Goal: Information Seeking & Learning: Compare options

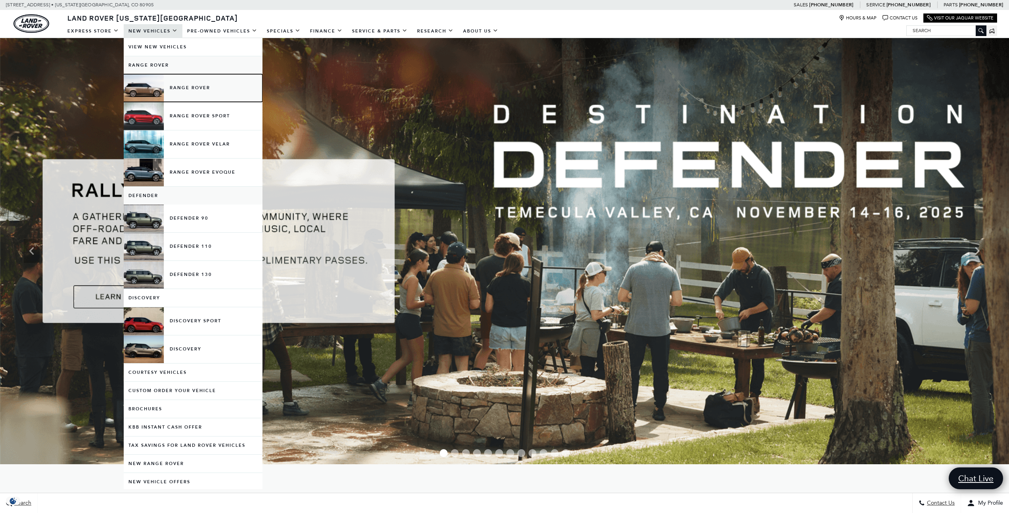
click at [187, 83] on link "Range Rover" at bounding box center [193, 88] width 139 height 28
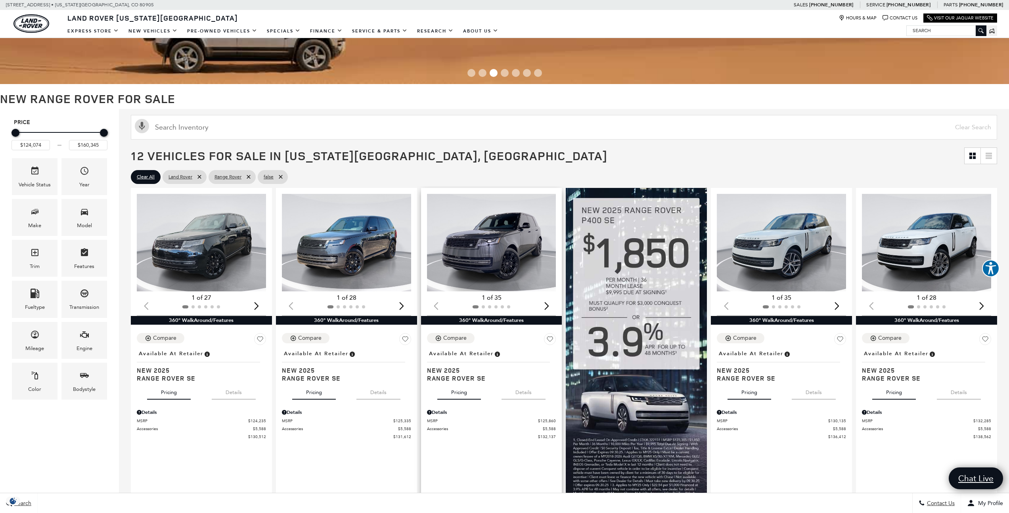
scroll to position [86, 0]
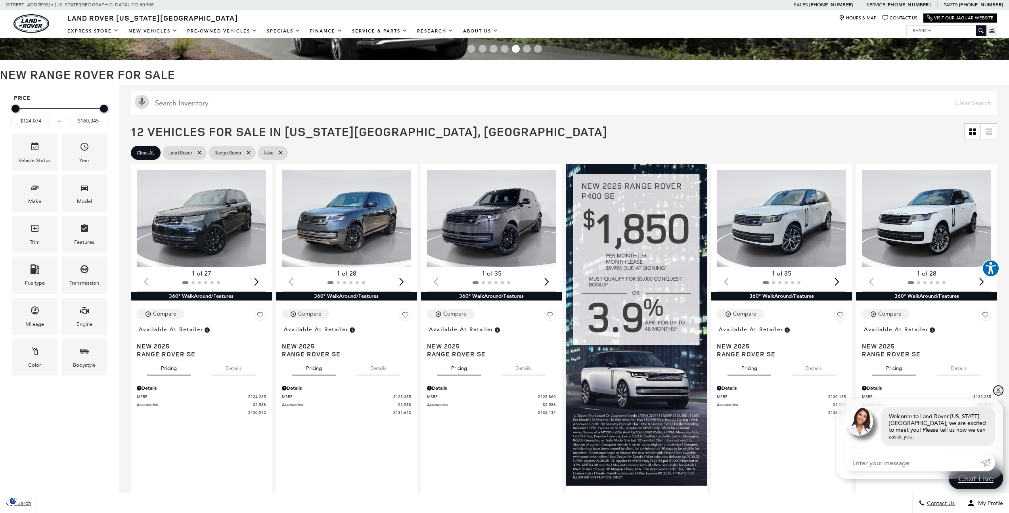
click at [1001, 395] on link "✕" at bounding box center [998, 391] width 10 height 10
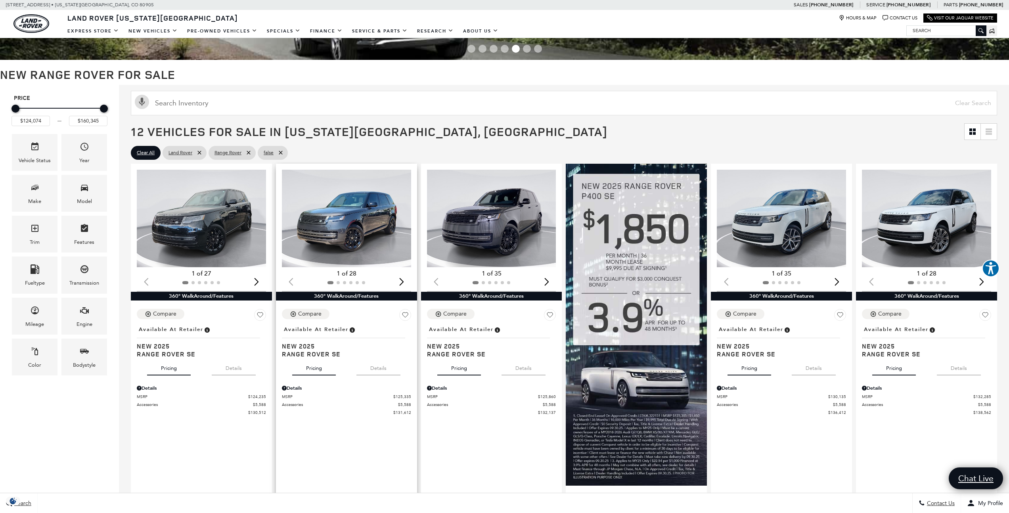
click at [353, 217] on img "1 / 2" at bounding box center [347, 219] width 130 height 98
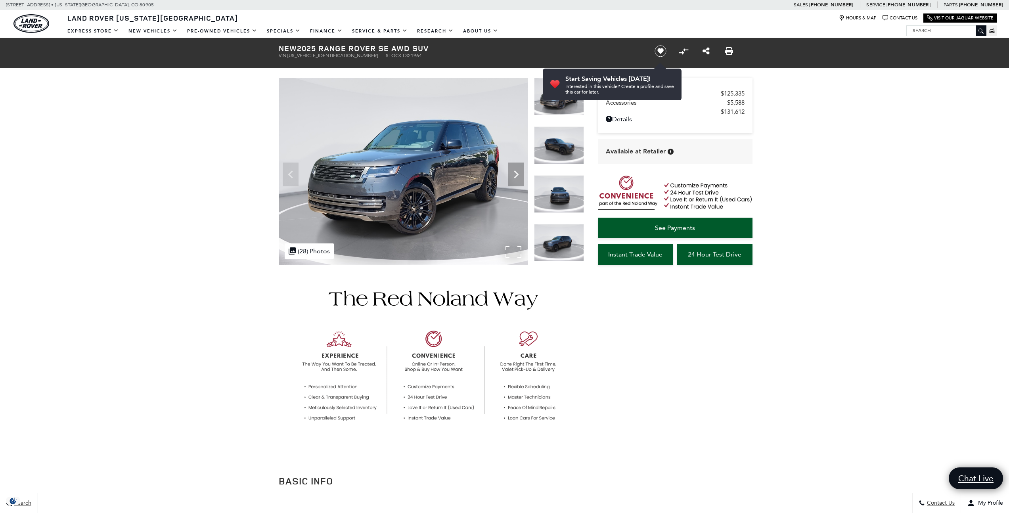
click at [392, 190] on img at bounding box center [403, 171] width 249 height 187
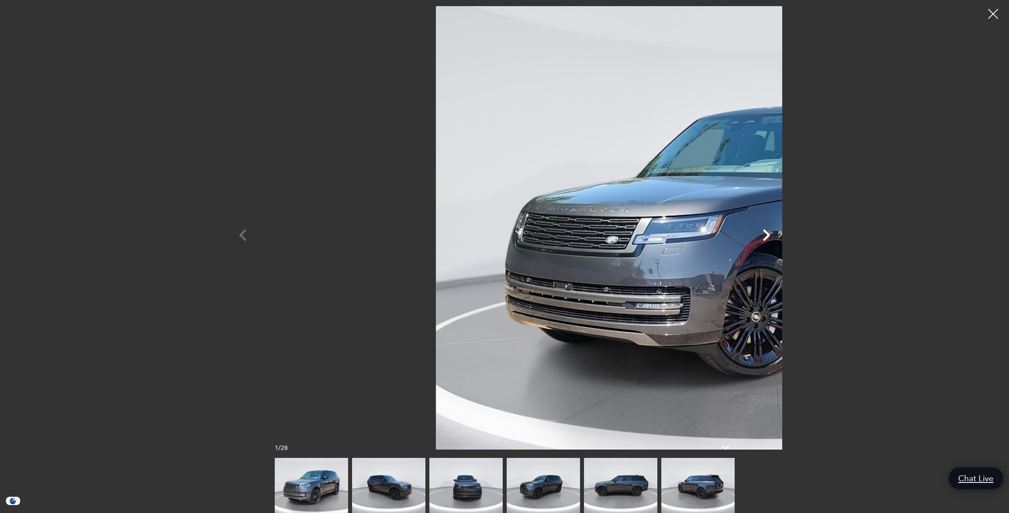
click at [778, 235] on icon "Next" at bounding box center [766, 235] width 24 height 24
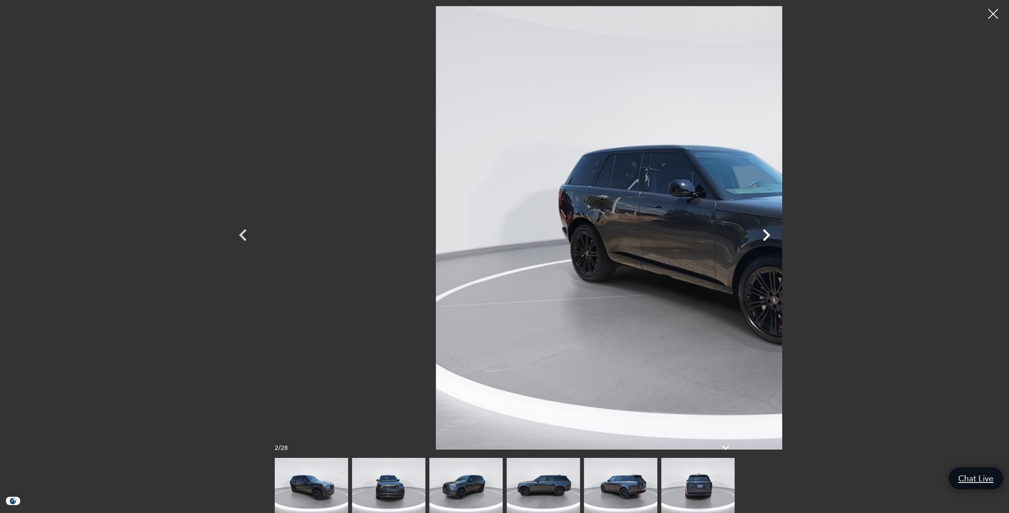
click at [778, 235] on icon "Next" at bounding box center [766, 235] width 24 height 24
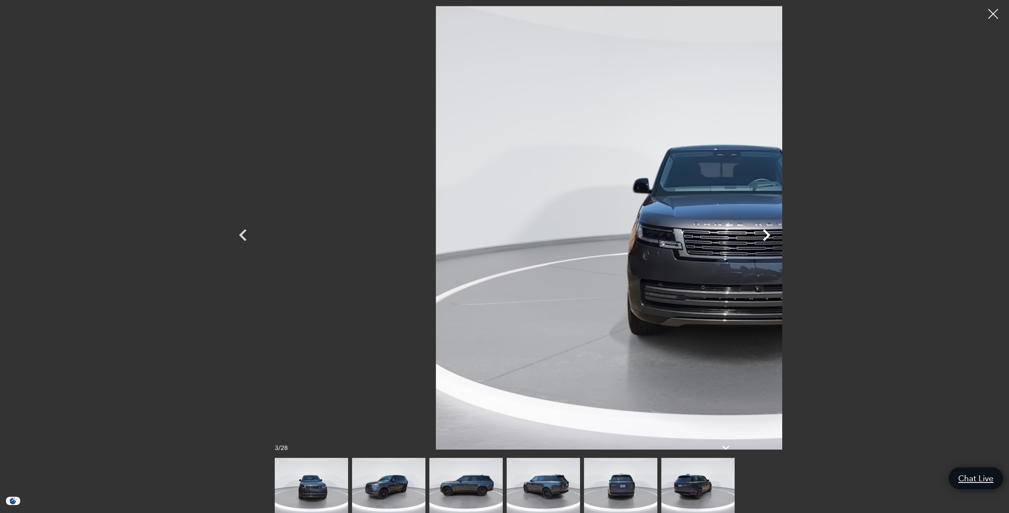
click at [778, 235] on icon "Next" at bounding box center [766, 235] width 24 height 24
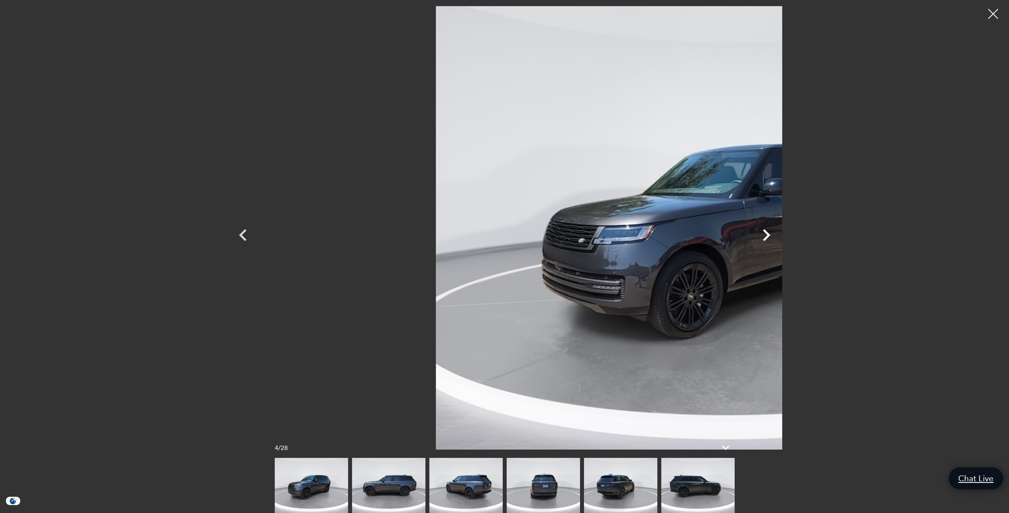
click at [778, 235] on icon "Next" at bounding box center [766, 235] width 24 height 24
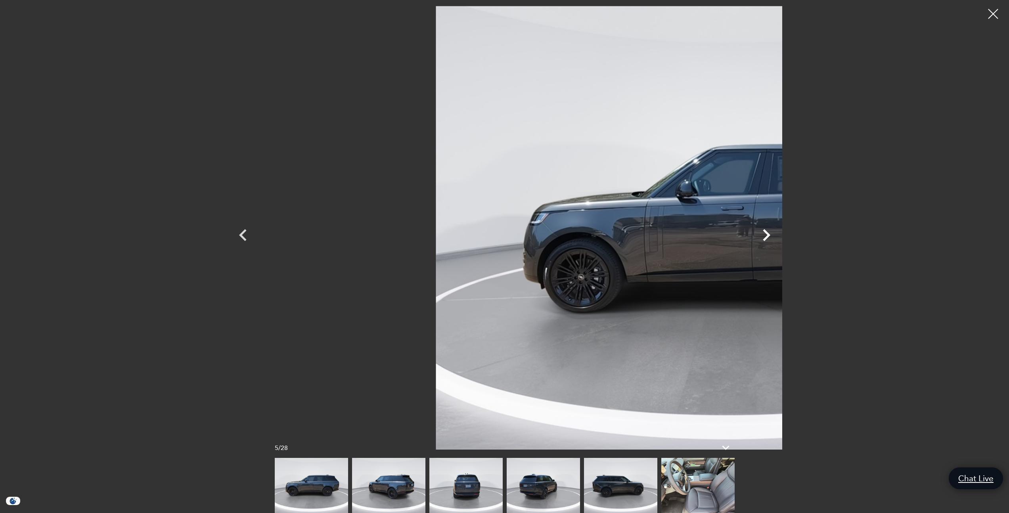
click at [778, 235] on icon "Next" at bounding box center [766, 235] width 24 height 24
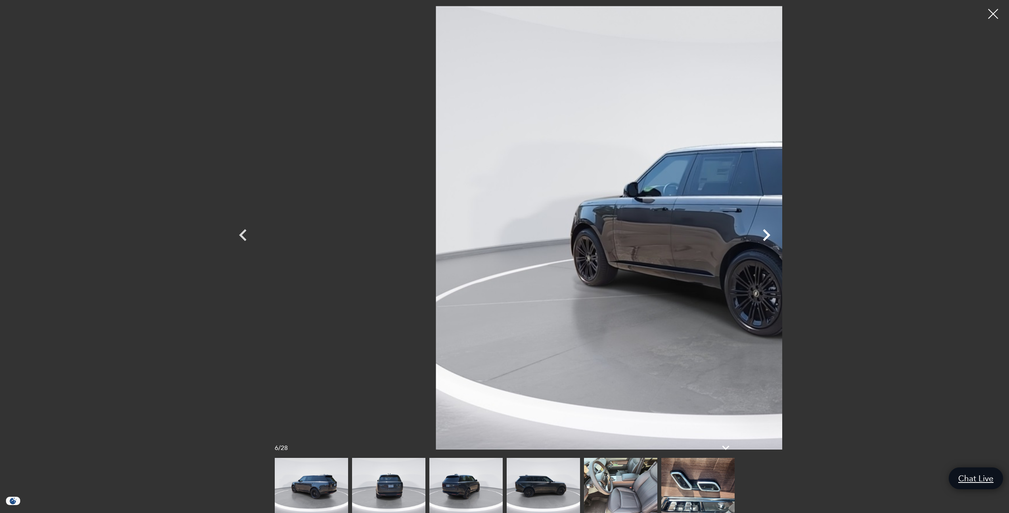
click at [778, 237] on icon "Next" at bounding box center [766, 235] width 24 height 24
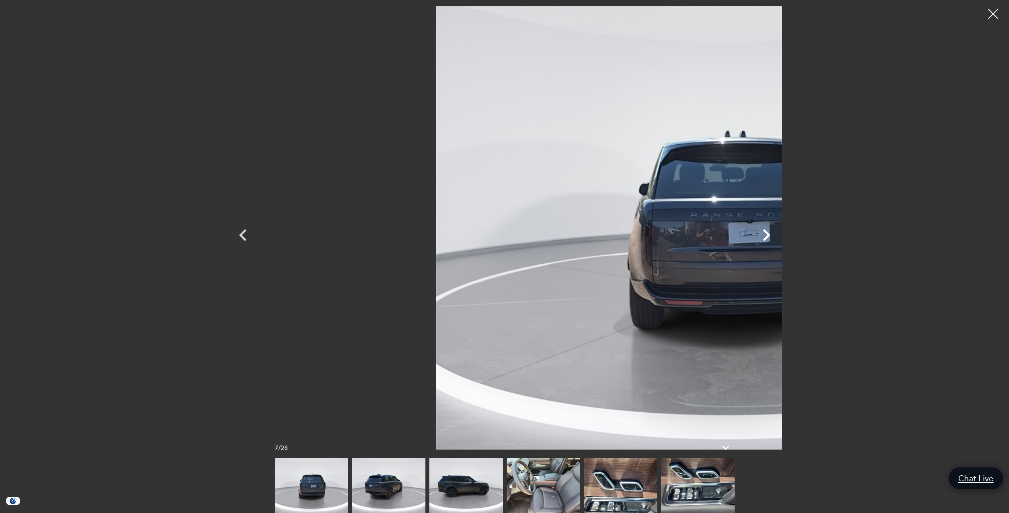
click at [778, 237] on icon "Next" at bounding box center [766, 235] width 24 height 24
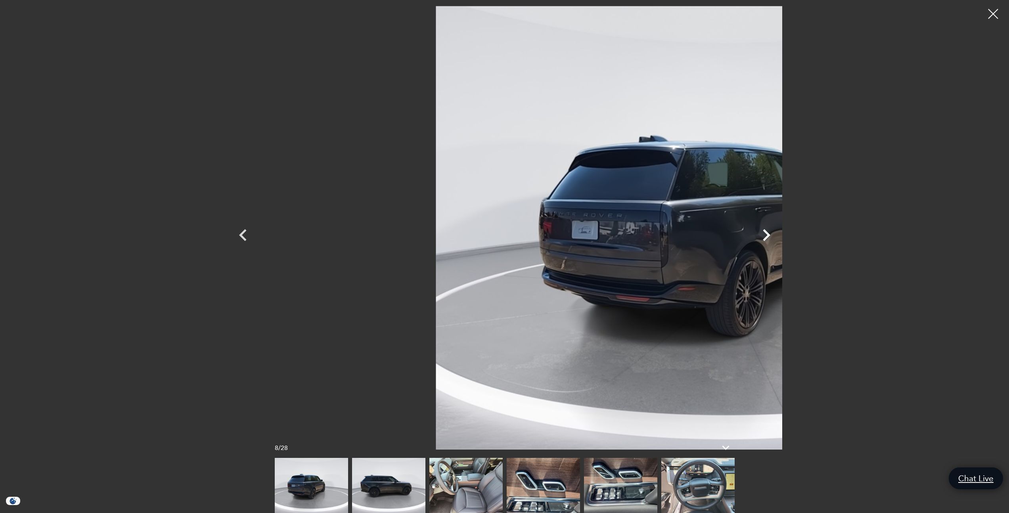
click at [778, 237] on icon "Next" at bounding box center [766, 235] width 24 height 24
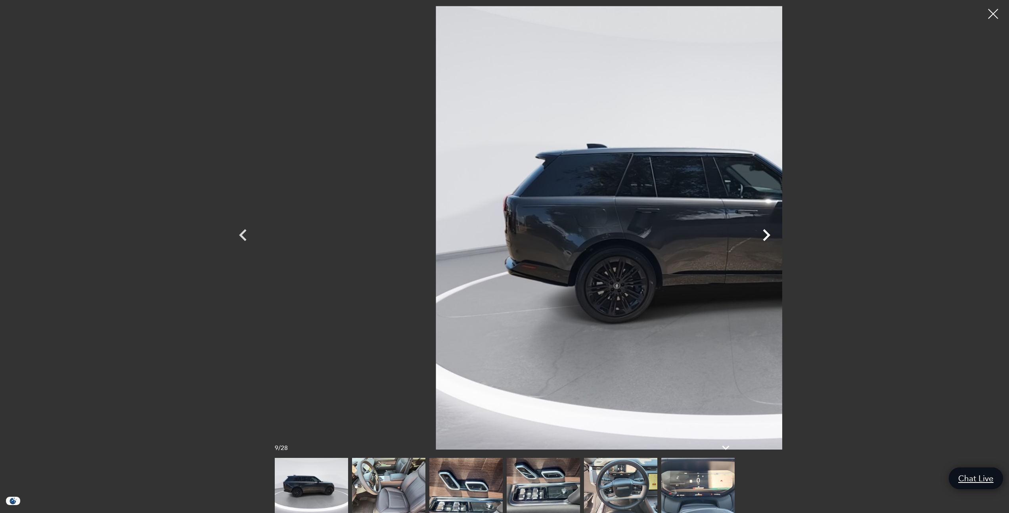
click at [778, 237] on icon "Next" at bounding box center [766, 235] width 24 height 24
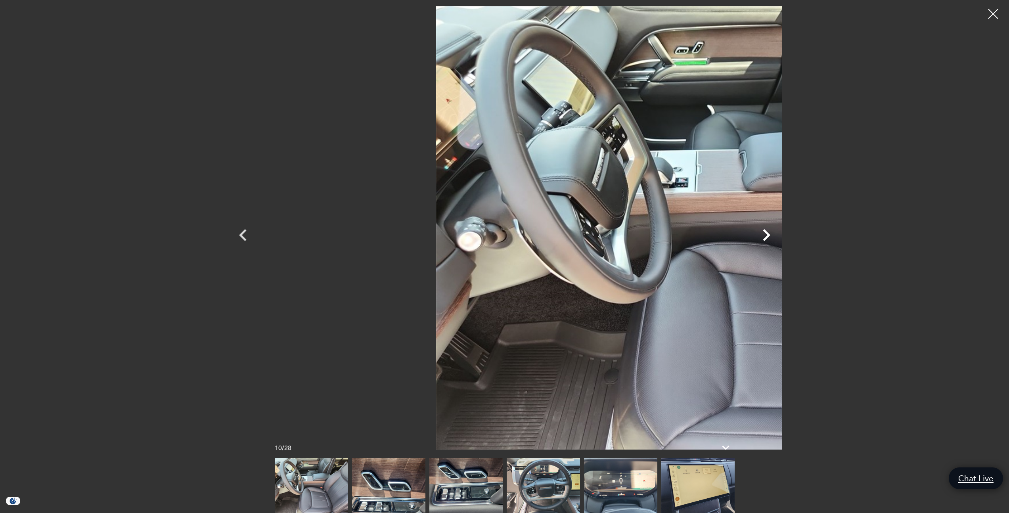
click at [770, 230] on icon "Next" at bounding box center [767, 235] width 8 height 12
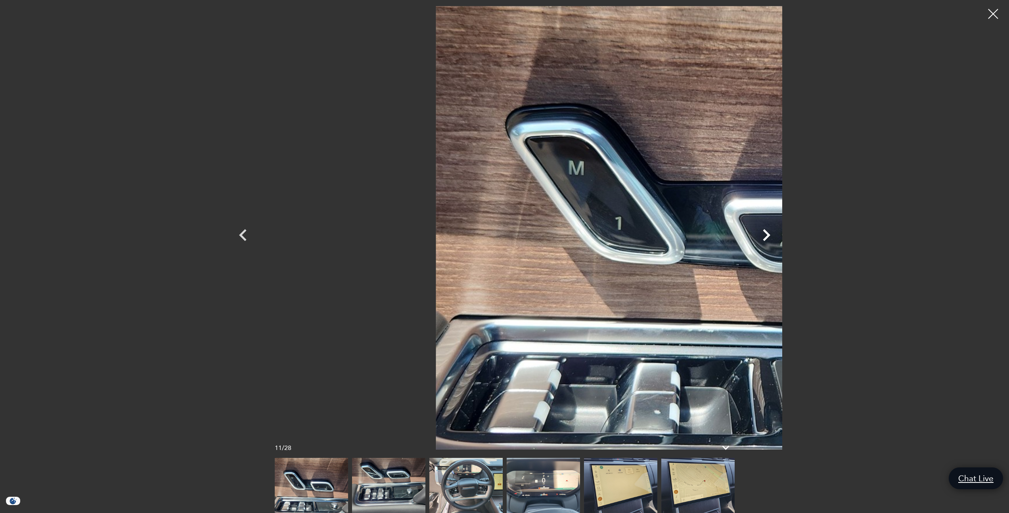
click at [778, 241] on icon "Next" at bounding box center [766, 235] width 24 height 24
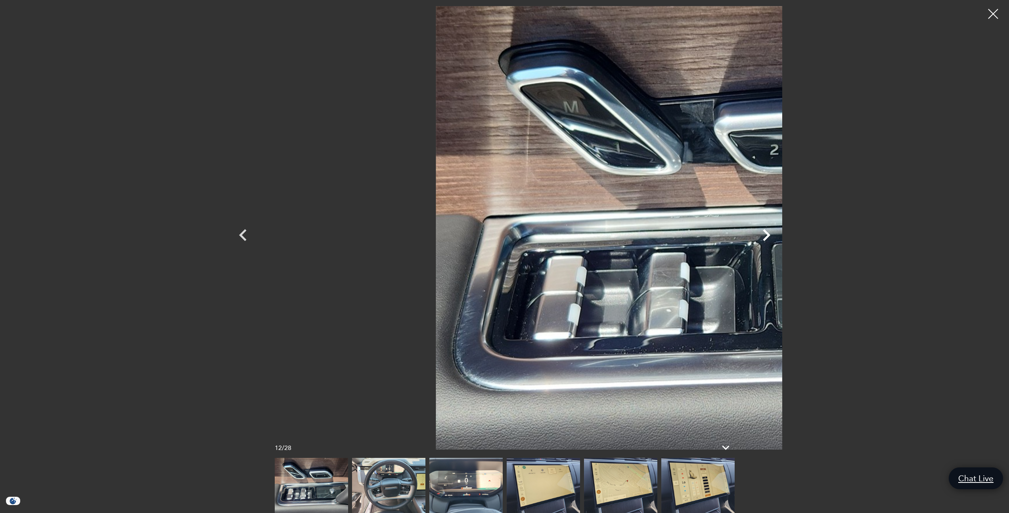
click at [778, 241] on icon "Next" at bounding box center [766, 235] width 24 height 24
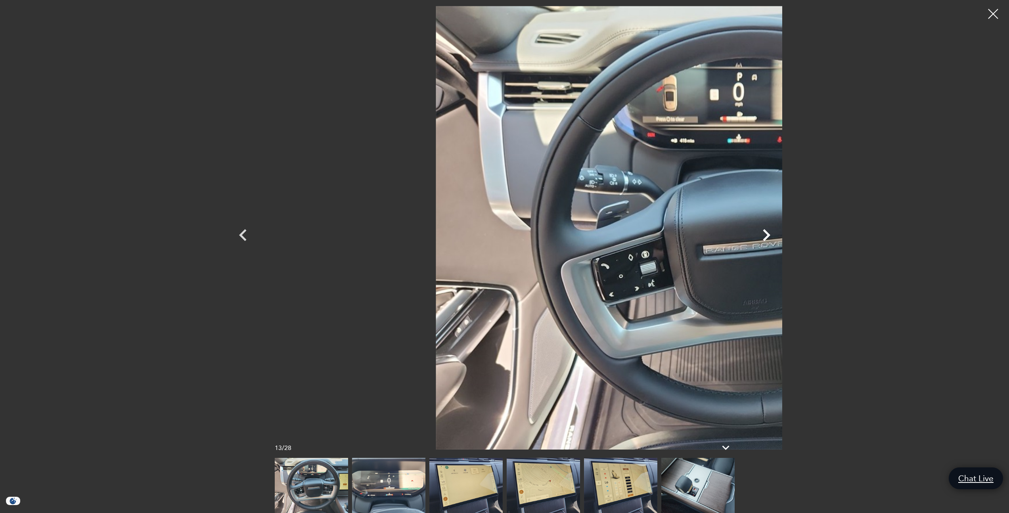
click at [778, 241] on icon "Next" at bounding box center [766, 235] width 24 height 24
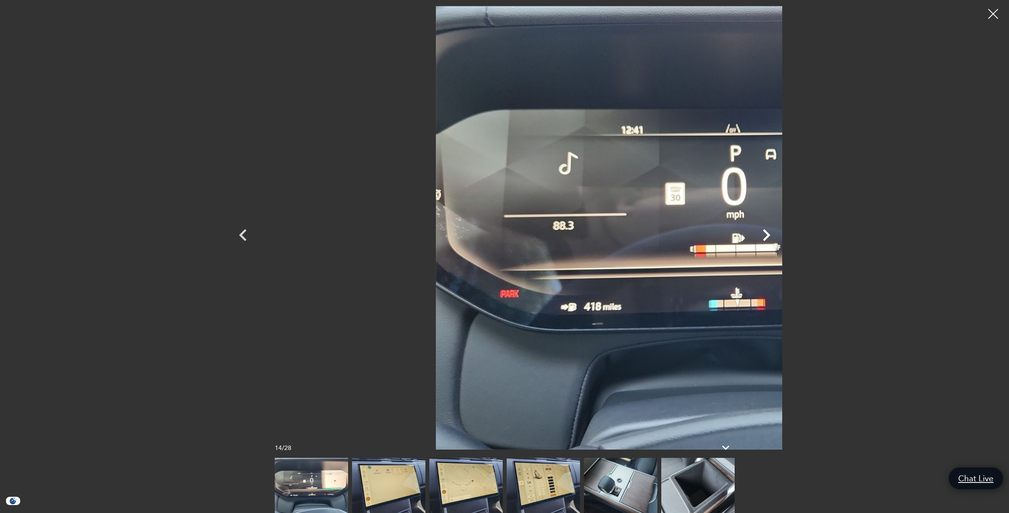
click at [778, 241] on icon "Next" at bounding box center [766, 235] width 24 height 24
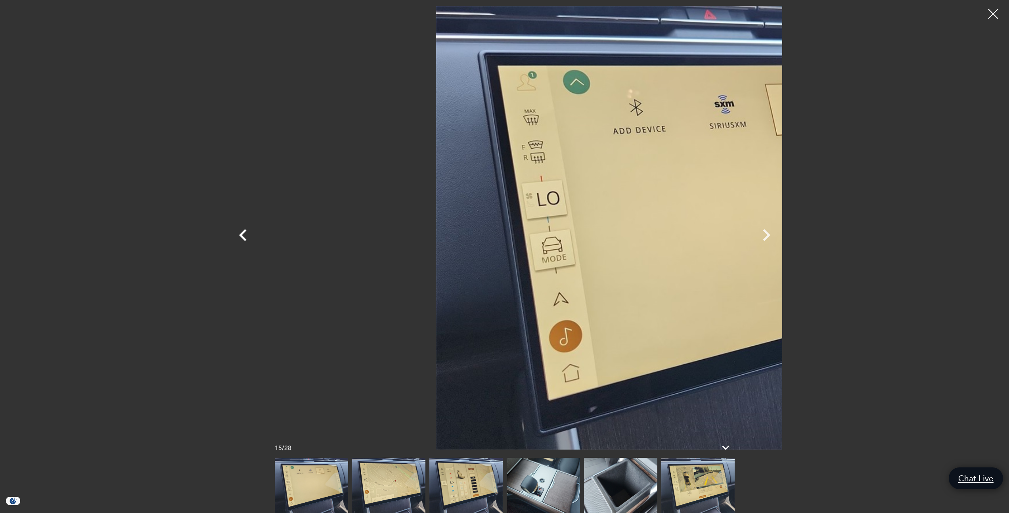
click at [231, 239] on icon "Previous" at bounding box center [243, 235] width 24 height 24
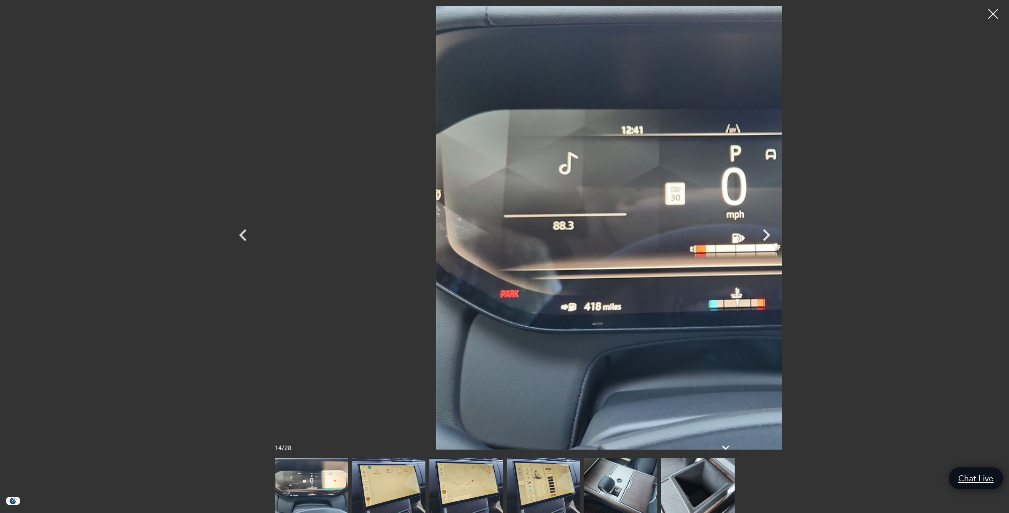
click at [602, 495] on img at bounding box center [620, 485] width 73 height 55
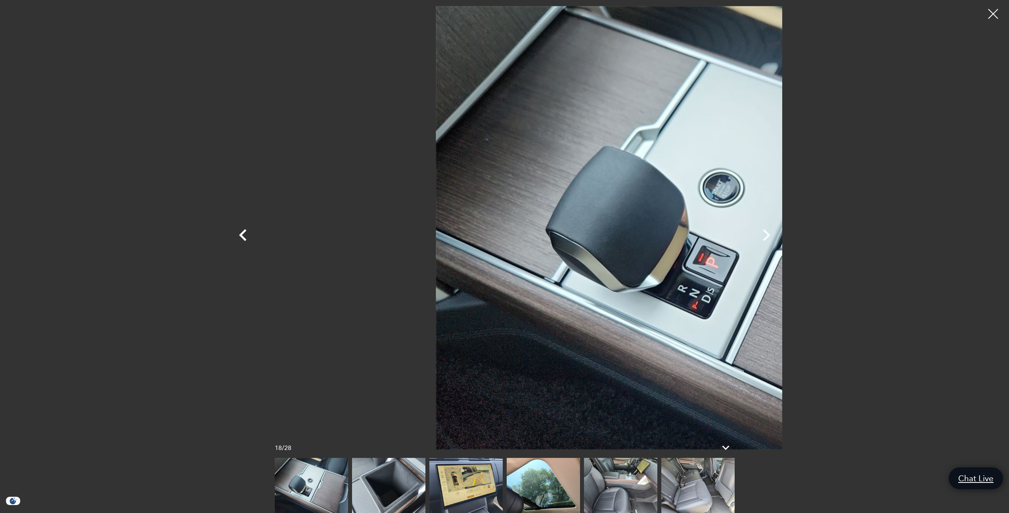
click at [239, 237] on icon "Previous" at bounding box center [243, 235] width 8 height 12
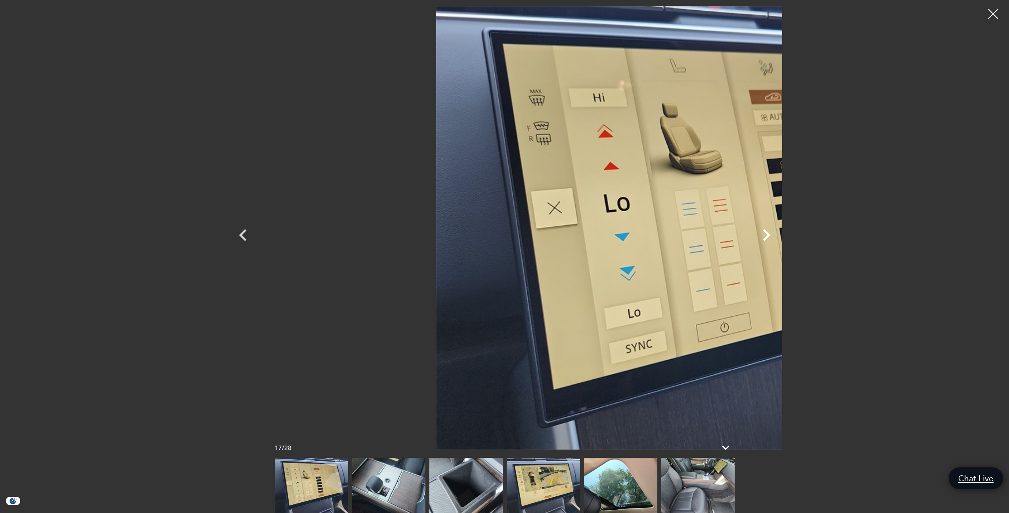
click at [778, 238] on icon "Next" at bounding box center [766, 235] width 24 height 24
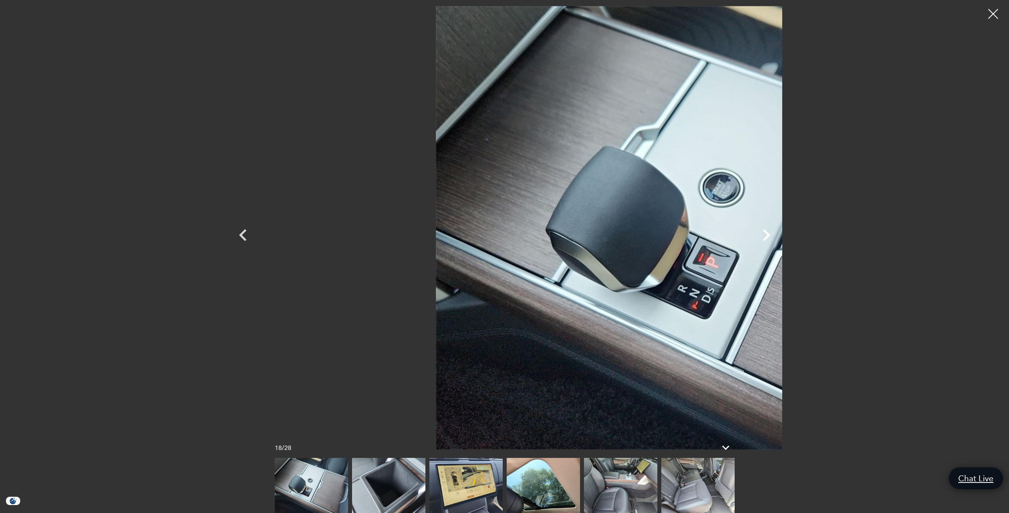
click at [770, 238] on icon "Next" at bounding box center [767, 235] width 8 height 12
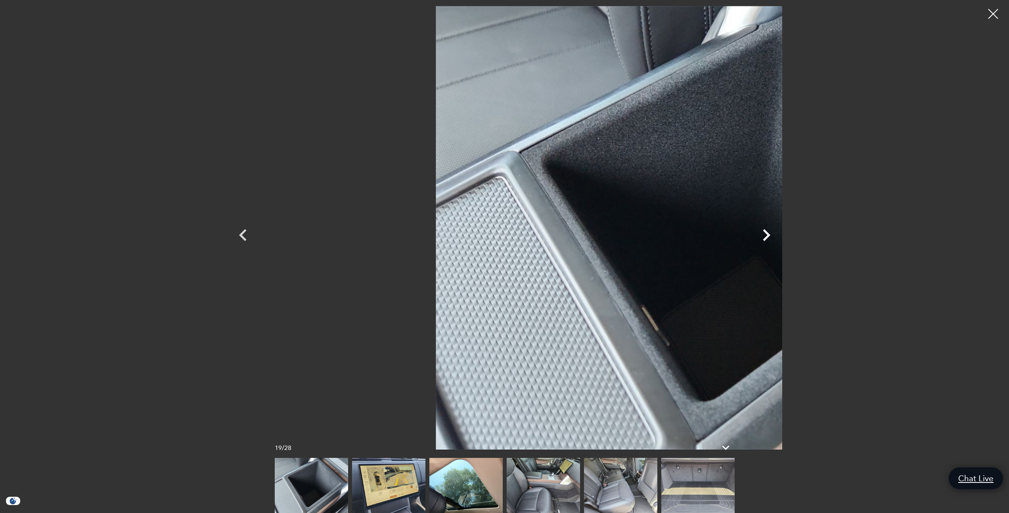
click at [770, 238] on icon "Next" at bounding box center [767, 235] width 8 height 12
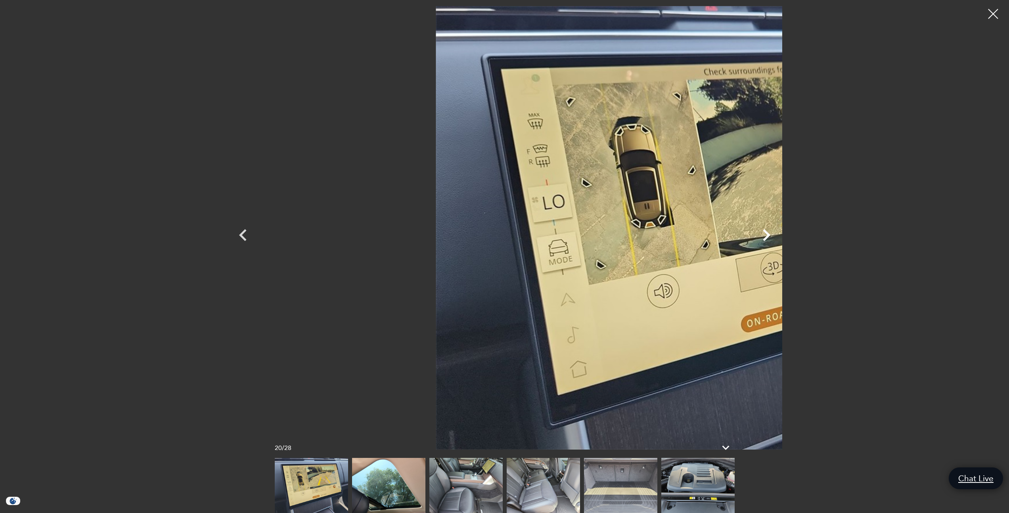
click at [770, 238] on icon "Next" at bounding box center [767, 235] width 8 height 12
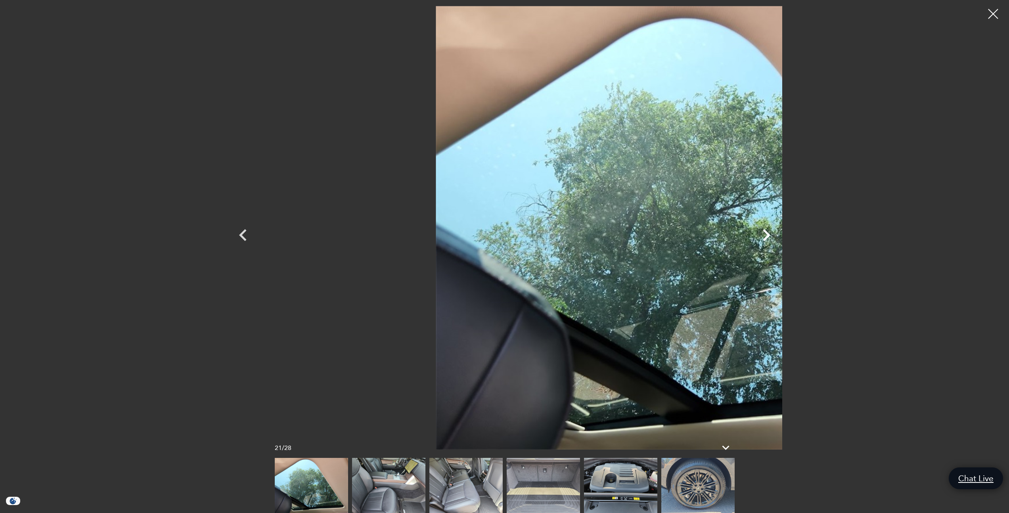
click at [770, 238] on icon "Next" at bounding box center [767, 235] width 8 height 12
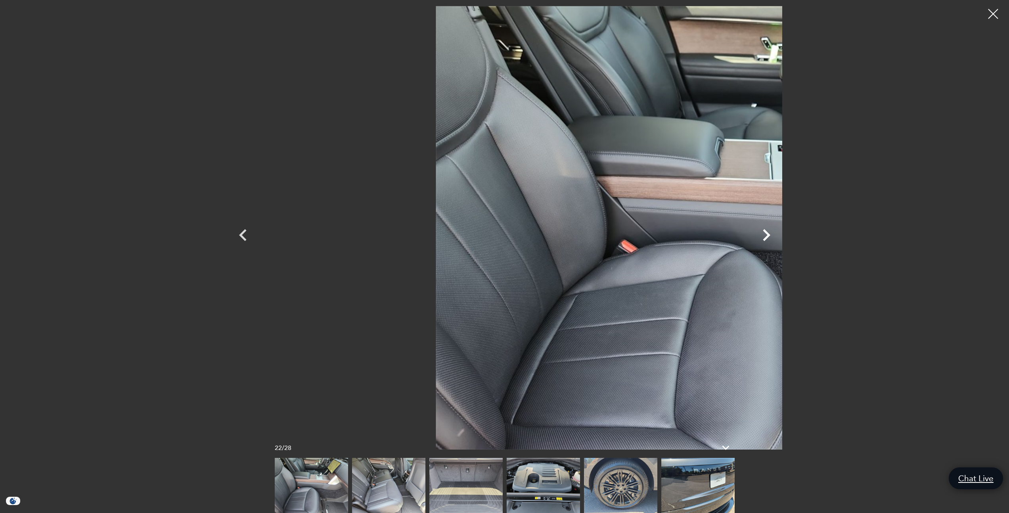
click at [770, 238] on icon "Next" at bounding box center [767, 235] width 8 height 12
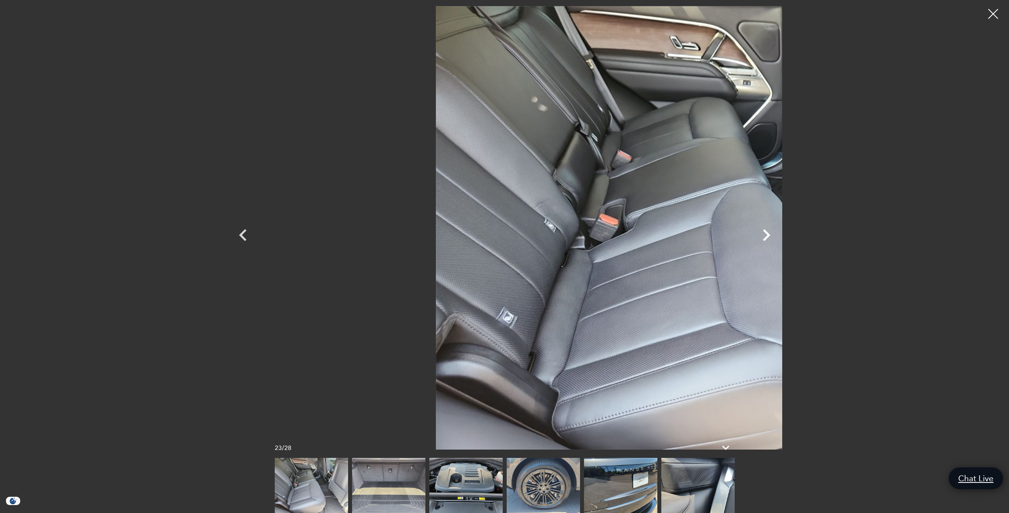
click at [770, 238] on icon "Next" at bounding box center [767, 235] width 8 height 12
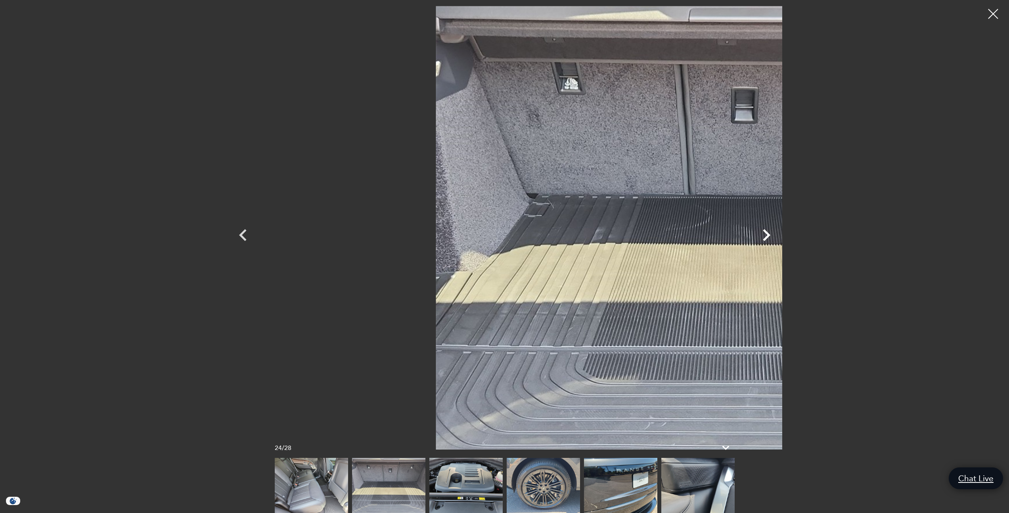
click at [770, 238] on icon "Next" at bounding box center [767, 235] width 8 height 12
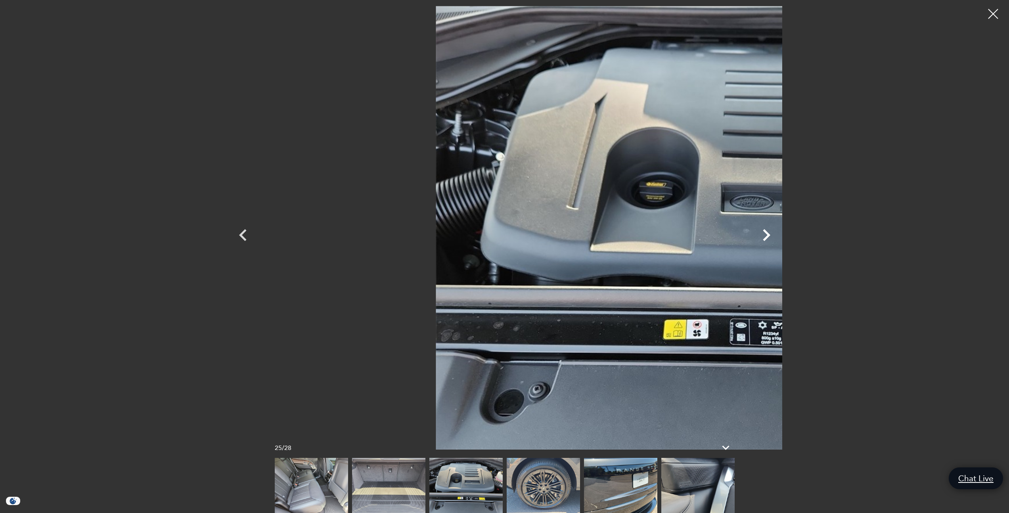
click at [770, 238] on icon "Next" at bounding box center [767, 235] width 8 height 12
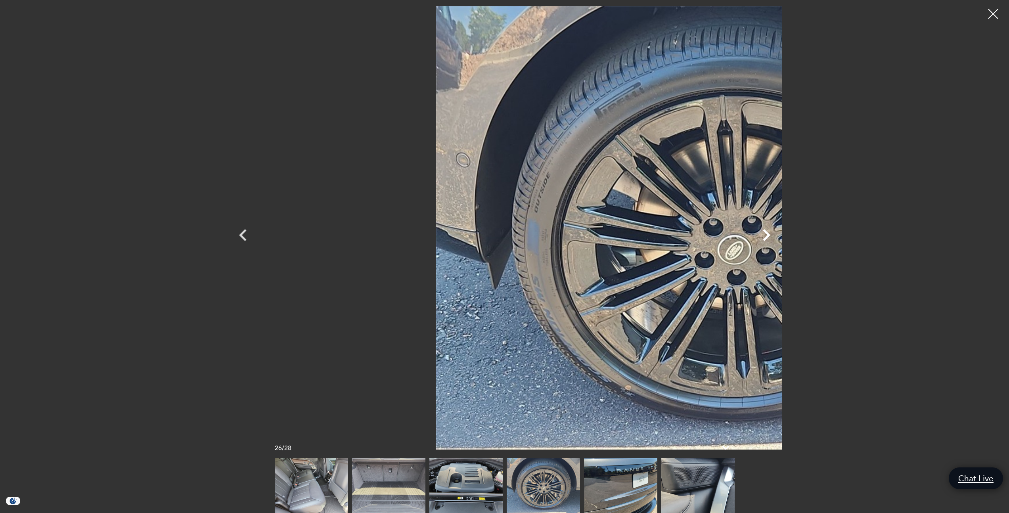
click at [770, 238] on icon "Next" at bounding box center [767, 235] width 8 height 12
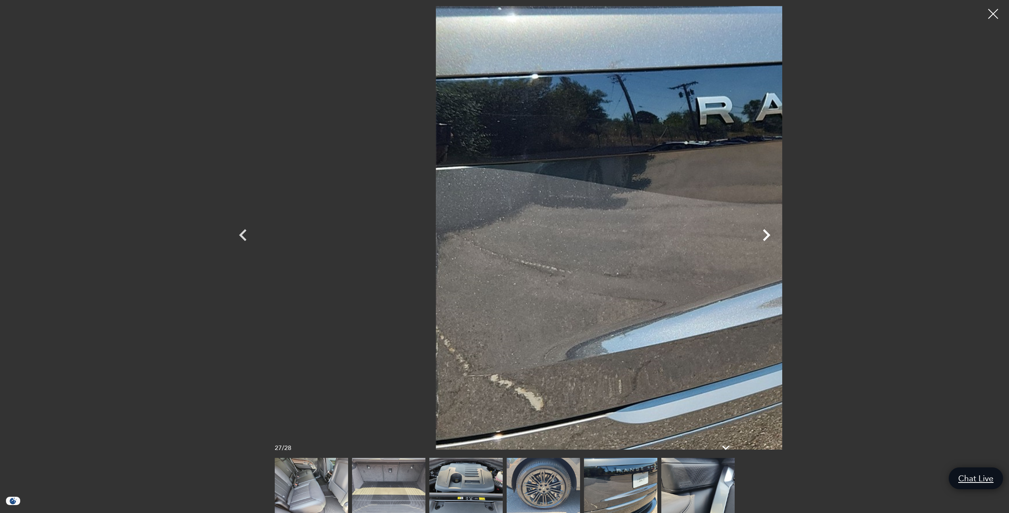
click at [770, 238] on icon "Next" at bounding box center [767, 235] width 8 height 12
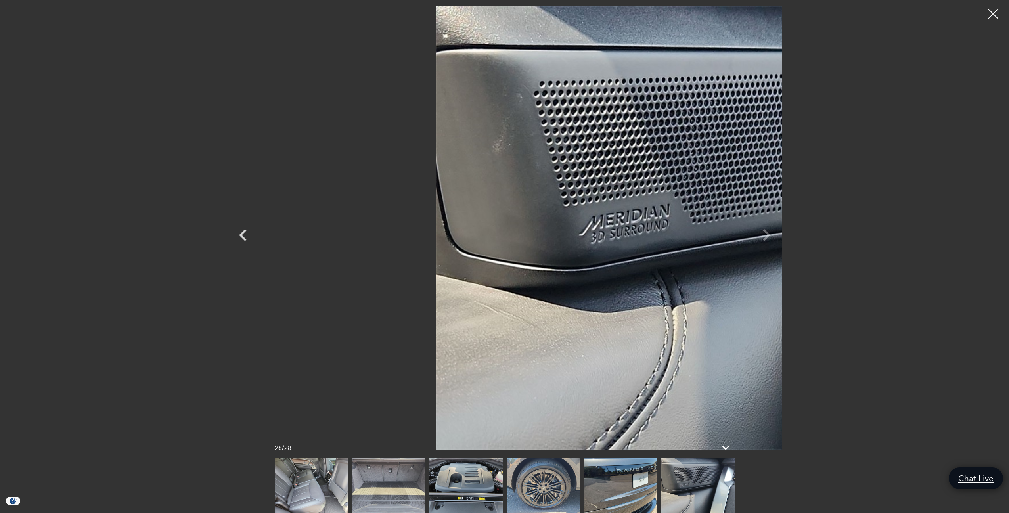
click at [782, 238] on div at bounding box center [504, 228] width 555 height 444
click at [1000, 15] on div at bounding box center [993, 14] width 21 height 21
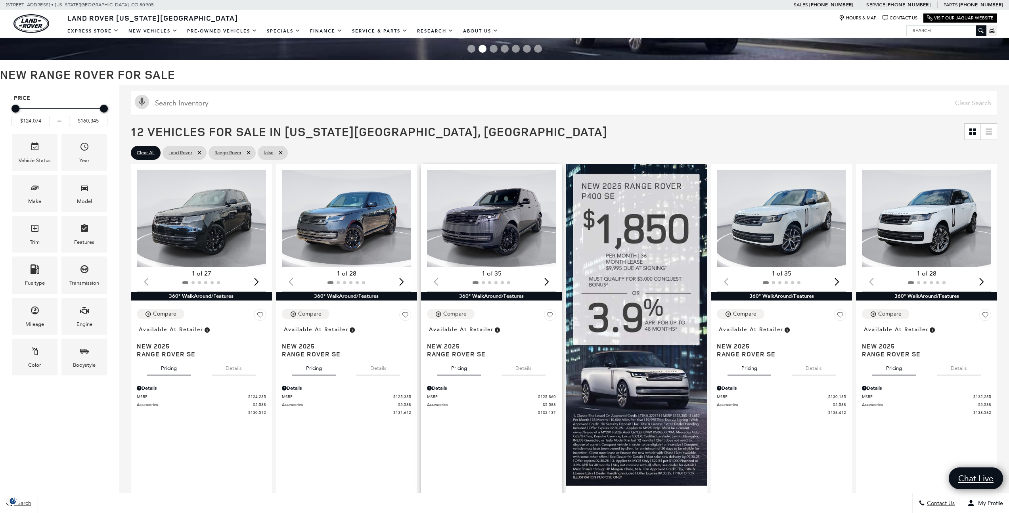
click at [491, 220] on img "1 / 2" at bounding box center [492, 219] width 130 height 98
click at [205, 225] on img "1 / 2" at bounding box center [202, 219] width 130 height 98
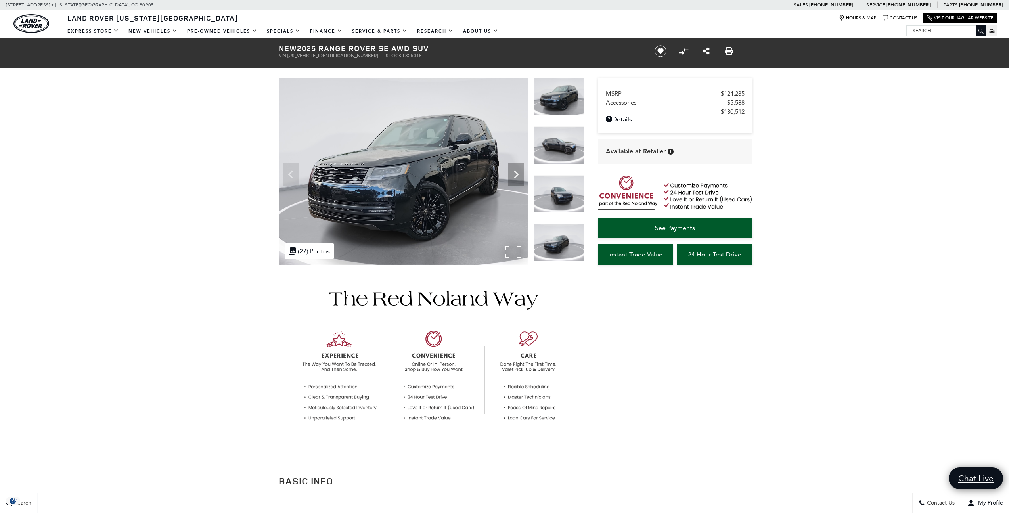
click at [389, 194] on img at bounding box center [403, 171] width 249 height 187
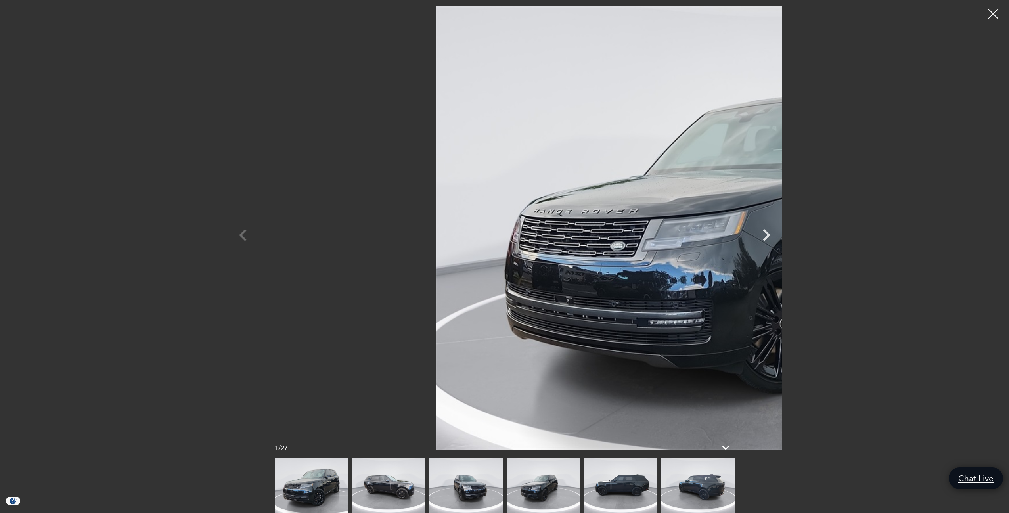
click at [720, 496] on img at bounding box center [697, 485] width 73 height 55
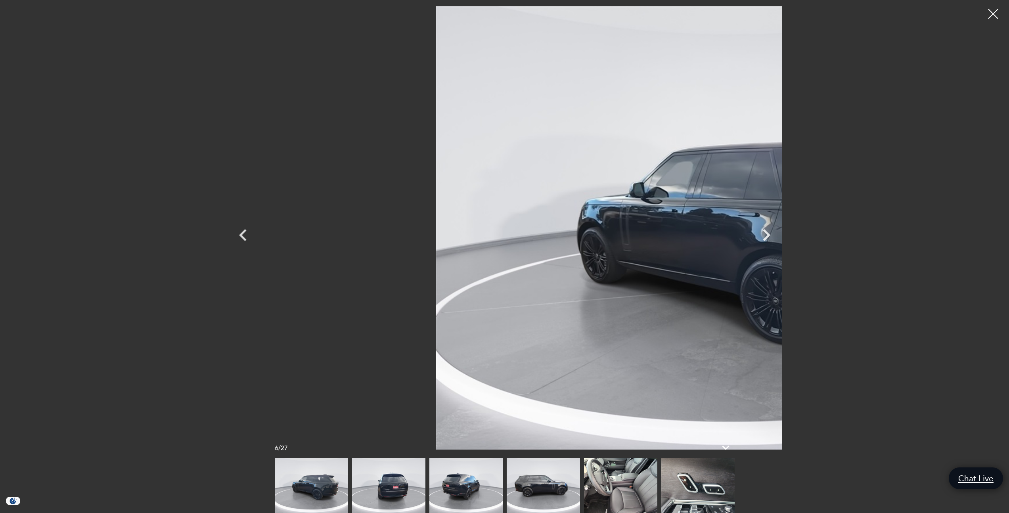
click at [624, 493] on img at bounding box center [620, 485] width 73 height 55
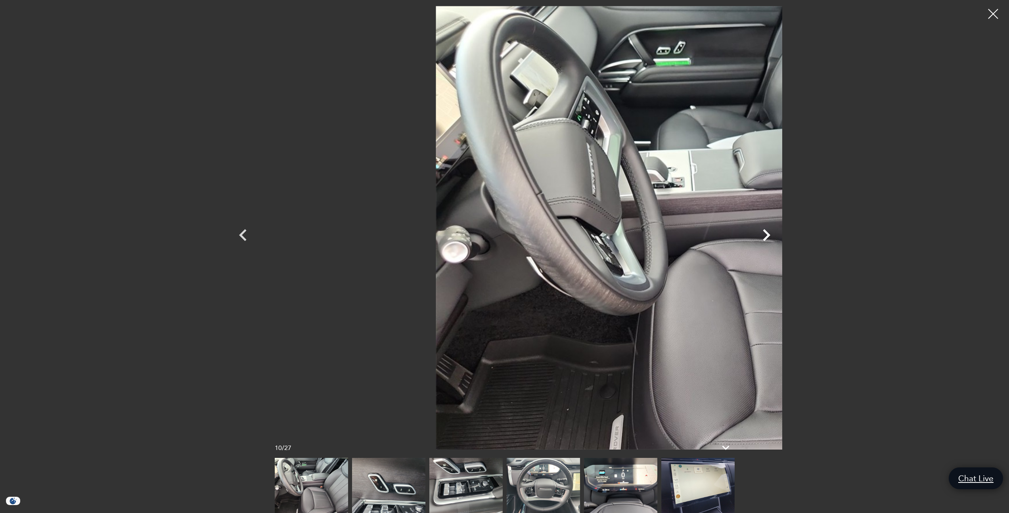
click at [770, 234] on icon "Next" at bounding box center [767, 235] width 8 height 12
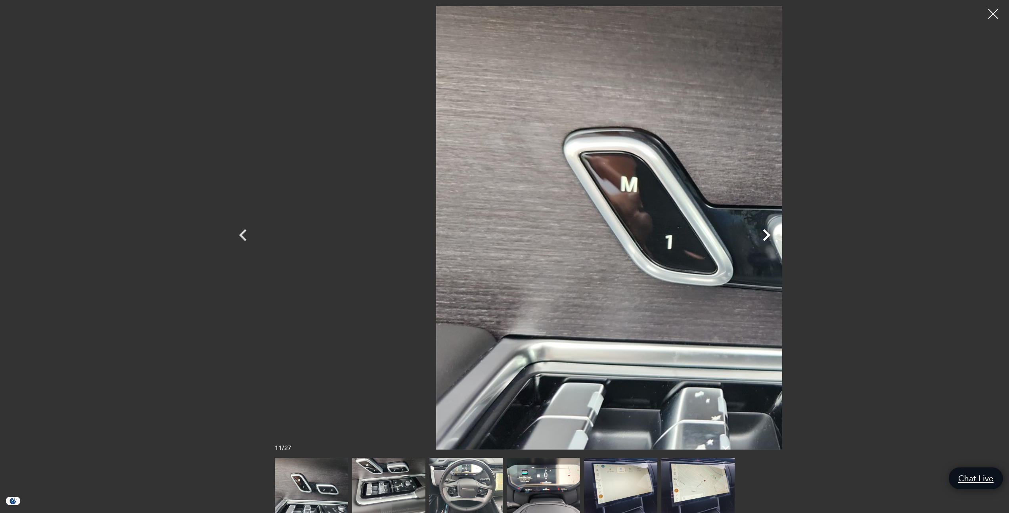
click at [770, 234] on icon "Next" at bounding box center [767, 235] width 8 height 12
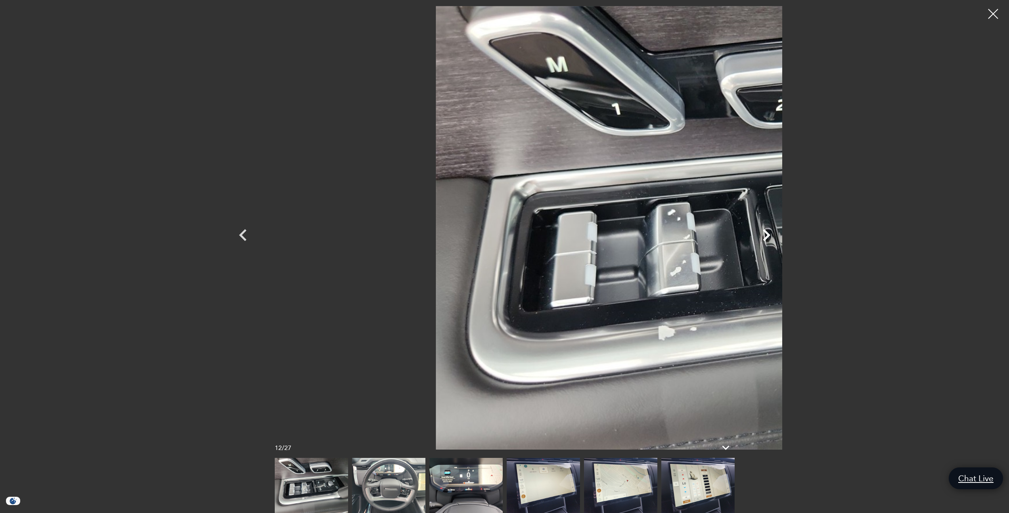
click at [770, 234] on icon "Next" at bounding box center [767, 235] width 8 height 12
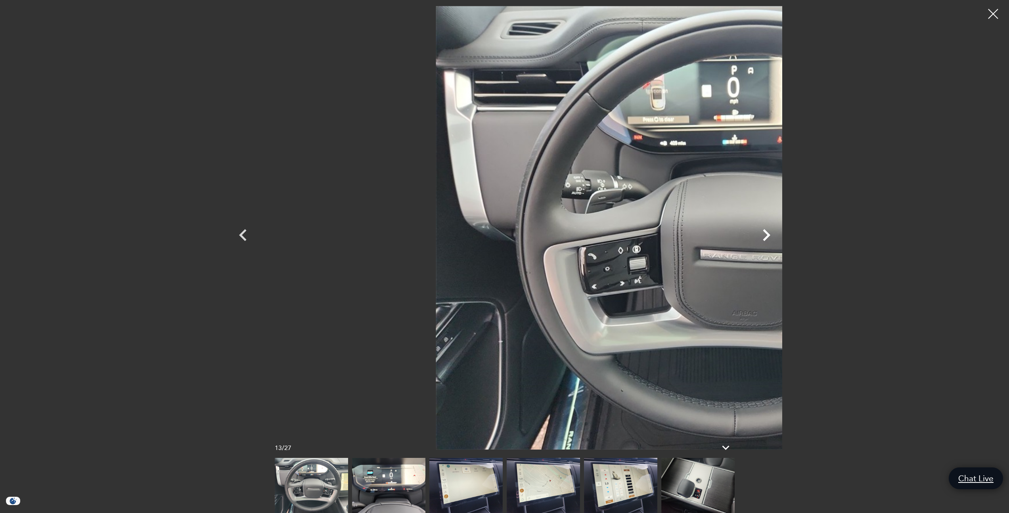
click at [770, 234] on icon "Next" at bounding box center [767, 235] width 8 height 12
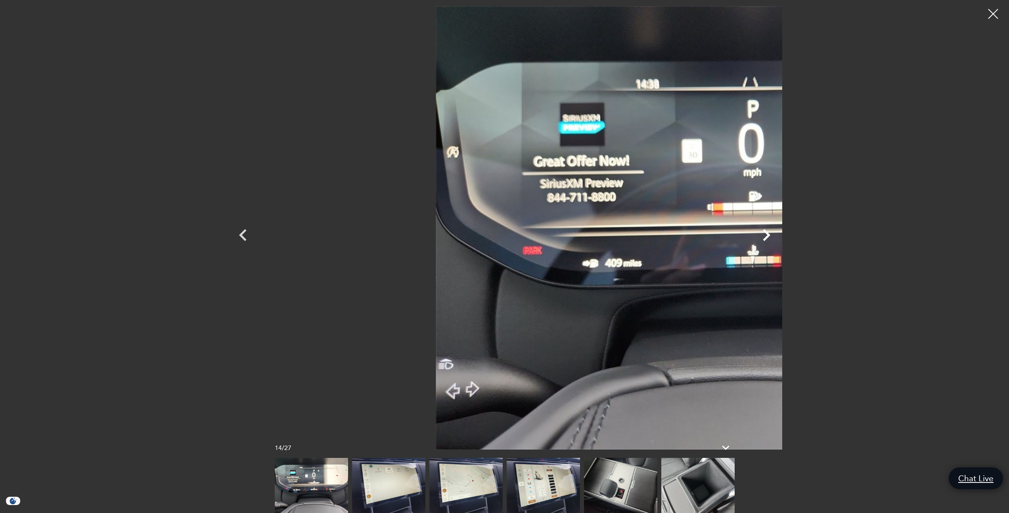
click at [770, 234] on icon "Next" at bounding box center [767, 235] width 8 height 12
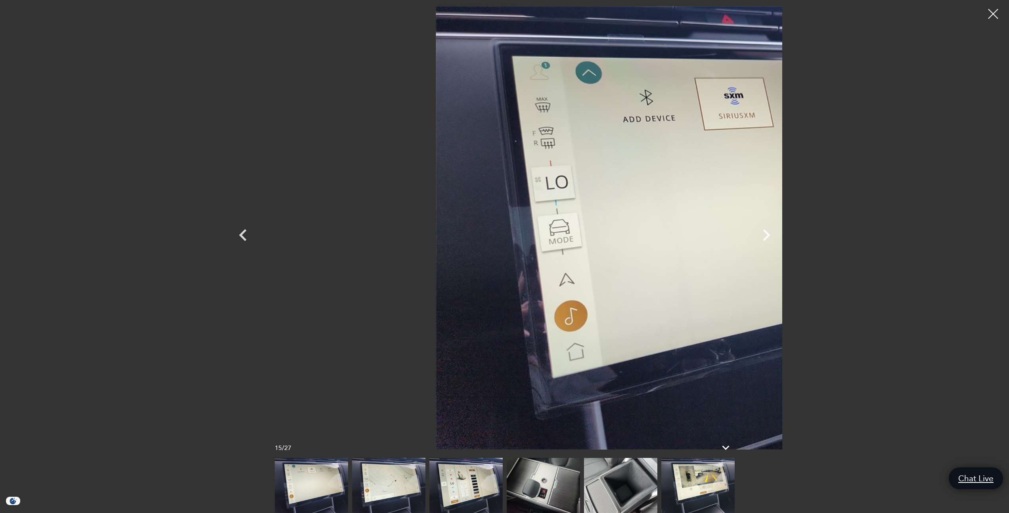
click at [550, 493] on img at bounding box center [543, 485] width 73 height 55
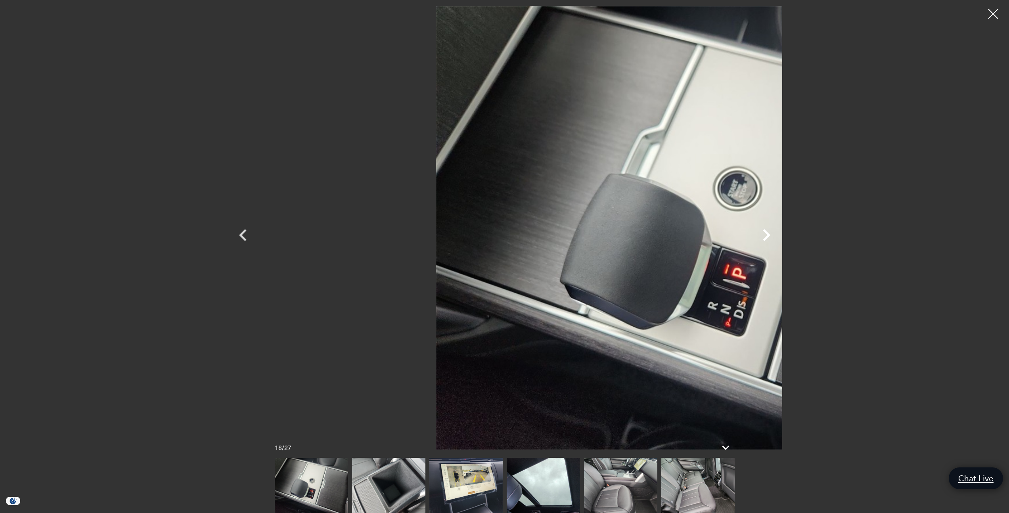
click at [778, 235] on icon "Next" at bounding box center [766, 235] width 24 height 24
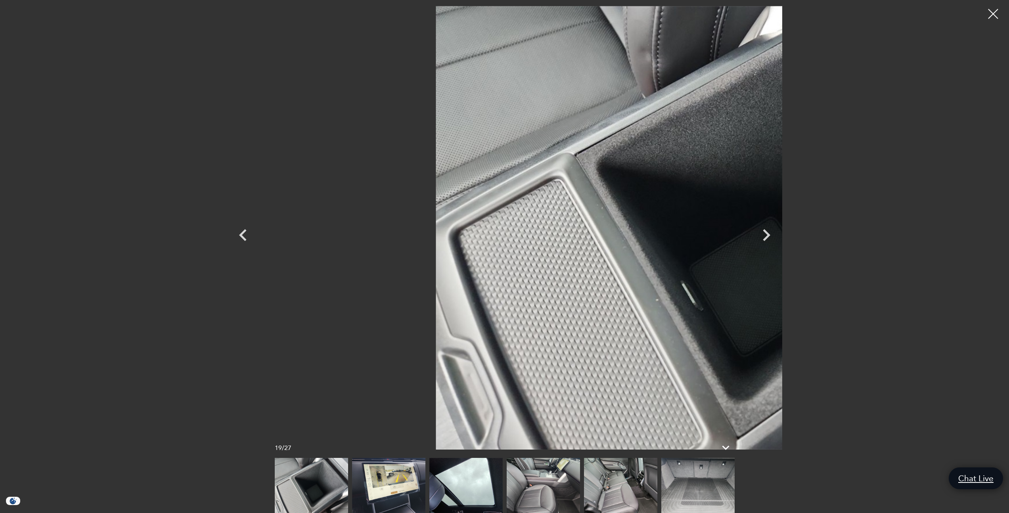
click at [693, 482] on img at bounding box center [697, 485] width 73 height 55
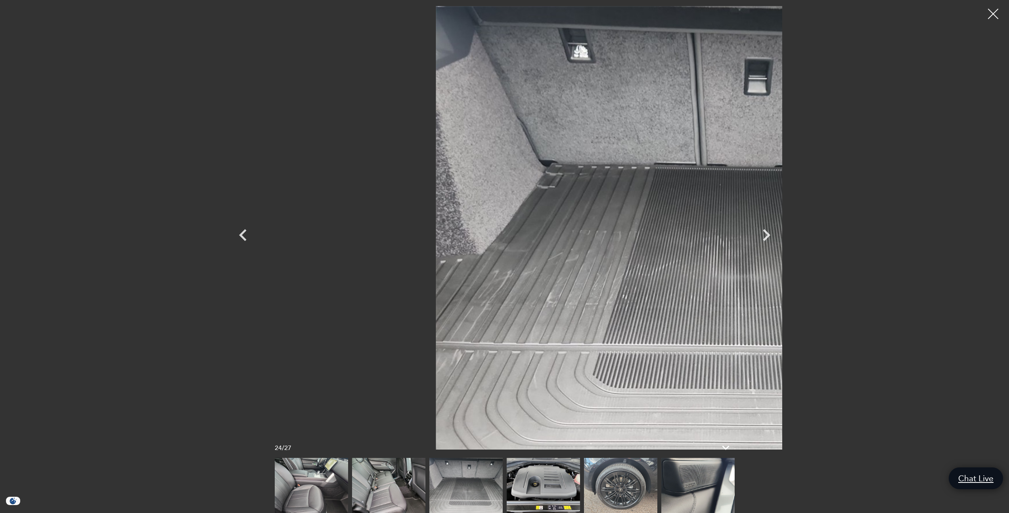
click at [988, 13] on div at bounding box center [993, 14] width 21 height 21
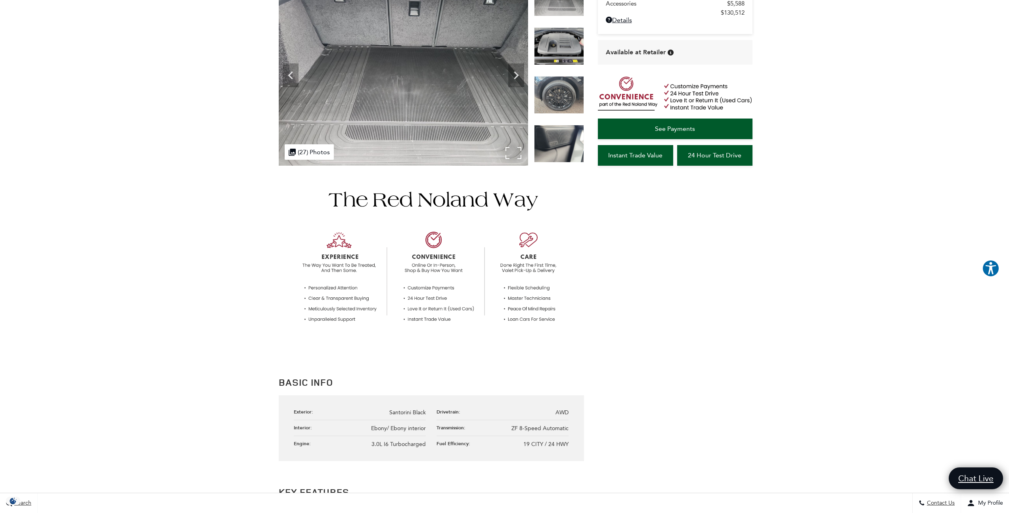
scroll to position [105, 0]
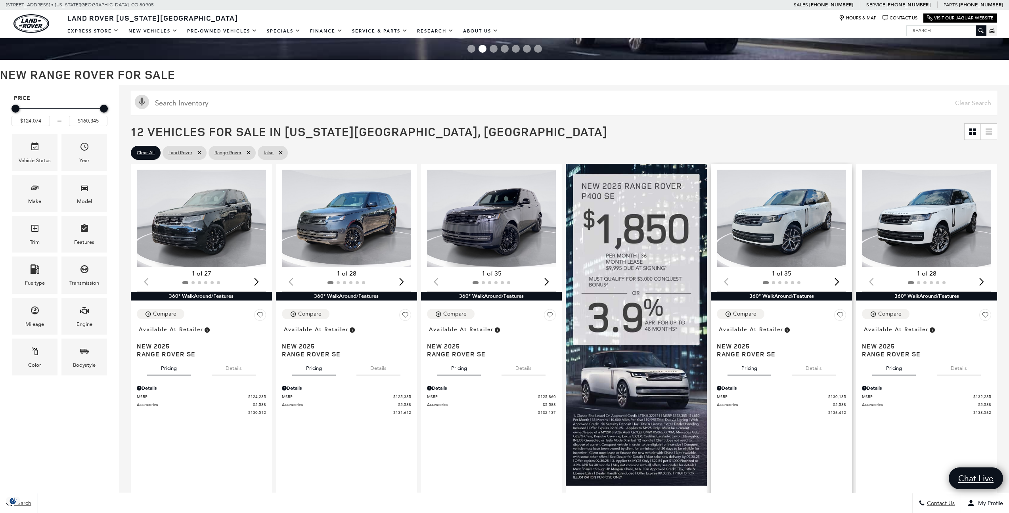
click at [780, 239] on img "1 / 2" at bounding box center [782, 219] width 130 height 98
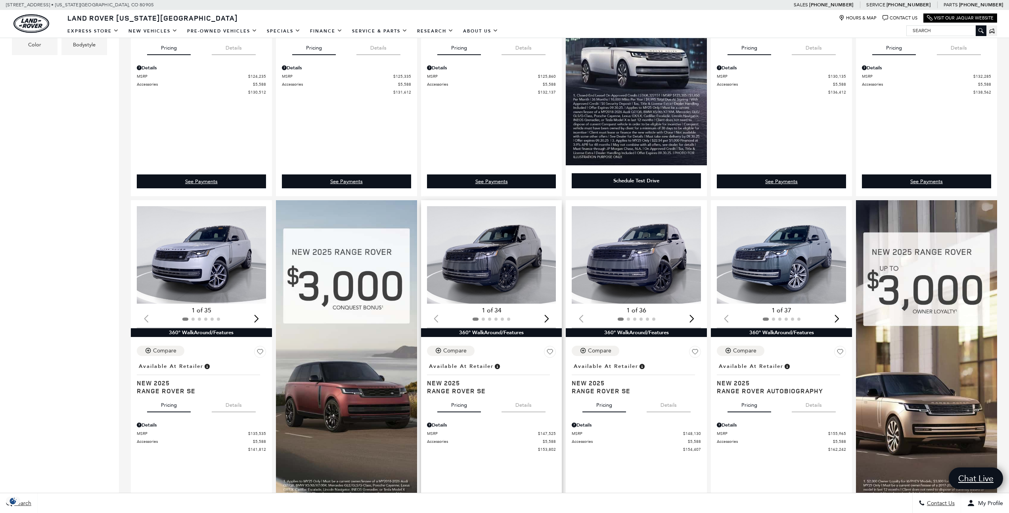
scroll to position [421, 0]
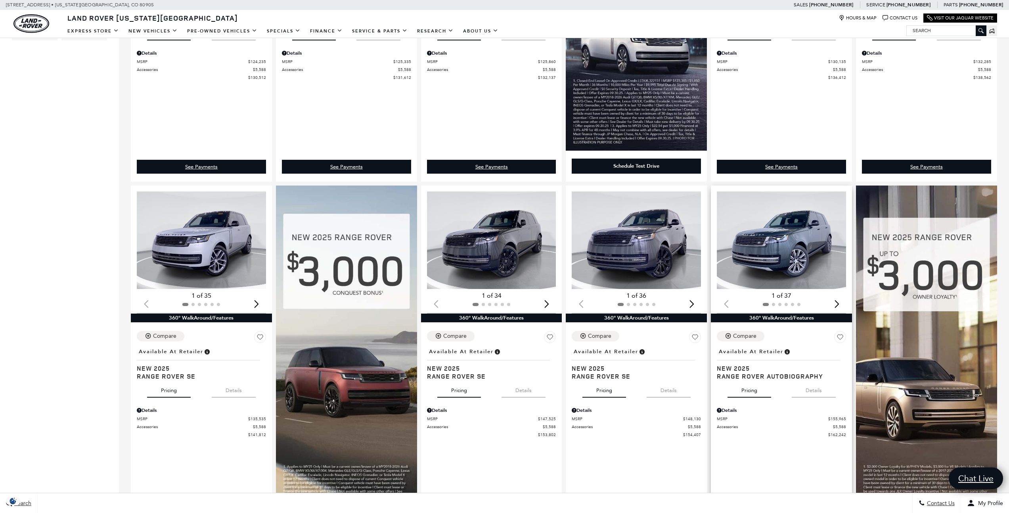
click at [759, 244] on img "1 / 2" at bounding box center [782, 240] width 130 height 98
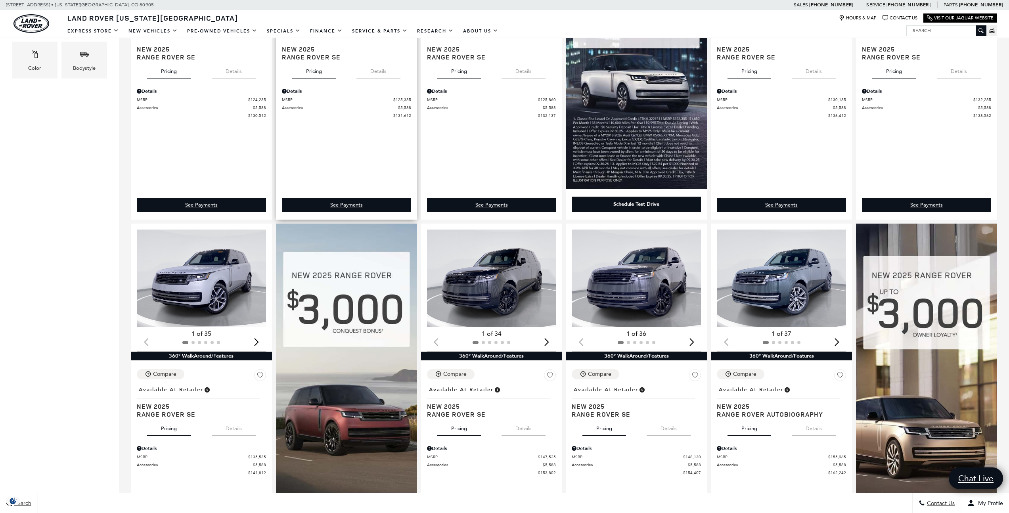
scroll to position [385, 0]
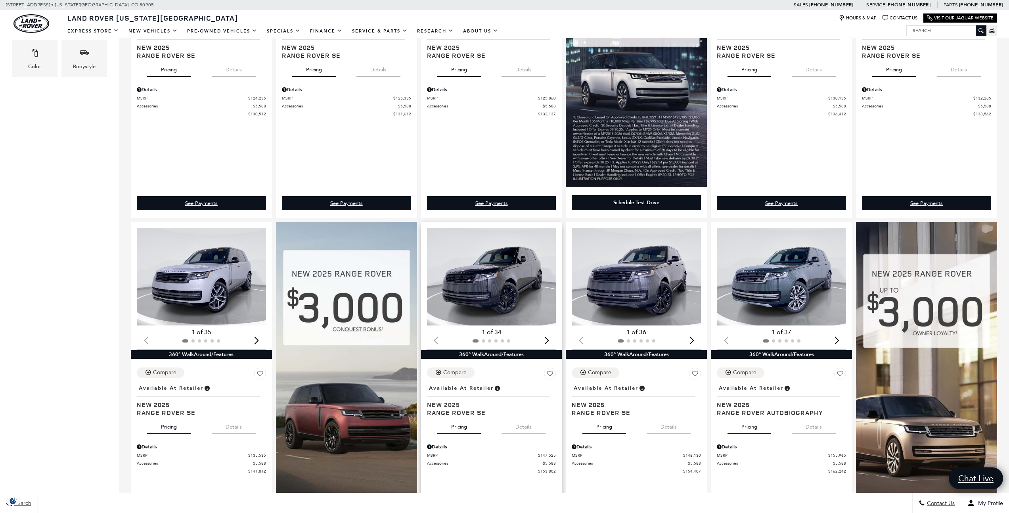
click at [489, 285] on img "1 / 2" at bounding box center [492, 277] width 130 height 98
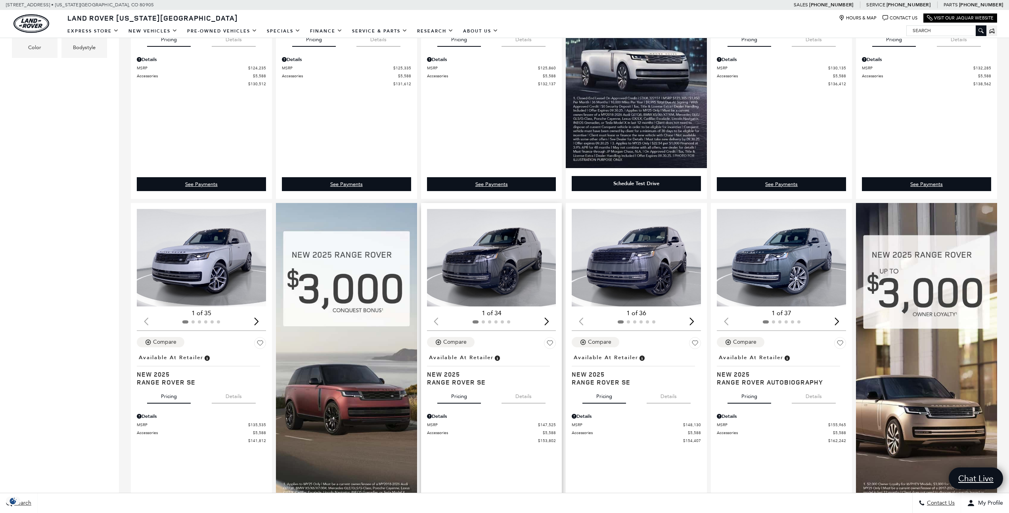
scroll to position [405, 0]
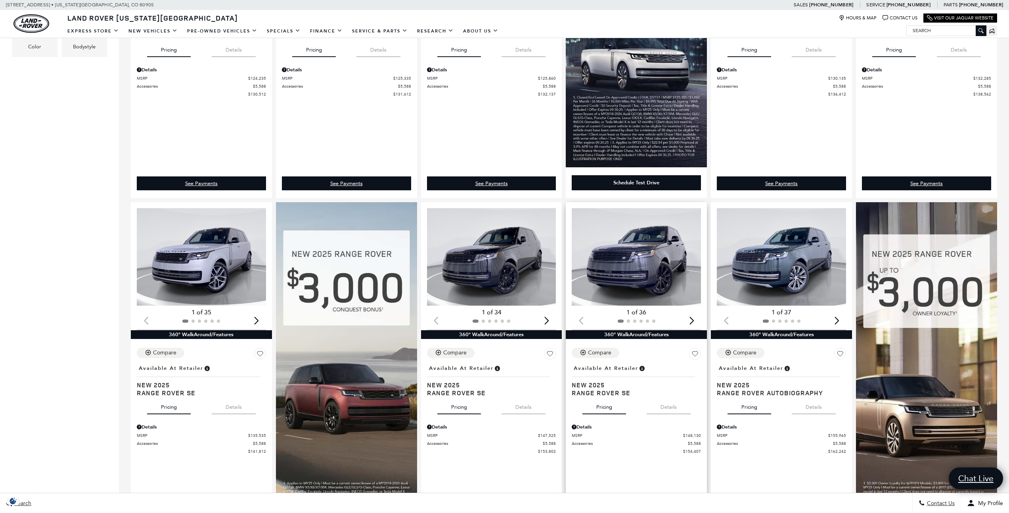
click at [644, 255] on img "1 / 2" at bounding box center [637, 257] width 130 height 98
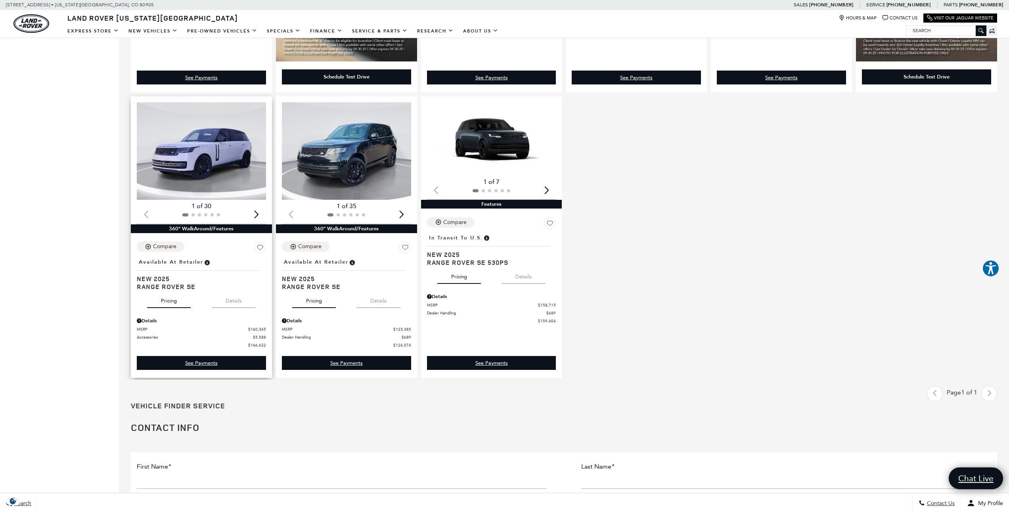
scroll to position [868, 0]
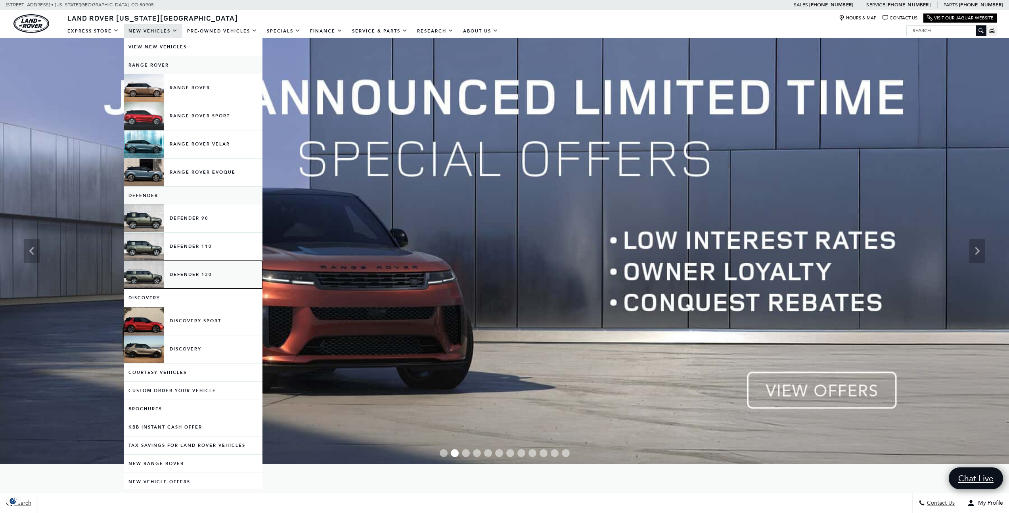
click at [188, 275] on link "Defender 130" at bounding box center [193, 275] width 139 height 28
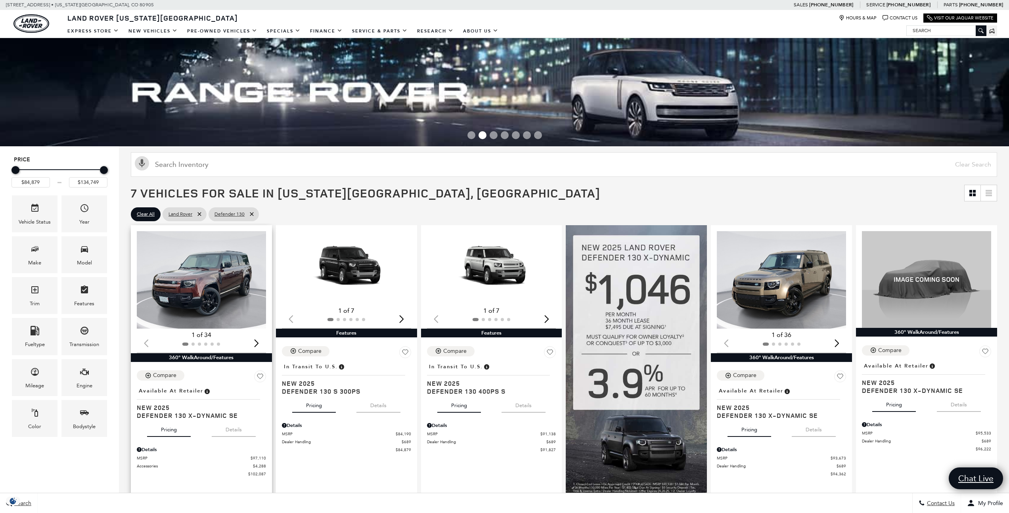
click at [207, 283] on img "1 / 2" at bounding box center [202, 280] width 130 height 98
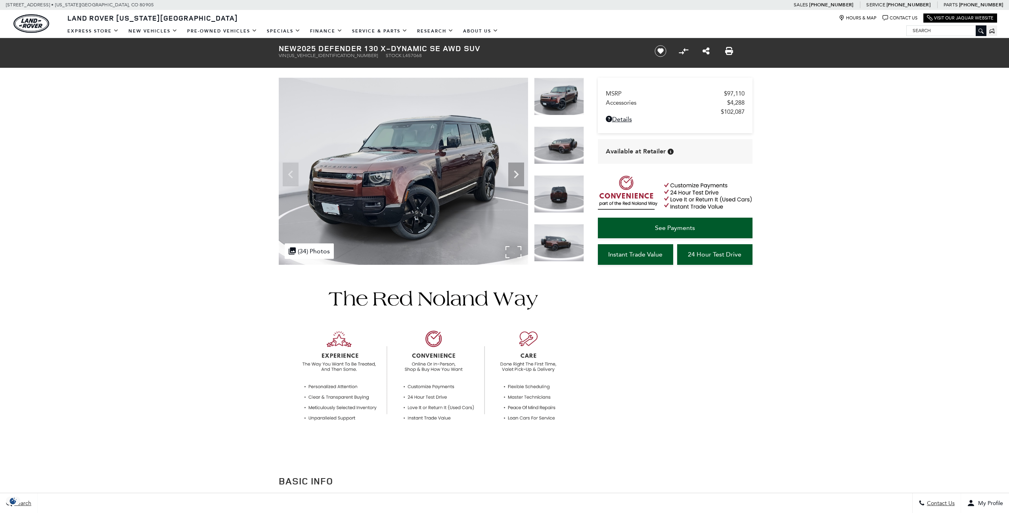
click at [394, 207] on img at bounding box center [403, 171] width 249 height 187
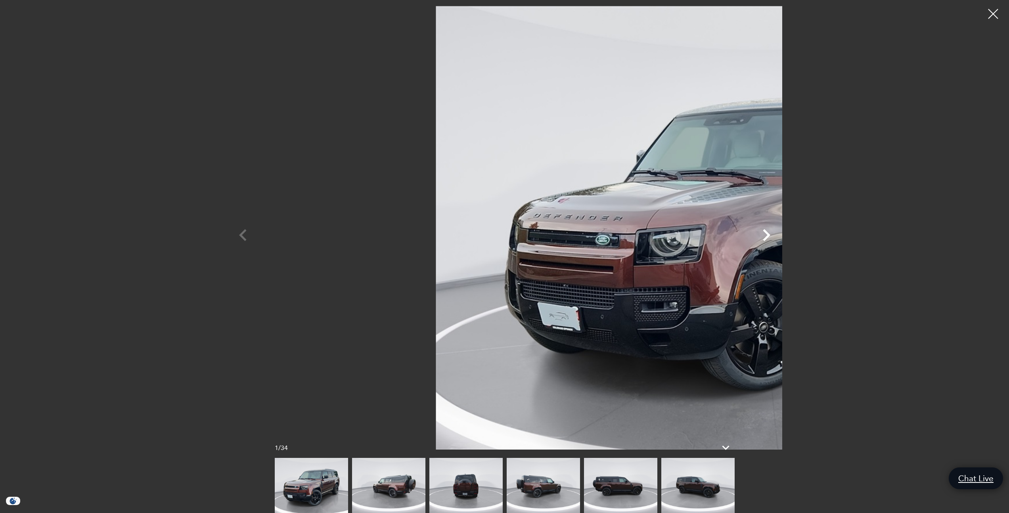
click at [778, 231] on icon "Next" at bounding box center [766, 235] width 24 height 24
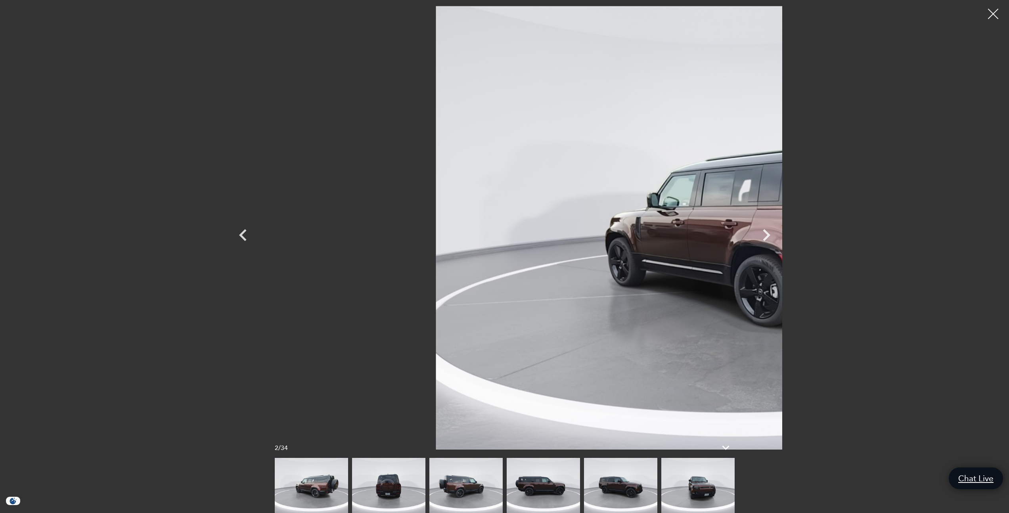
click at [992, 9] on div at bounding box center [993, 14] width 21 height 21
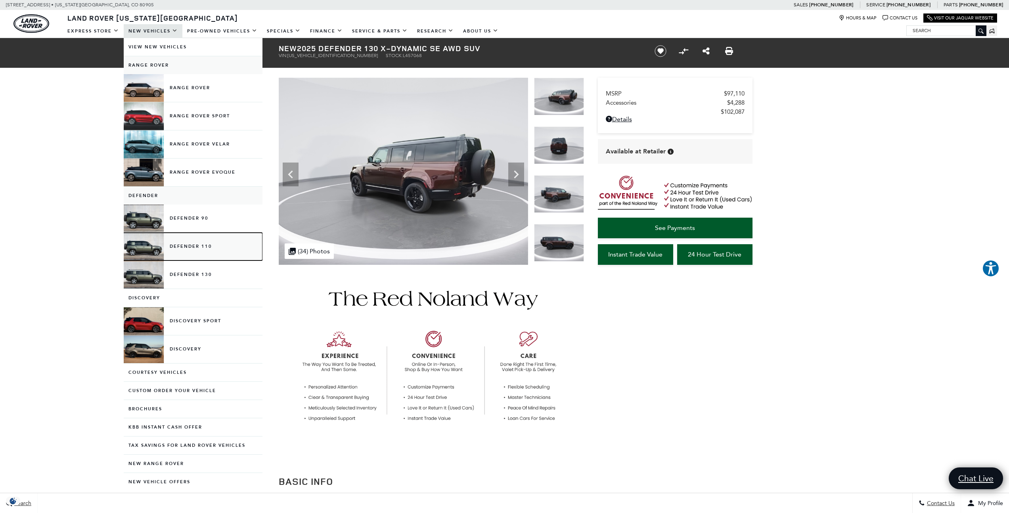
click at [199, 245] on link "Defender 110" at bounding box center [193, 247] width 139 height 28
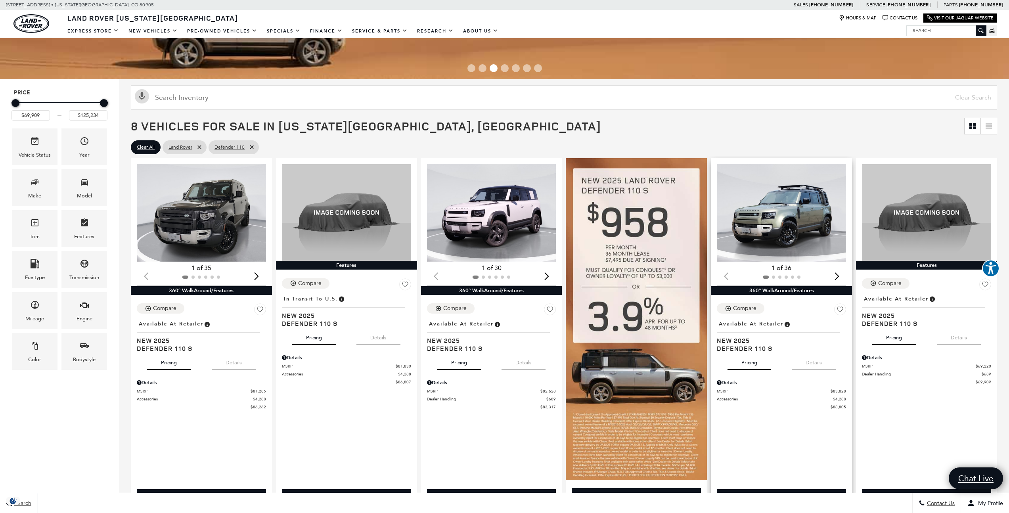
scroll to position [68, 0]
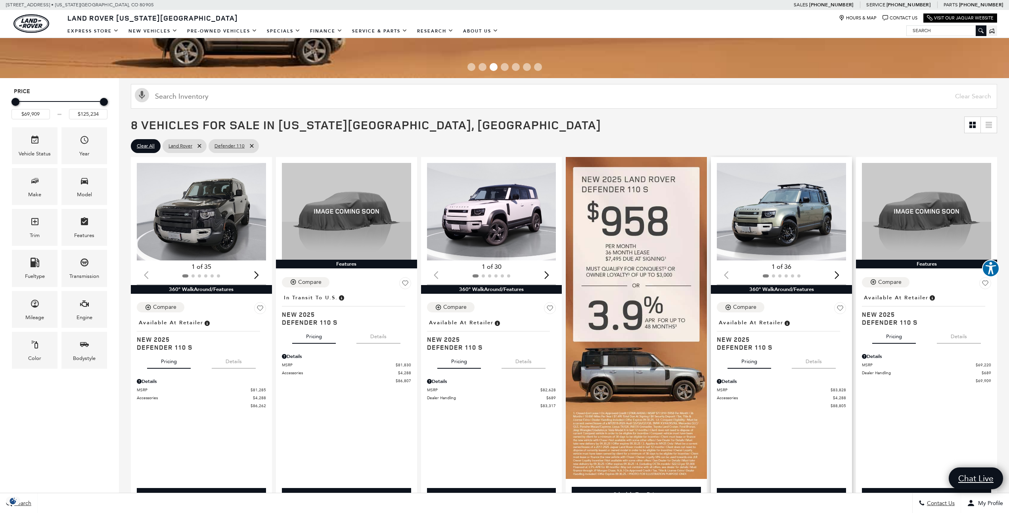
click at [782, 234] on img "1 / 2" at bounding box center [782, 212] width 130 height 98
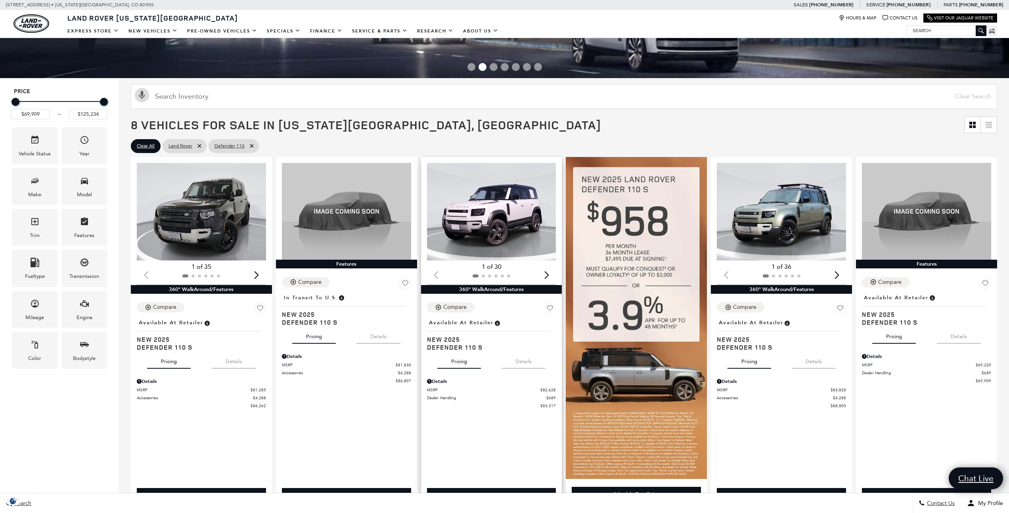
click at [520, 205] on img "1 / 2" at bounding box center [492, 212] width 130 height 98
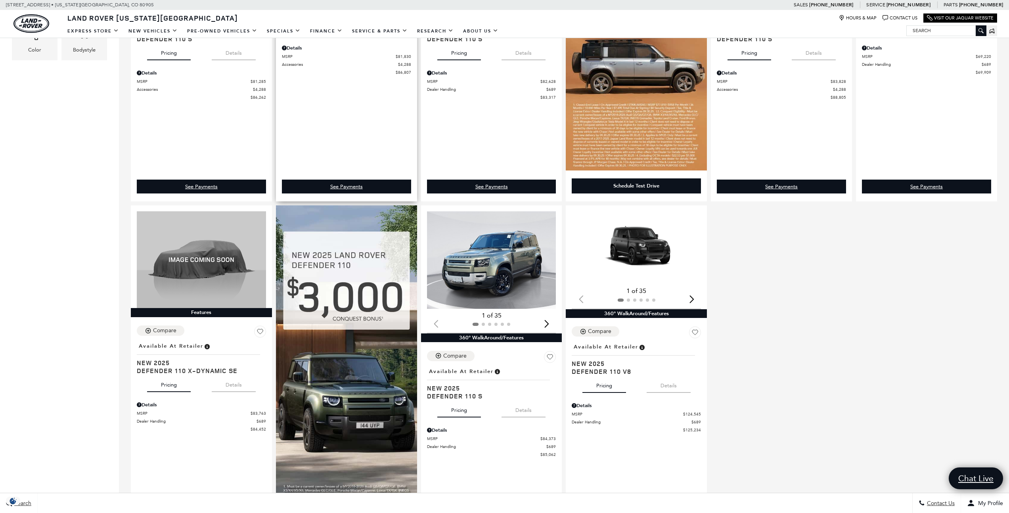
scroll to position [389, 0]
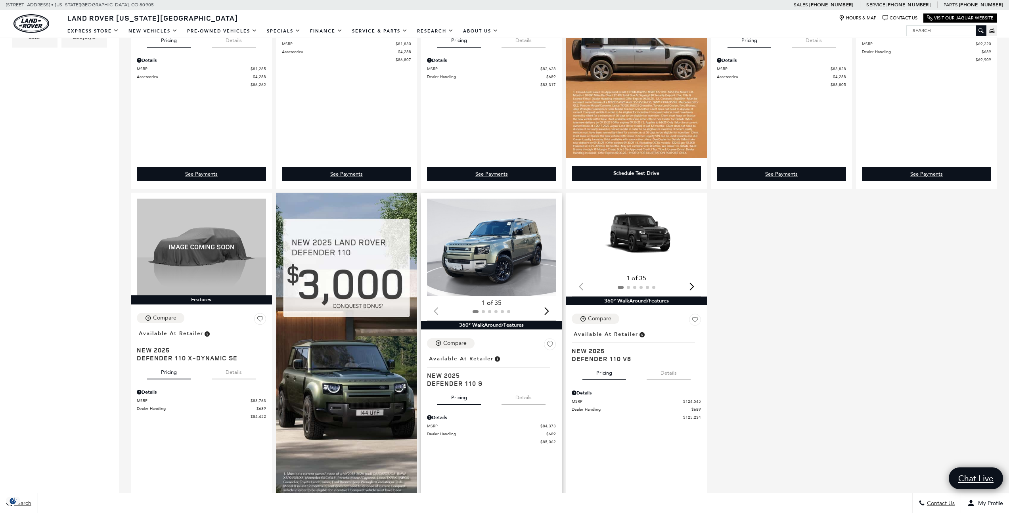
click at [498, 249] on img "1 / 2" at bounding box center [492, 248] width 130 height 98
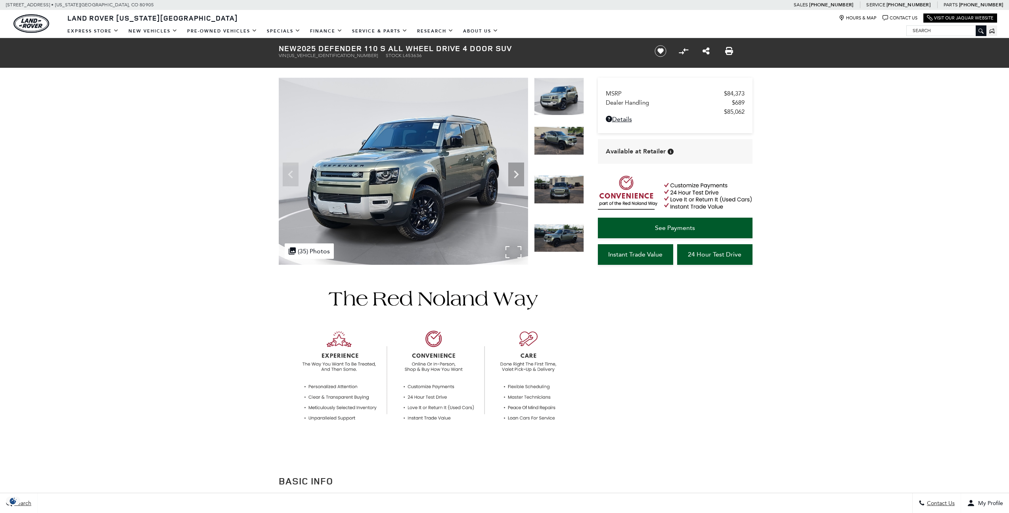
click at [407, 186] on img at bounding box center [403, 171] width 249 height 187
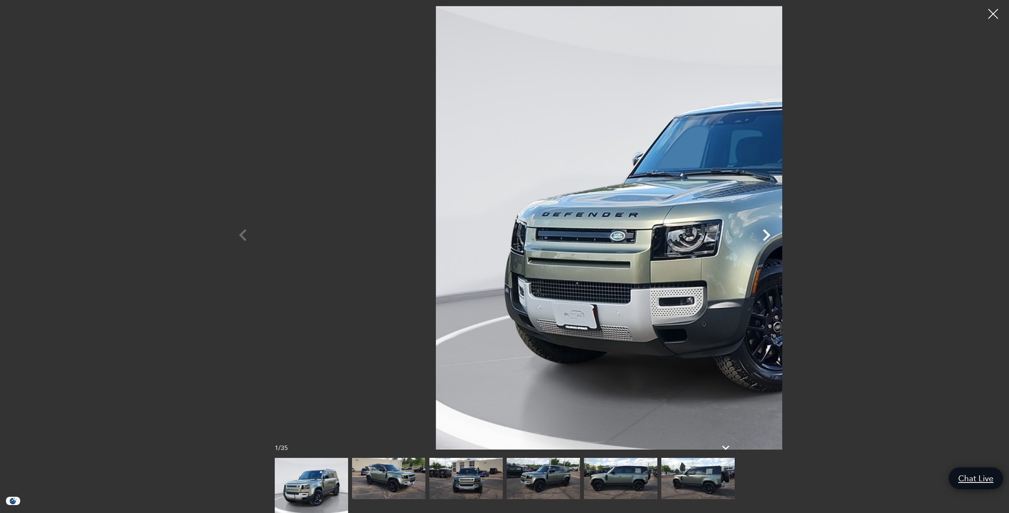
click at [778, 235] on icon "Next" at bounding box center [766, 235] width 24 height 24
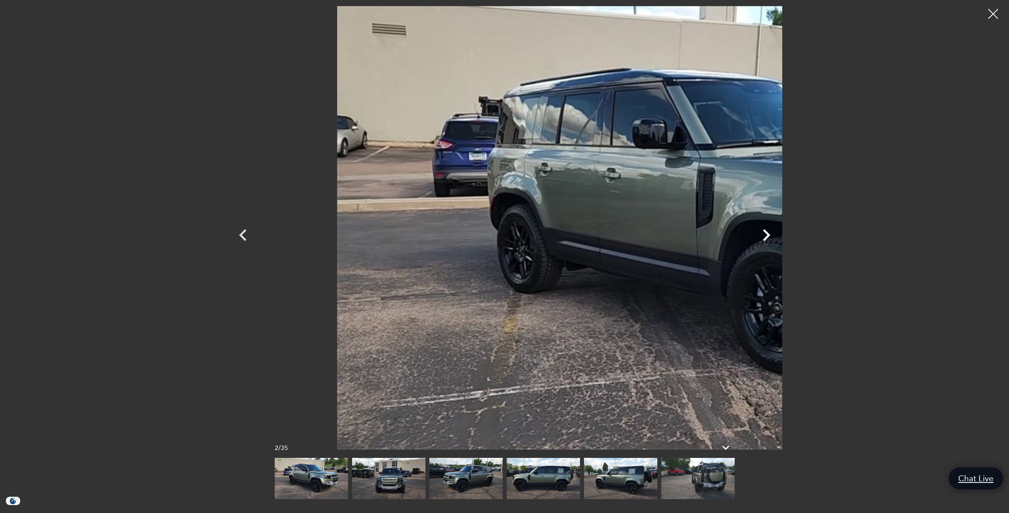
click at [778, 235] on icon "Next" at bounding box center [766, 235] width 24 height 24
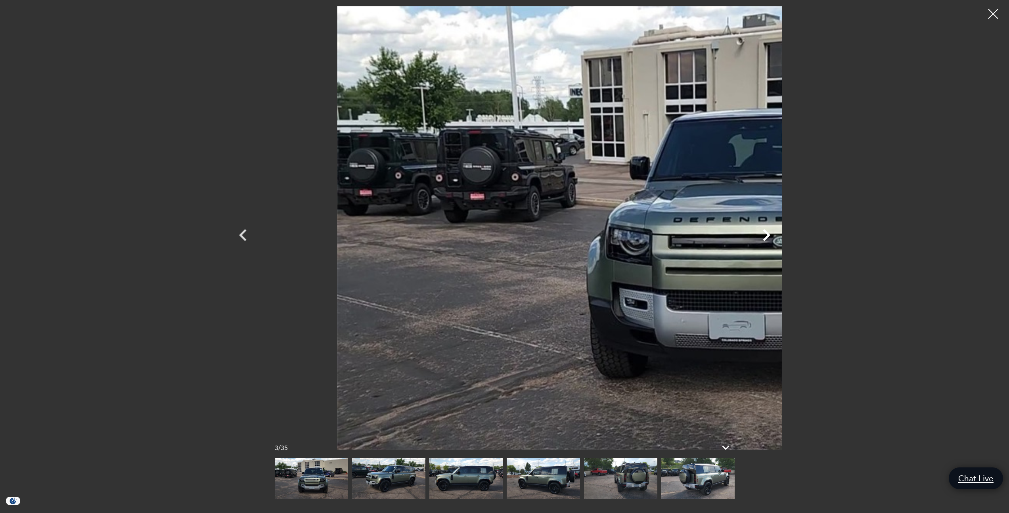
click at [778, 235] on icon "Next" at bounding box center [766, 235] width 24 height 24
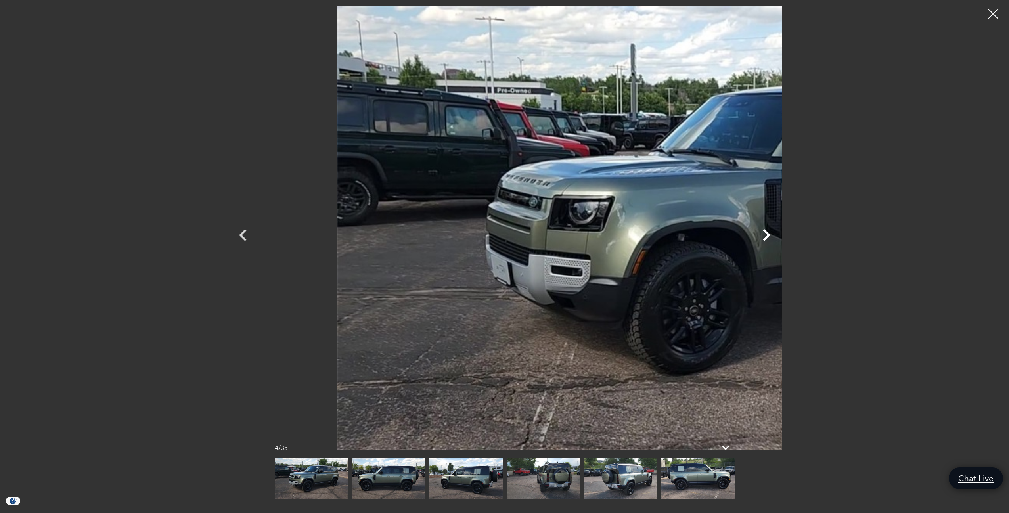
click at [778, 235] on icon "Next" at bounding box center [766, 235] width 24 height 24
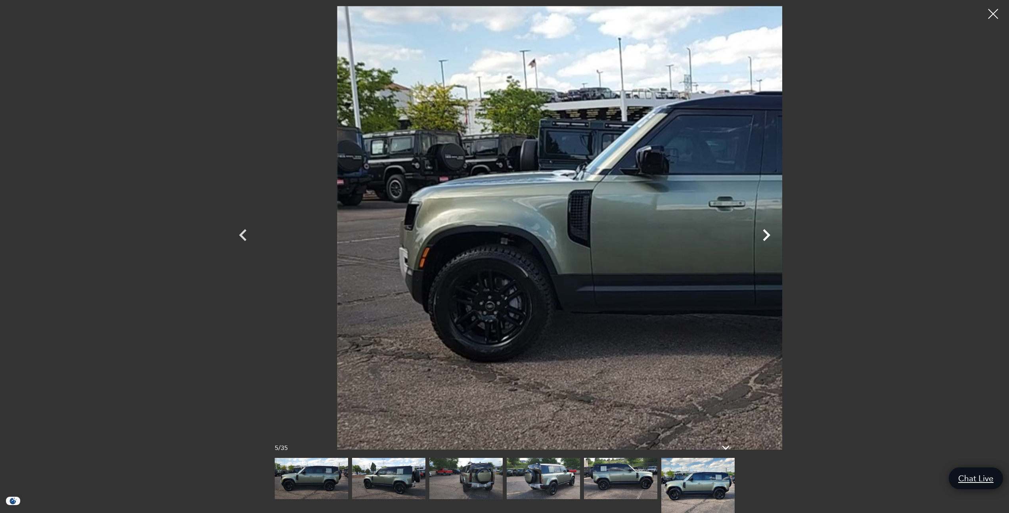
click at [778, 235] on icon "Next" at bounding box center [766, 235] width 24 height 24
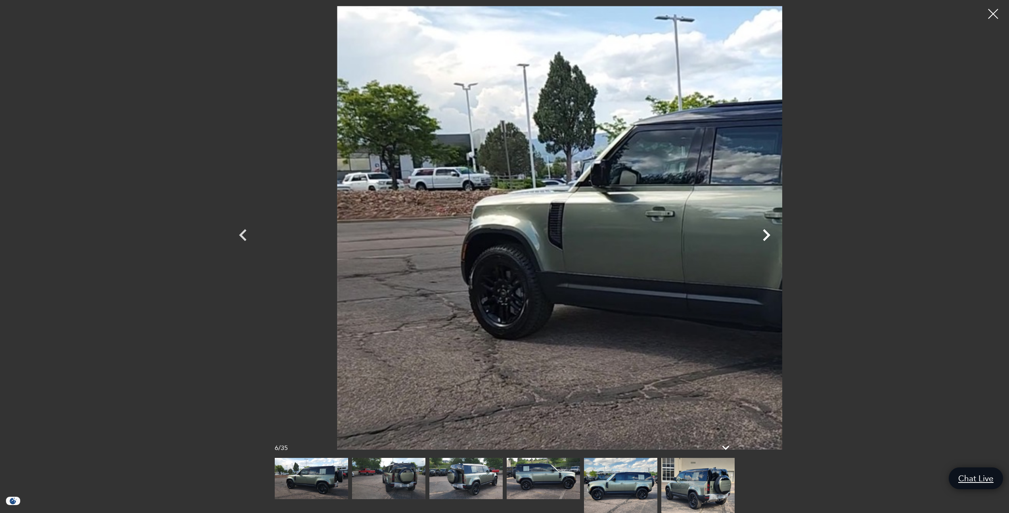
click at [778, 235] on icon "Next" at bounding box center [766, 235] width 24 height 24
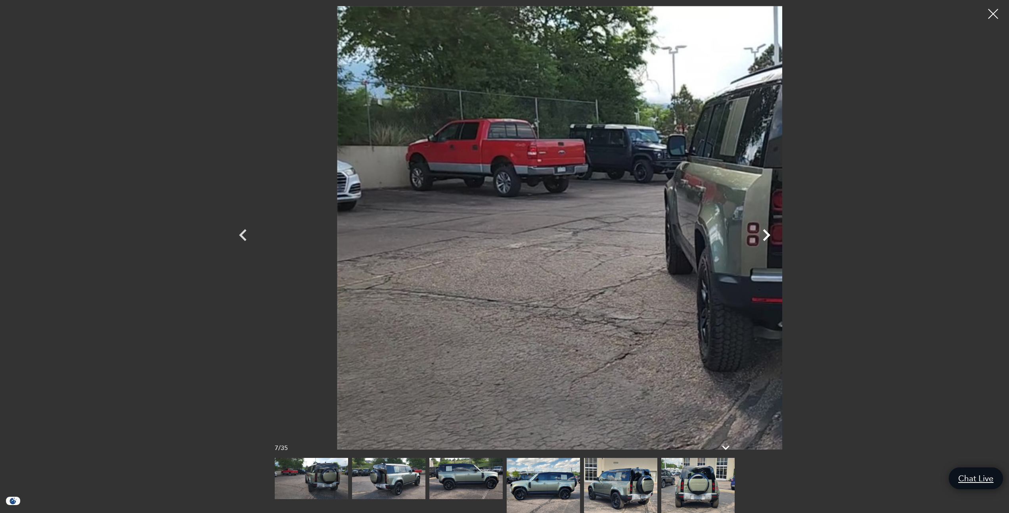
click at [778, 235] on icon "Next" at bounding box center [766, 235] width 24 height 24
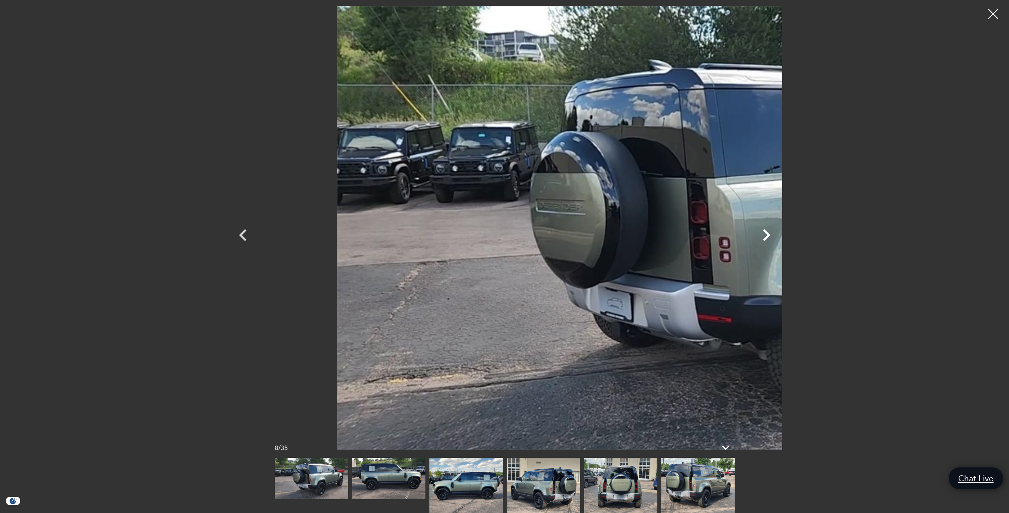
click at [778, 235] on icon "Next" at bounding box center [766, 235] width 24 height 24
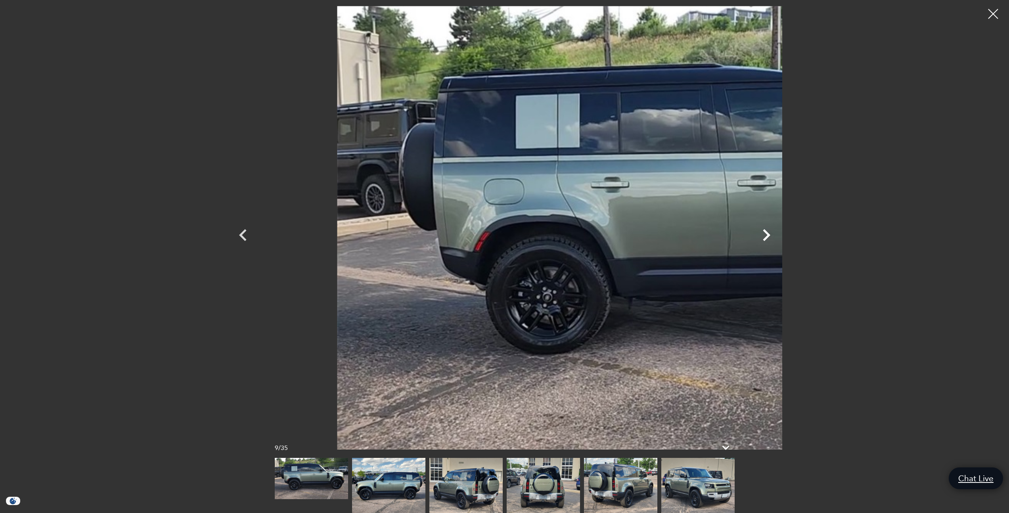
click at [778, 235] on icon "Next" at bounding box center [766, 235] width 24 height 24
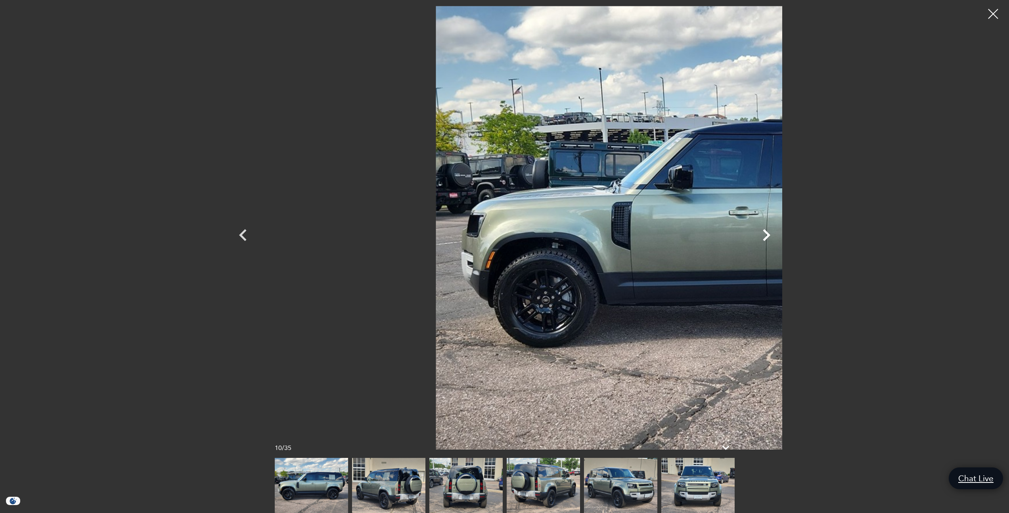
click at [778, 235] on icon "Next" at bounding box center [766, 235] width 24 height 24
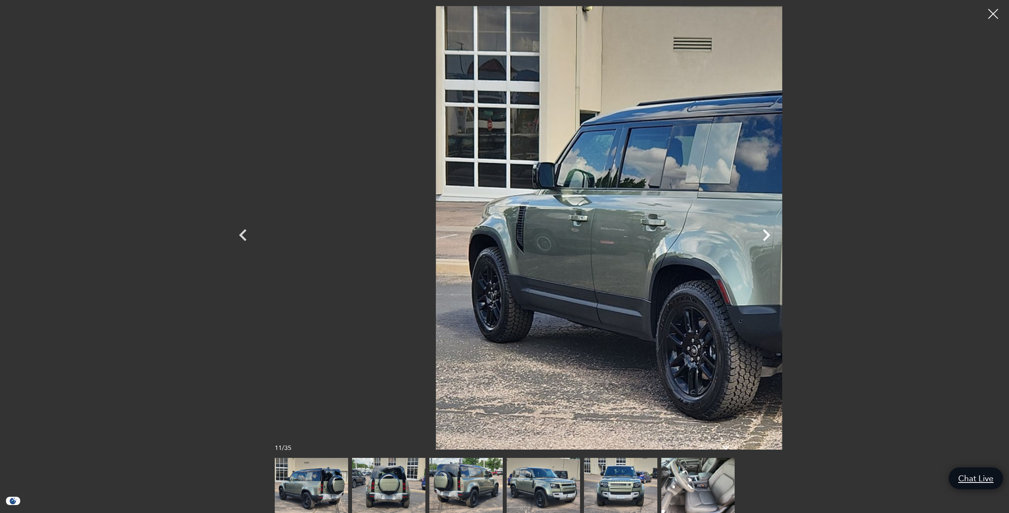
click at [778, 235] on icon "Next" at bounding box center [766, 235] width 24 height 24
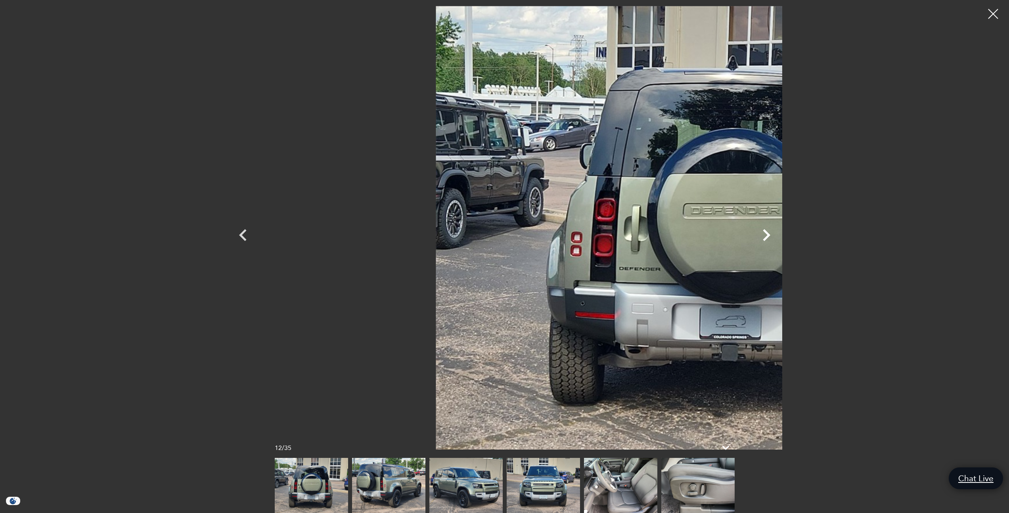
click at [778, 240] on icon "Next" at bounding box center [766, 235] width 24 height 24
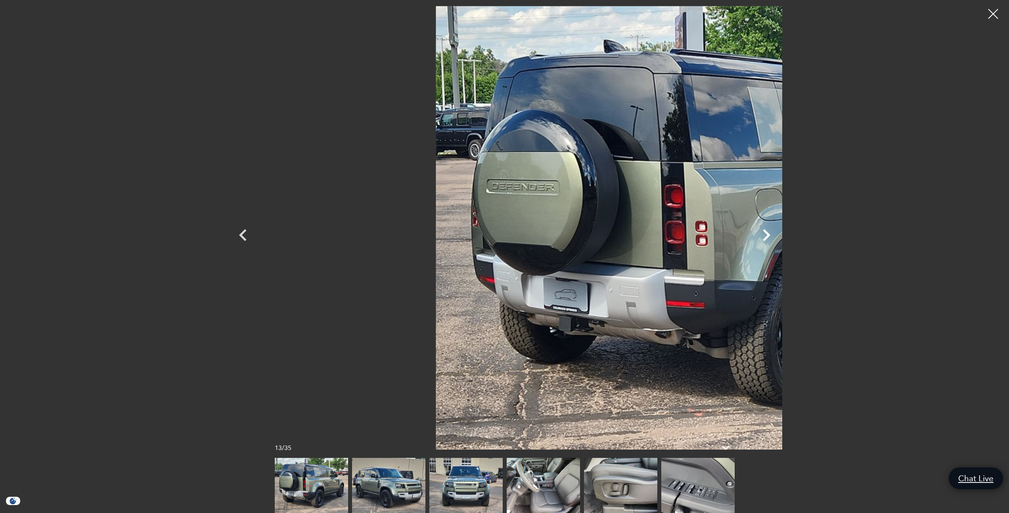
click at [778, 240] on icon "Next" at bounding box center [766, 235] width 24 height 24
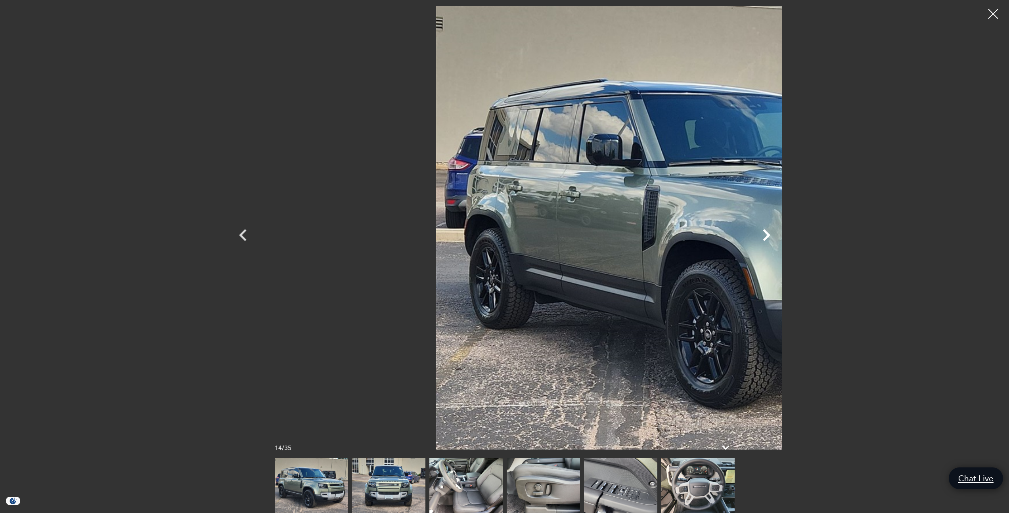
click at [778, 240] on icon "Next" at bounding box center [766, 235] width 24 height 24
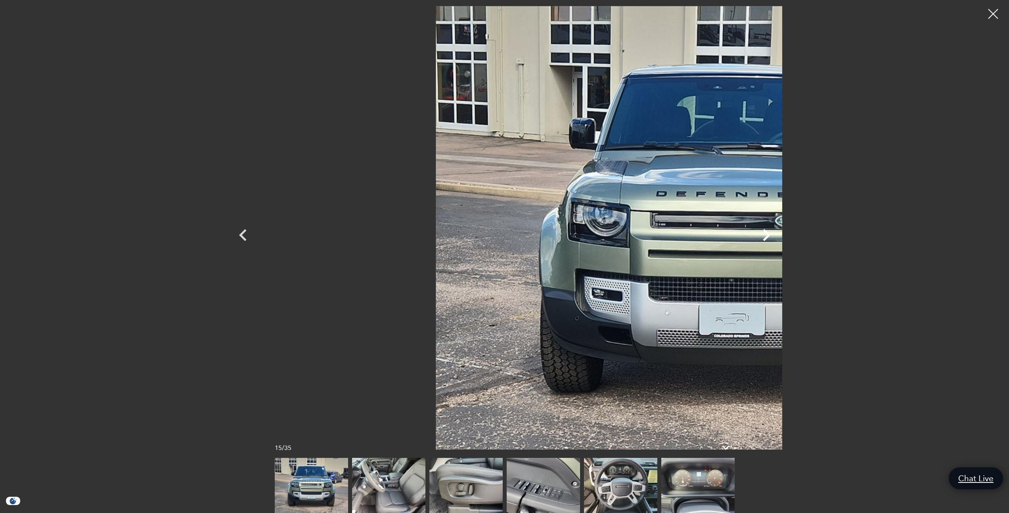
click at [770, 237] on icon "Next" at bounding box center [767, 235] width 8 height 12
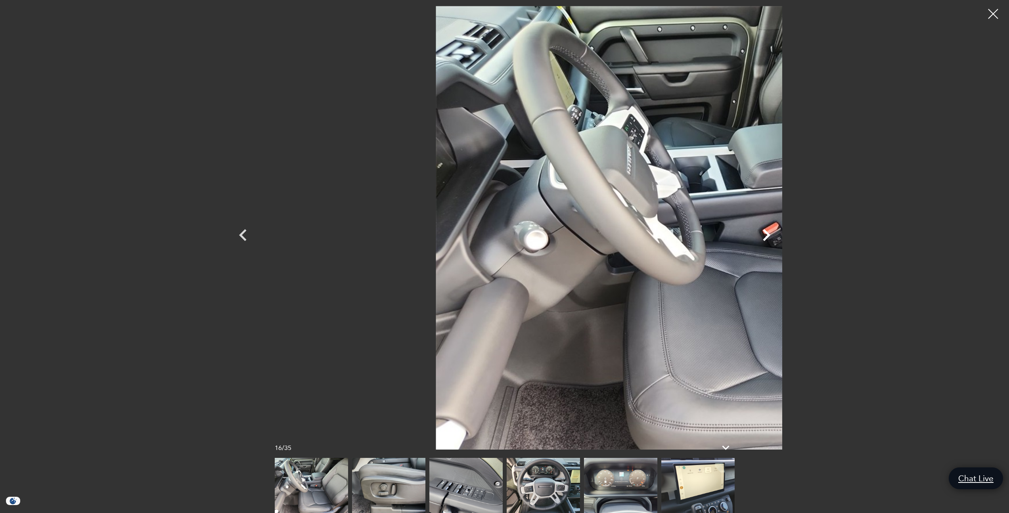
click at [770, 237] on icon "Next" at bounding box center [767, 235] width 8 height 12
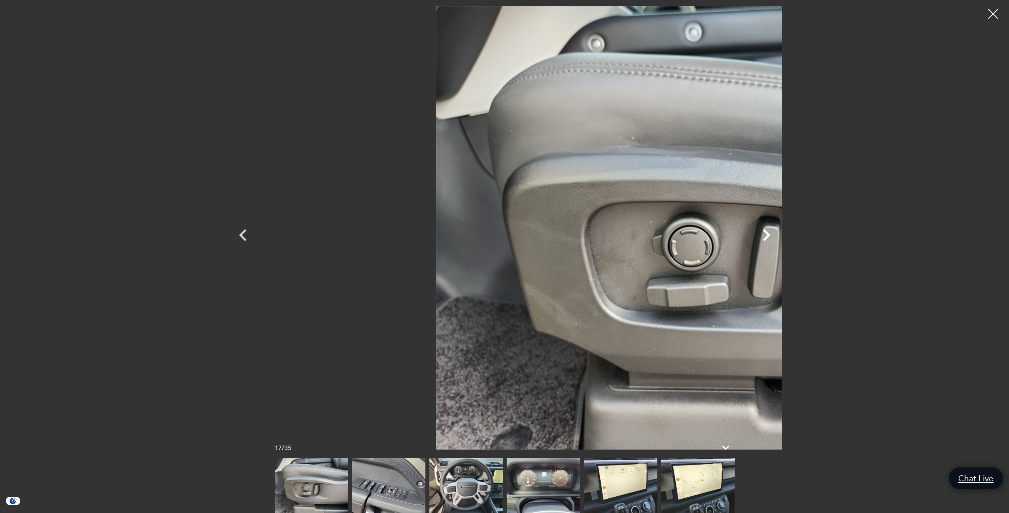
click at [770, 237] on icon "Next" at bounding box center [767, 235] width 8 height 12
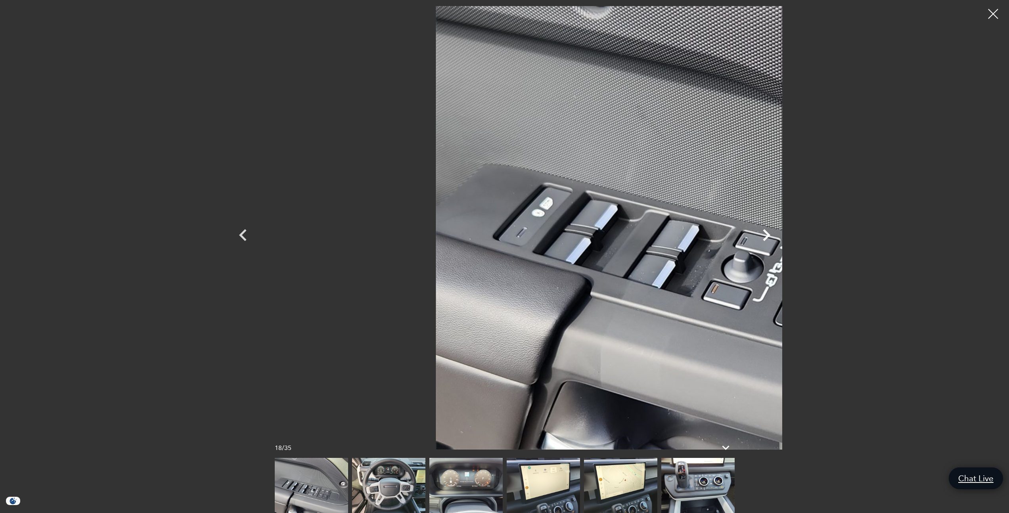
click at [778, 236] on icon "Next" at bounding box center [766, 235] width 24 height 24
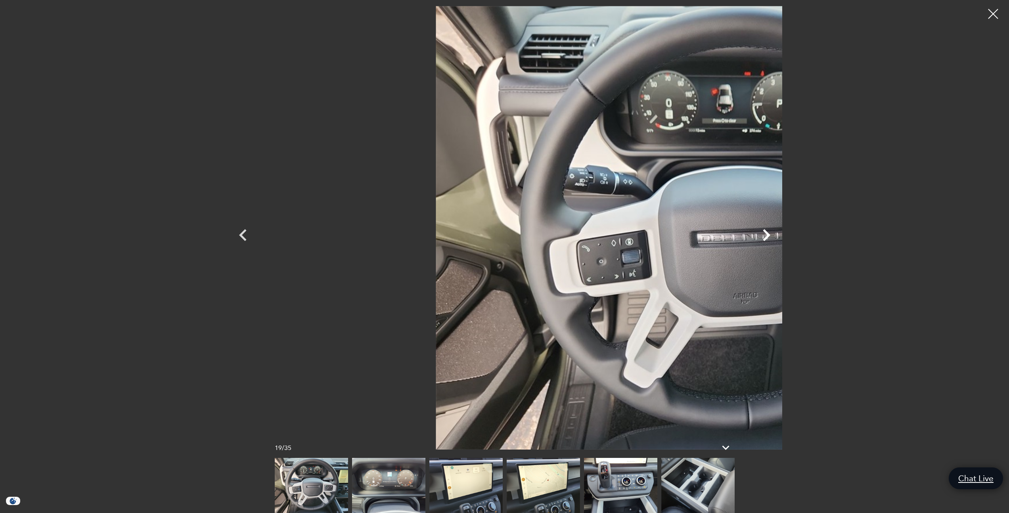
click at [770, 233] on icon "Next" at bounding box center [767, 235] width 8 height 12
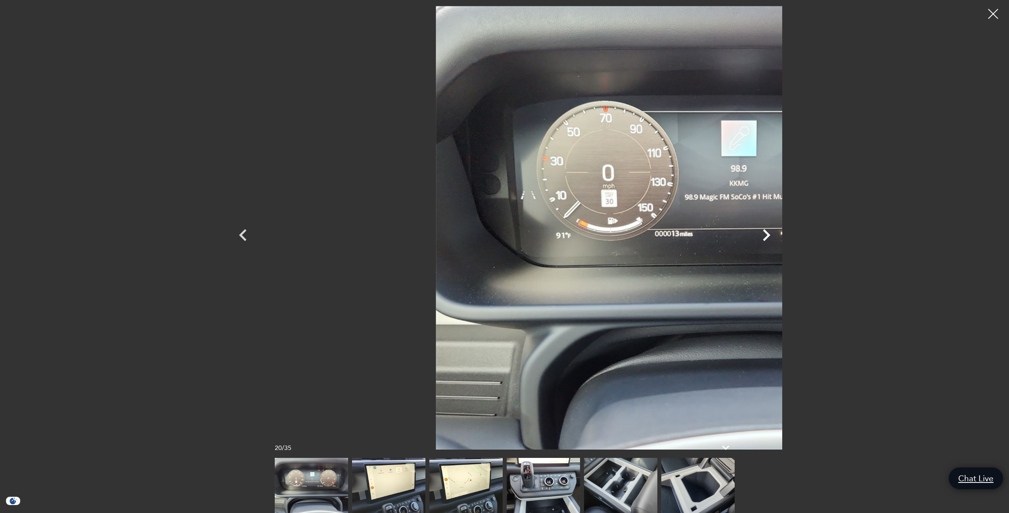
click at [770, 233] on icon "Next" at bounding box center [767, 235] width 8 height 12
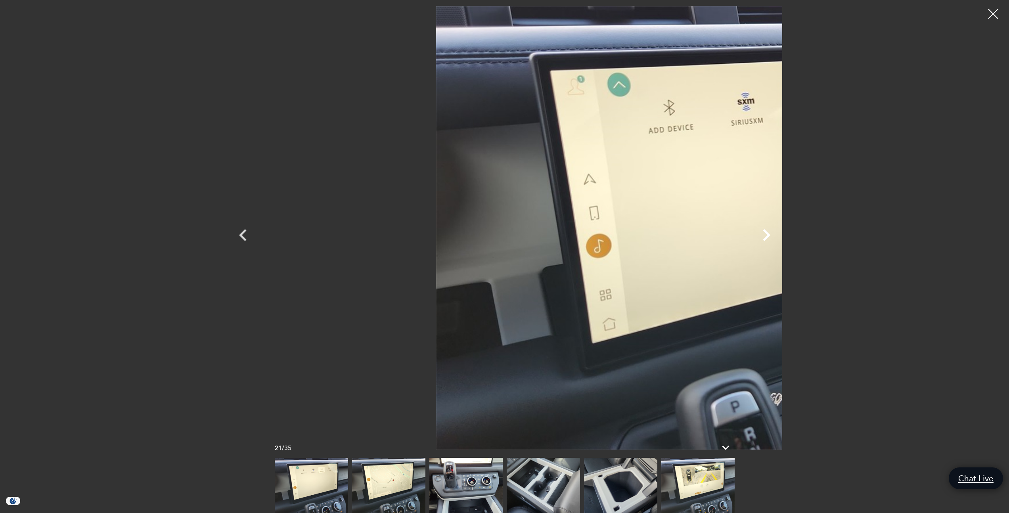
click at [770, 233] on icon "Next" at bounding box center [767, 235] width 8 height 12
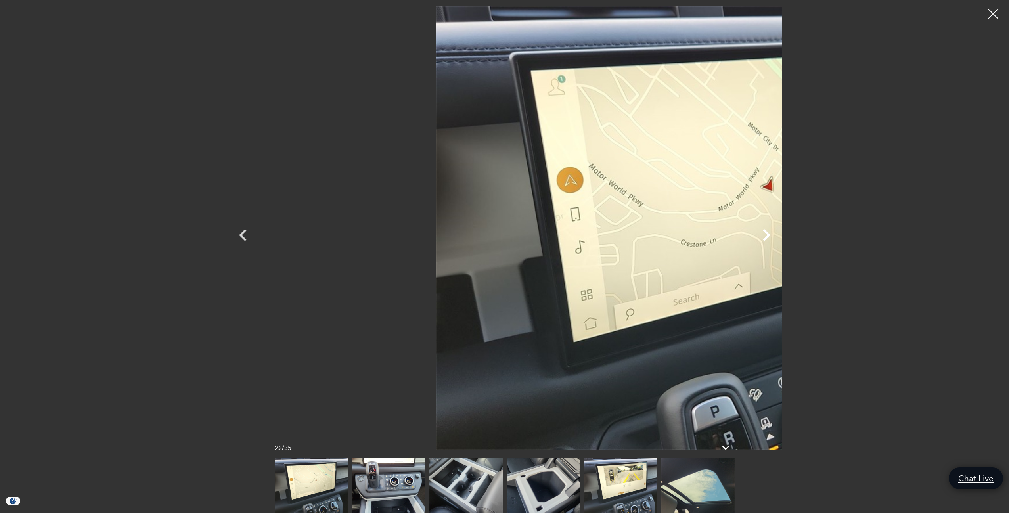
click at [770, 233] on icon "Next" at bounding box center [767, 235] width 8 height 12
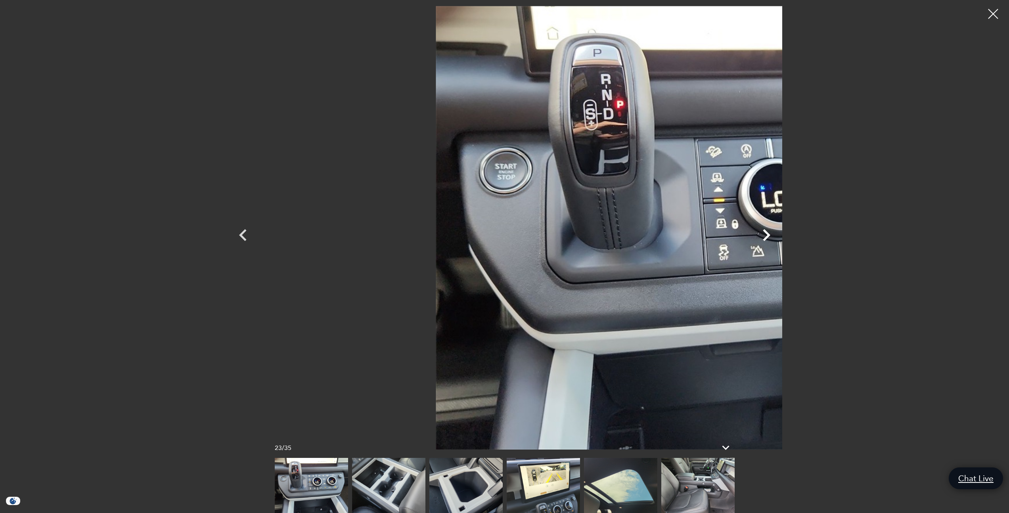
click at [778, 238] on icon "Next" at bounding box center [766, 235] width 24 height 24
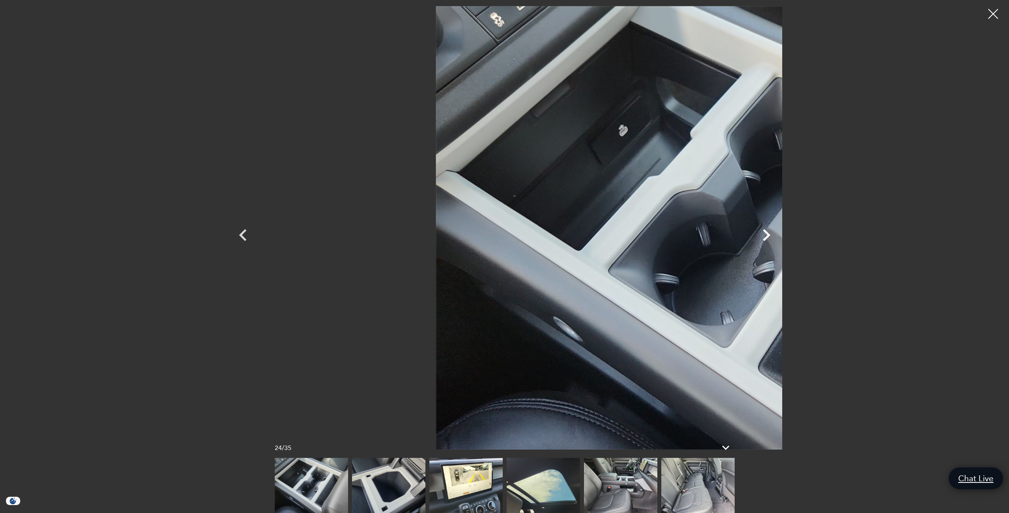
click at [778, 238] on icon "Next" at bounding box center [766, 235] width 24 height 24
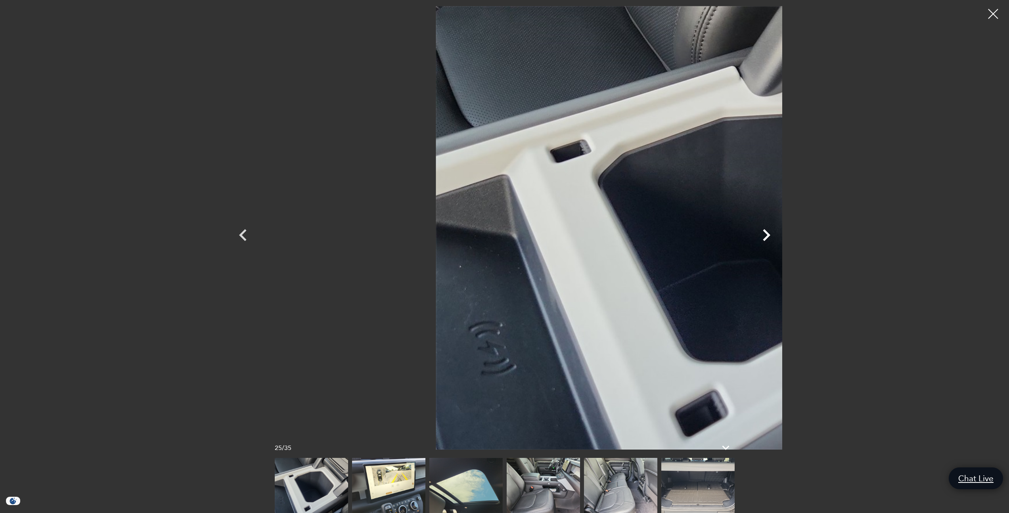
click at [778, 238] on icon "Next" at bounding box center [766, 235] width 24 height 24
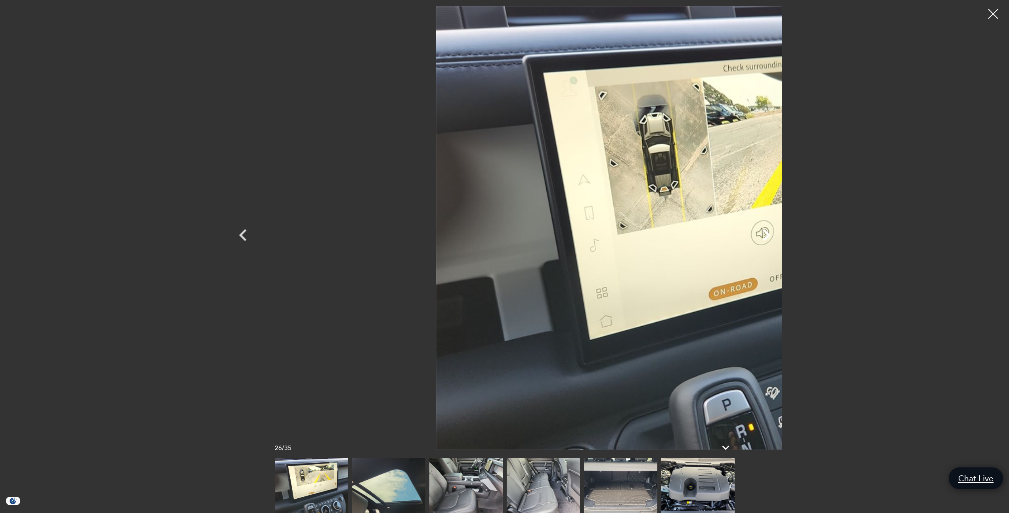
click at [778, 238] on icon "Next" at bounding box center [766, 235] width 24 height 24
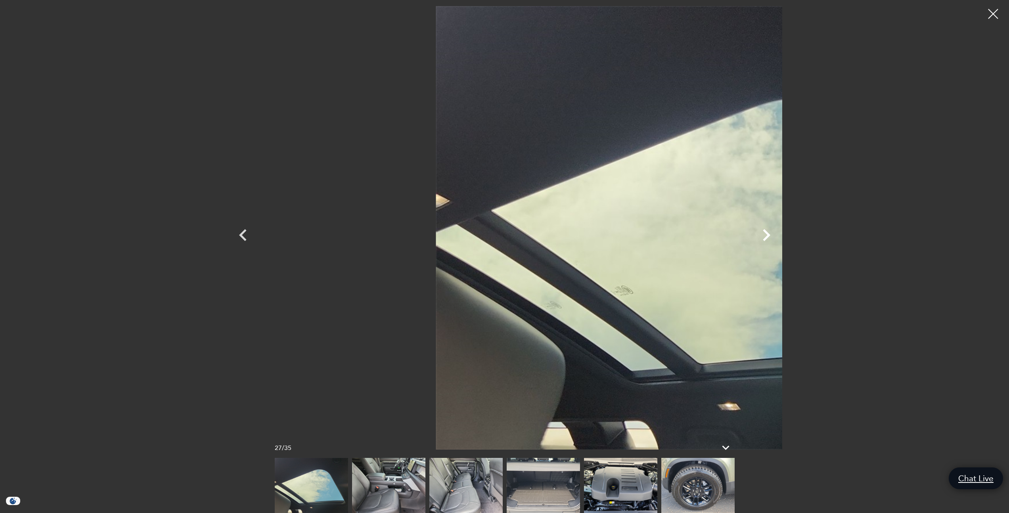
click at [778, 238] on icon "Next" at bounding box center [766, 235] width 24 height 24
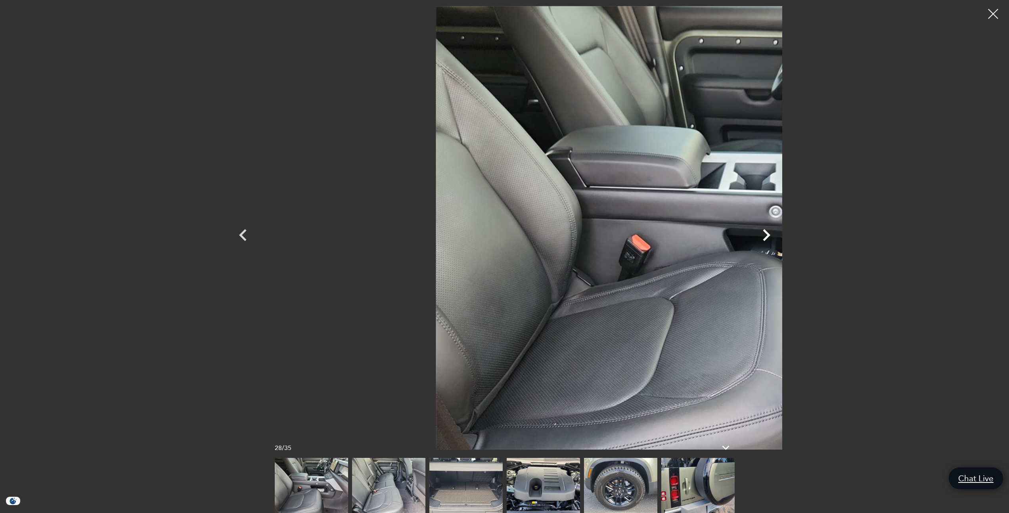
click at [778, 238] on icon "Next" at bounding box center [766, 235] width 24 height 24
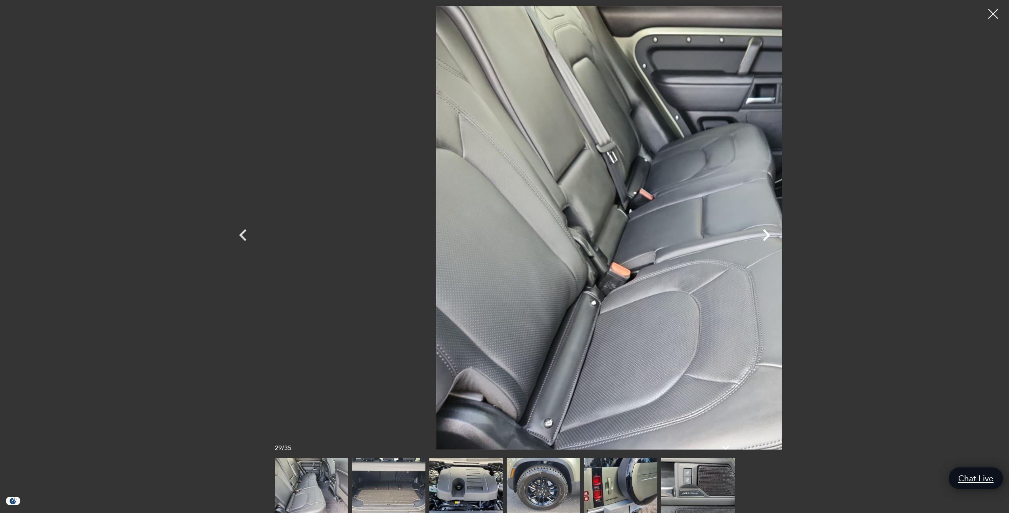
click at [778, 238] on icon "Next" at bounding box center [766, 235] width 24 height 24
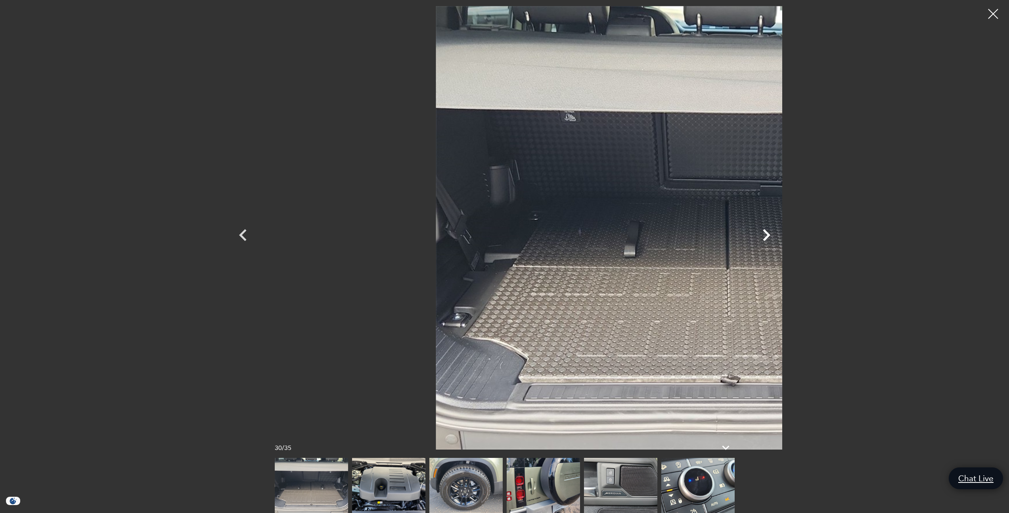
click at [778, 232] on icon "Next" at bounding box center [766, 235] width 24 height 24
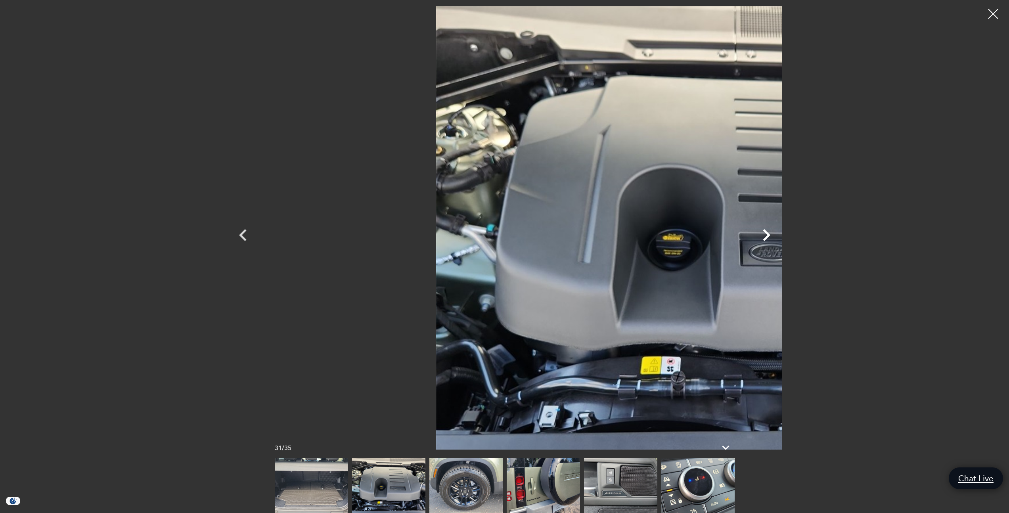
click at [778, 232] on icon "Next" at bounding box center [766, 235] width 24 height 24
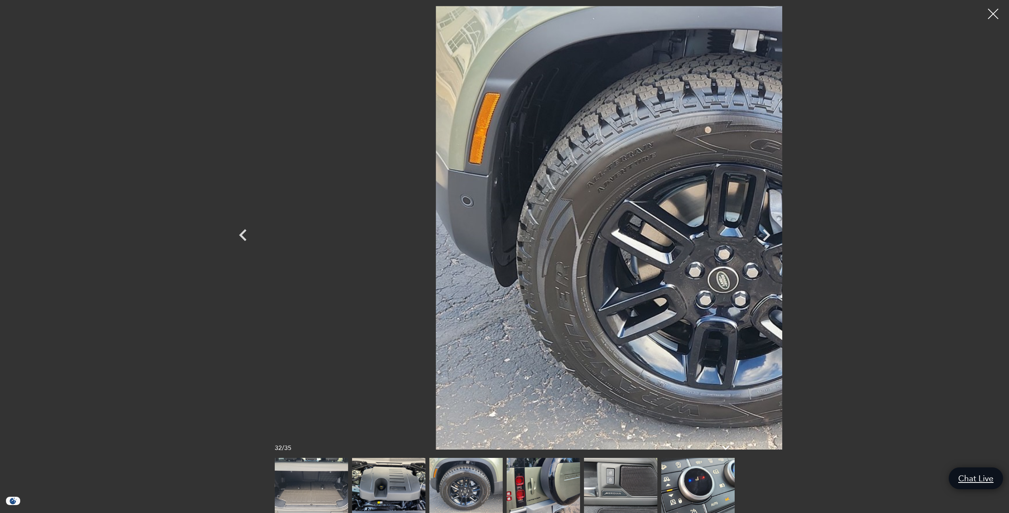
click at [996, 18] on div at bounding box center [993, 14] width 21 height 21
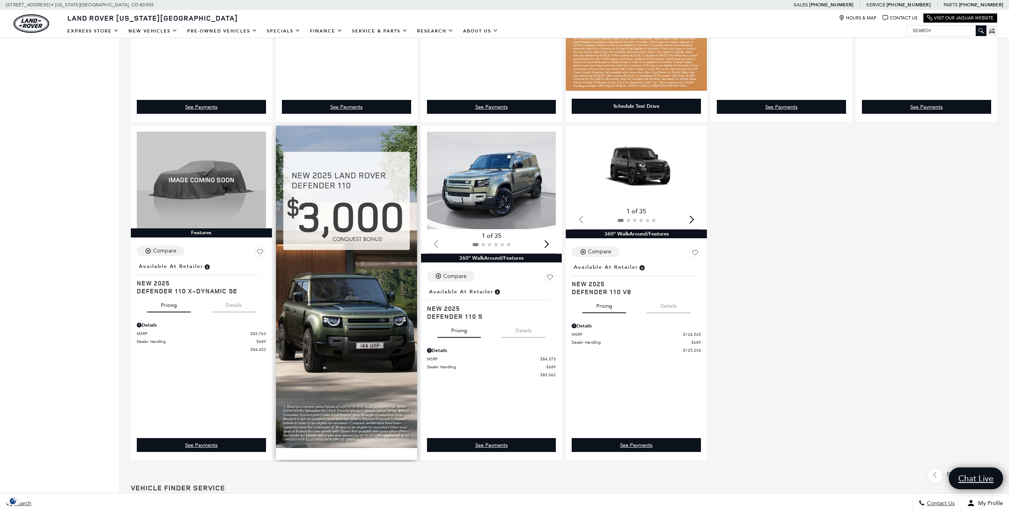
scroll to position [457, 0]
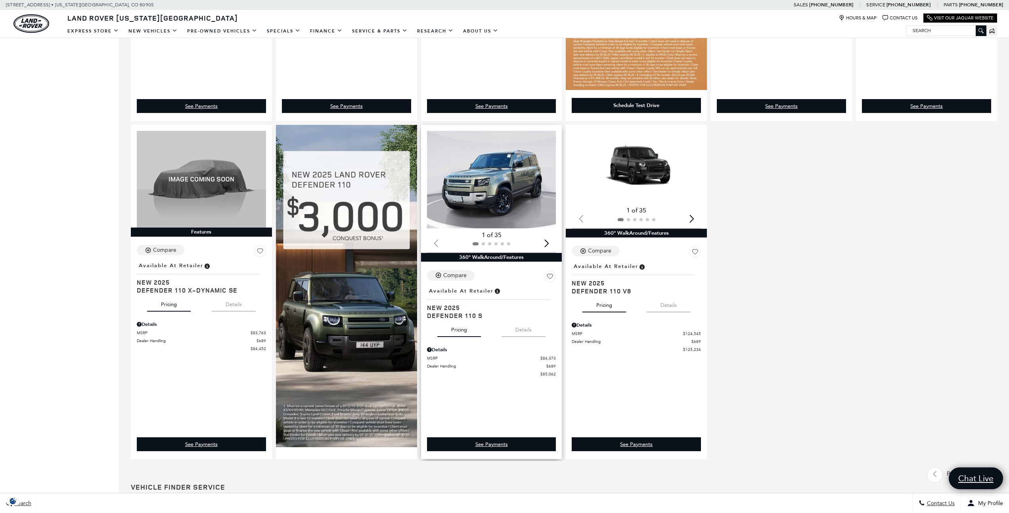
click at [518, 328] on button "Details" at bounding box center [523, 327] width 44 height 17
click at [478, 207] on img "1 / 2" at bounding box center [492, 180] width 130 height 98
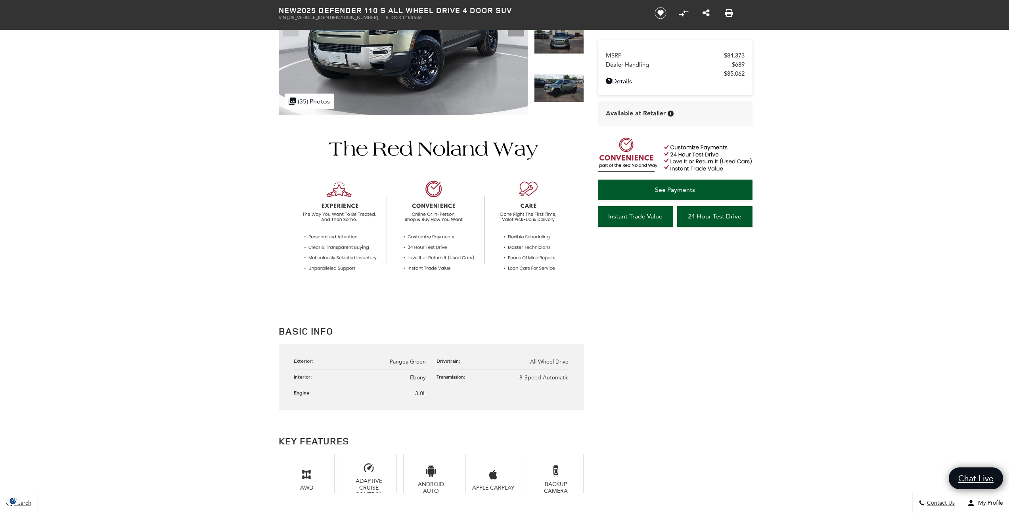
scroll to position [160, 0]
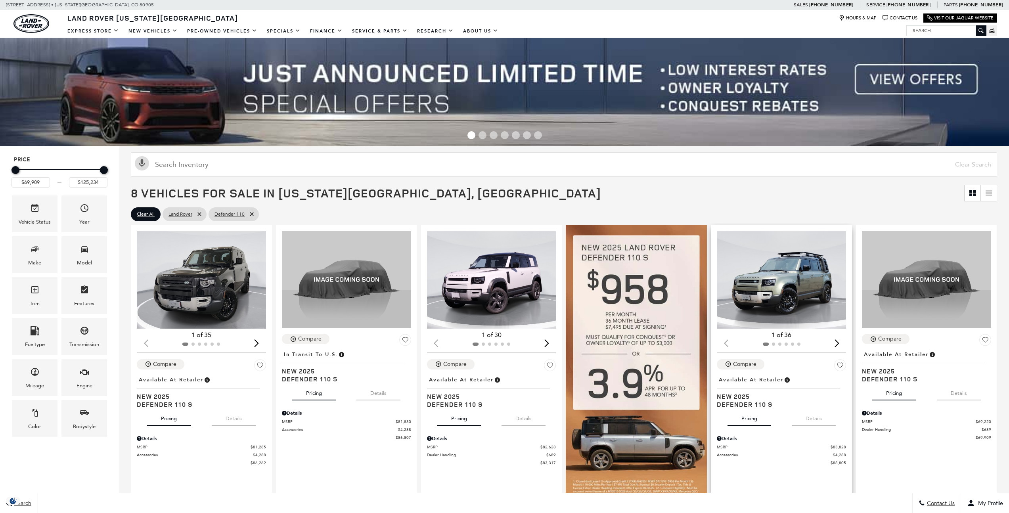
scroll to position [457, 0]
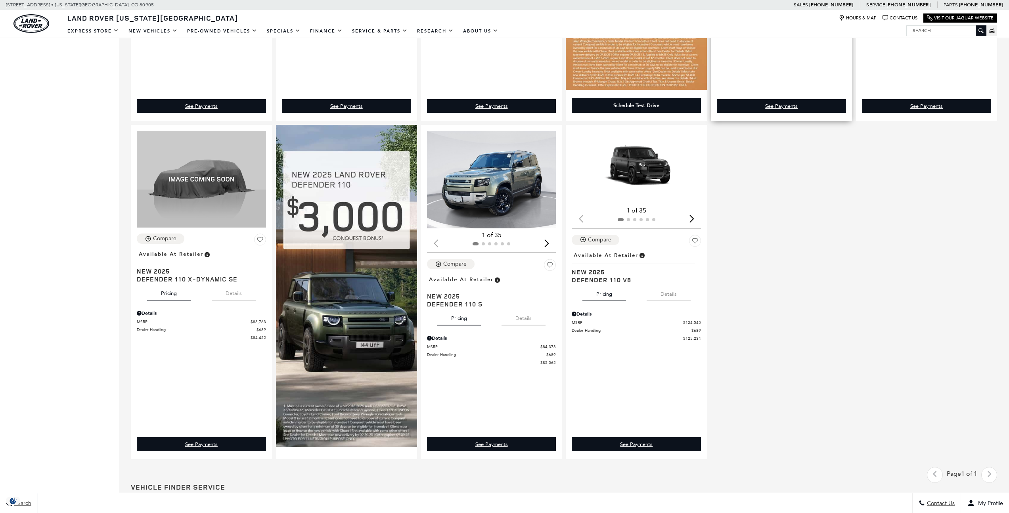
click at [766, 280] on div "Loading... (35) View All Photos 1 of 35 Compare Location : Available at Retaile…" at bounding box center [564, 113] width 870 height 695
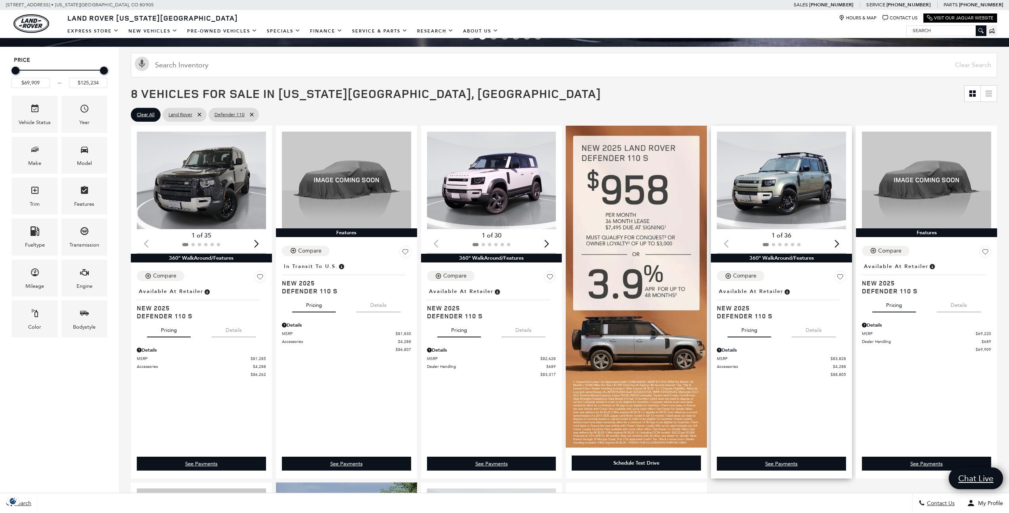
scroll to position [95, 0]
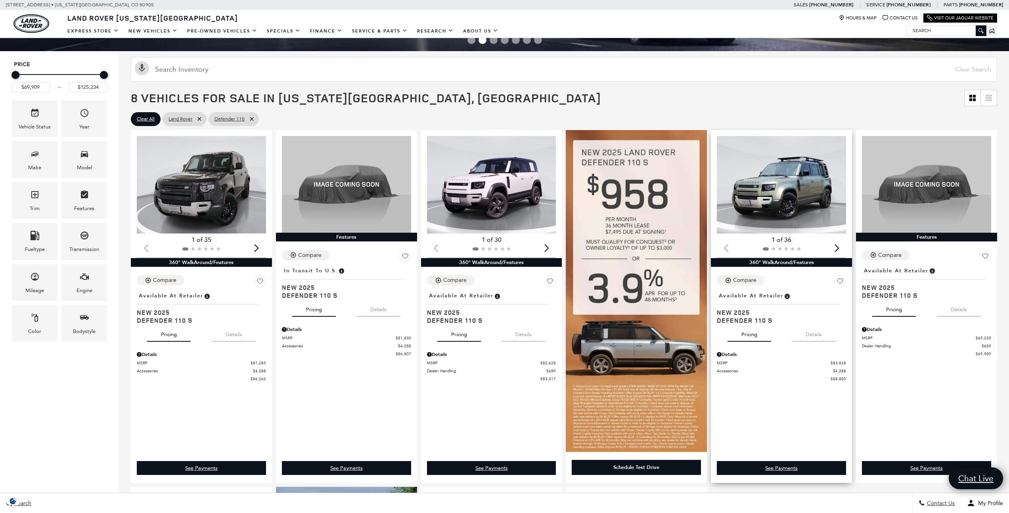
click at [789, 205] on img "1 / 2" at bounding box center [782, 185] width 130 height 98
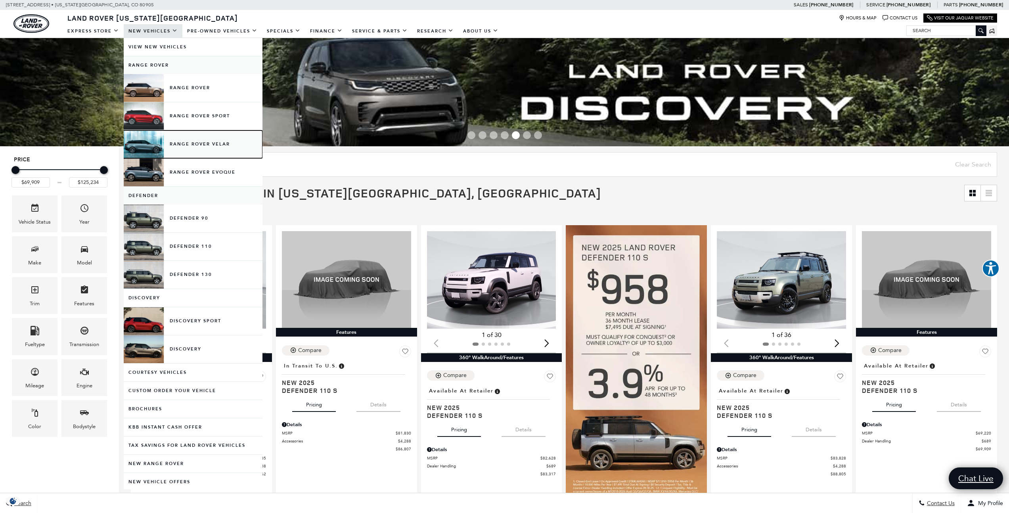
click at [197, 142] on link "Range Rover Velar" at bounding box center [193, 144] width 139 height 28
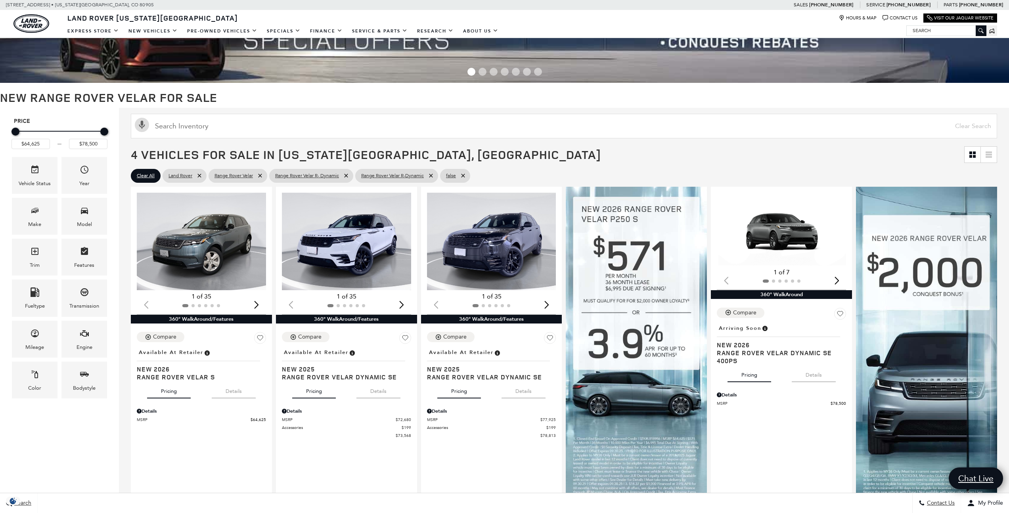
scroll to position [84, 0]
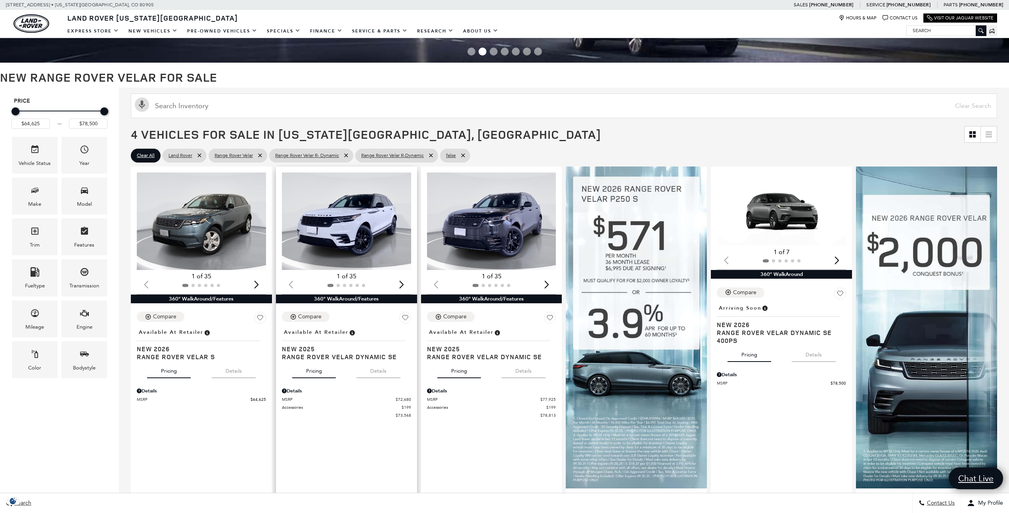
click at [345, 224] on img "1 / 2" at bounding box center [347, 221] width 130 height 98
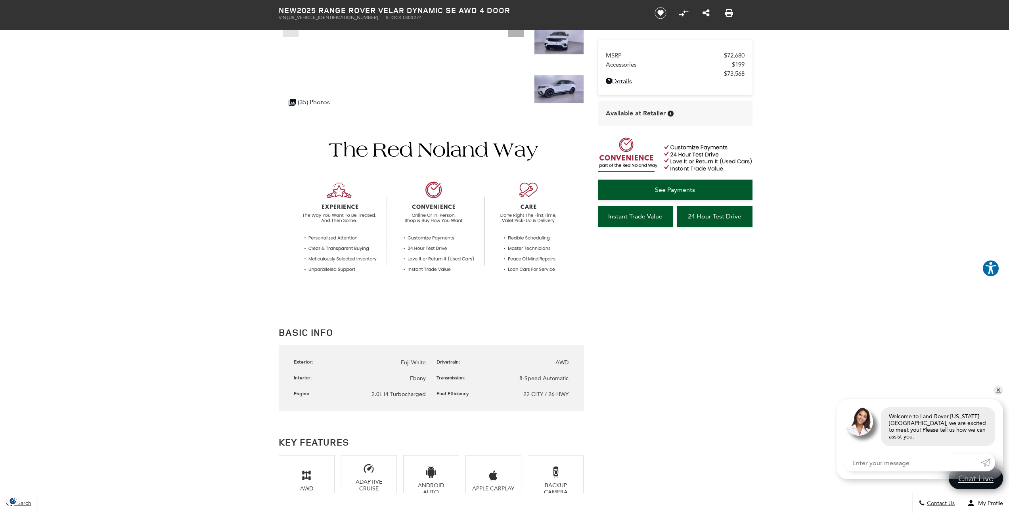
scroll to position [151, 0]
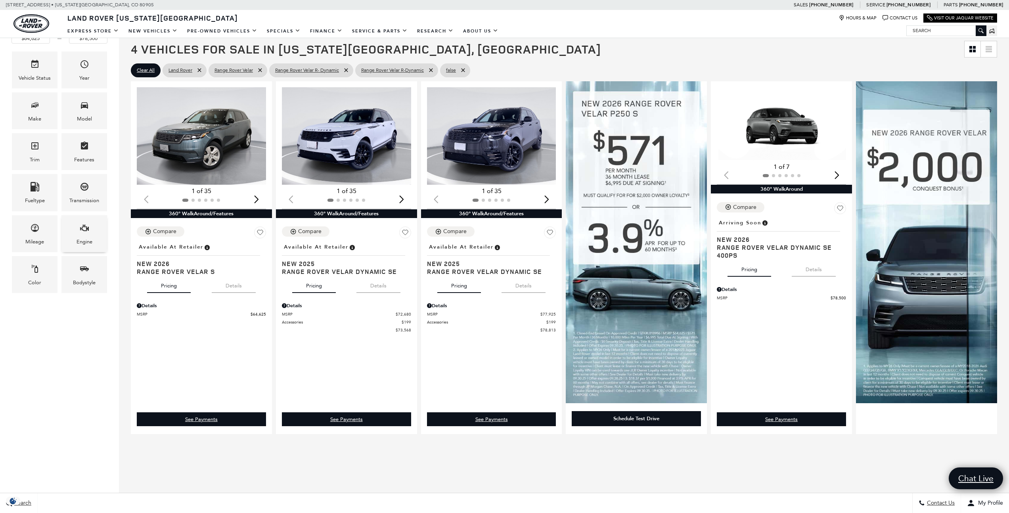
click at [79, 244] on div "Engine" at bounding box center [85, 241] width 16 height 9
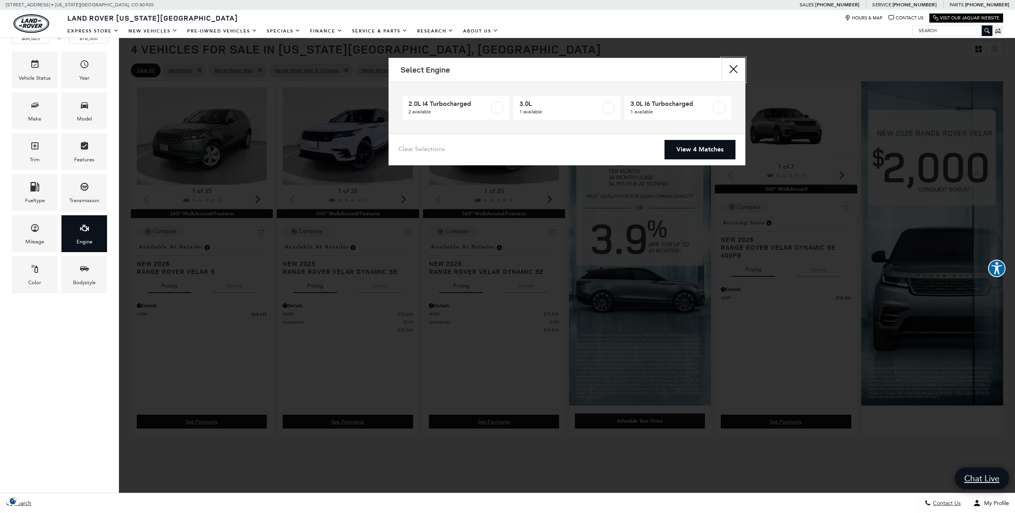
click at [733, 69] on button "Close" at bounding box center [733, 70] width 24 height 24
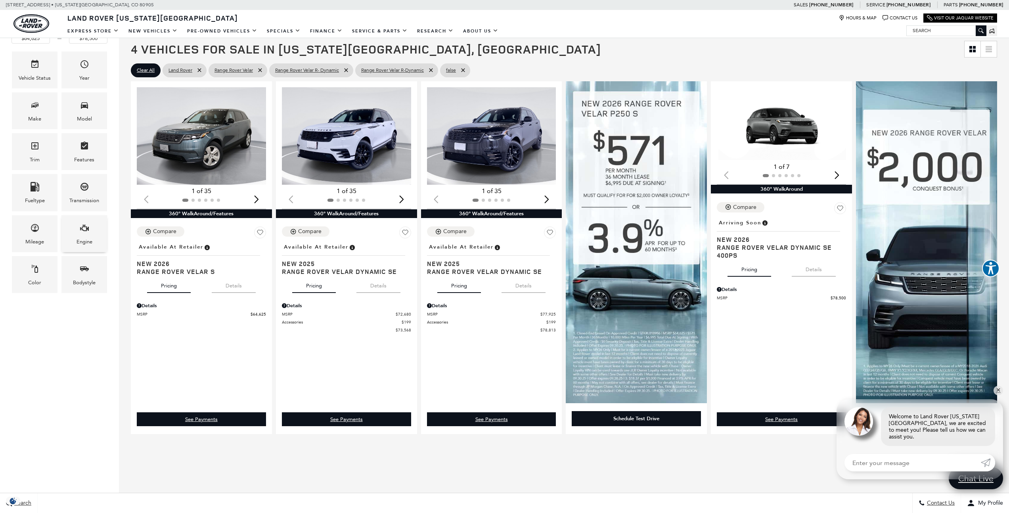
click at [86, 237] on div "Engine" at bounding box center [85, 241] width 16 height 9
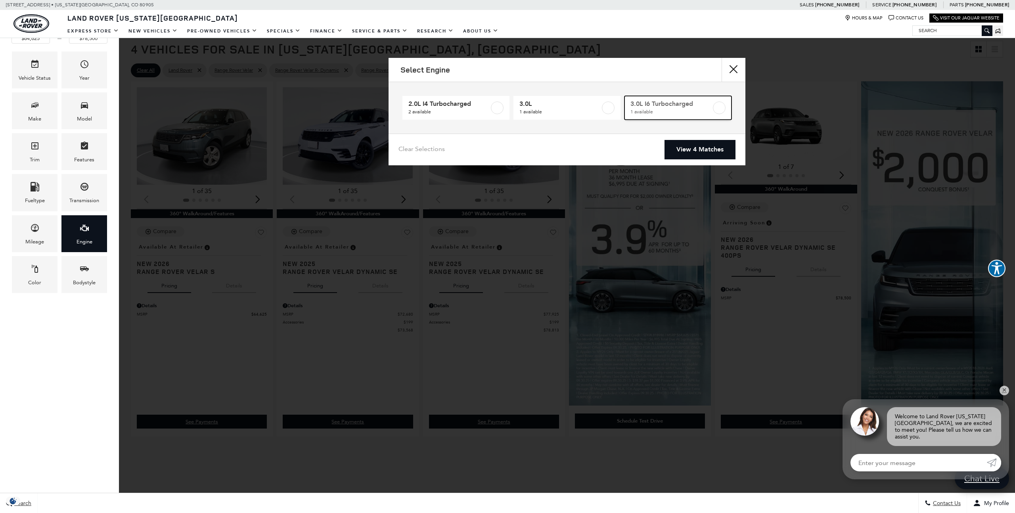
click at [649, 103] on span "3.0L I6 Turbocharged" at bounding box center [670, 104] width 81 height 8
type input "$77,925"
checkbox input "true"
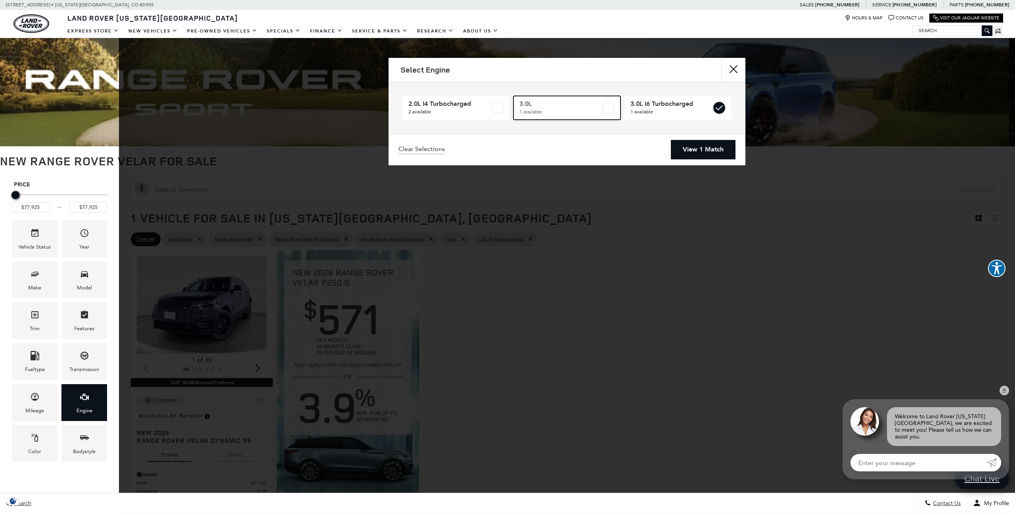
click at [613, 108] on label at bounding box center [608, 107] width 13 height 13
type input "$78,500"
checkbox input "true"
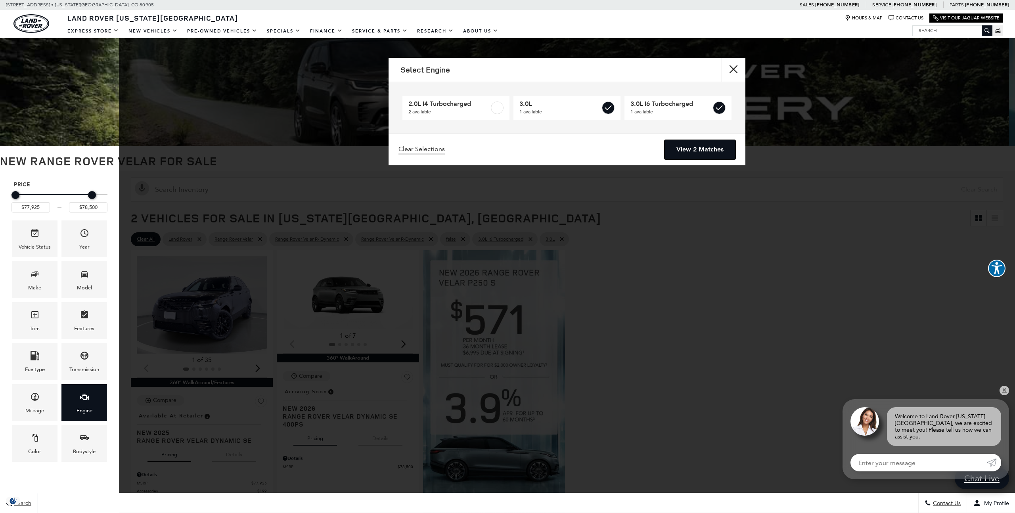
click at [685, 149] on link "View 2 Matches" at bounding box center [699, 149] width 71 height 19
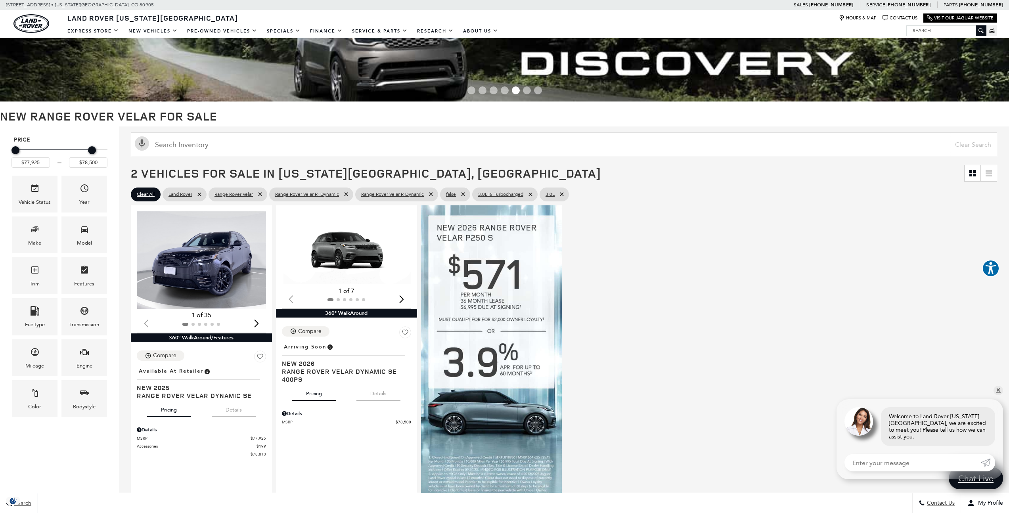
scroll to position [71, 0]
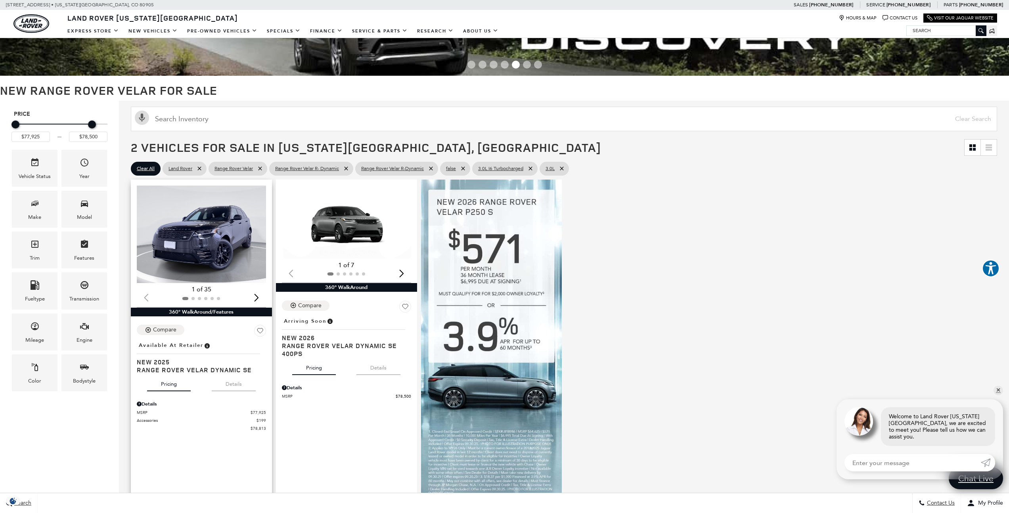
click at [185, 225] on img "1 / 2" at bounding box center [202, 235] width 130 height 98
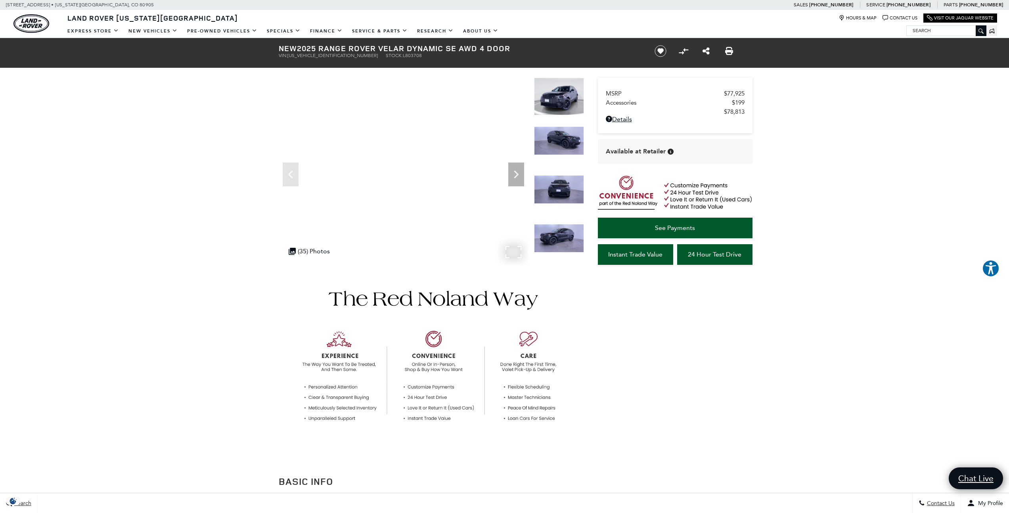
click at [316, 252] on div ".cls-1, .cls-3 { fill: #c50033; } .cls-1 { clip-rule: evenodd; } .cls-2 { clip-…" at bounding box center [309, 250] width 49 height 15
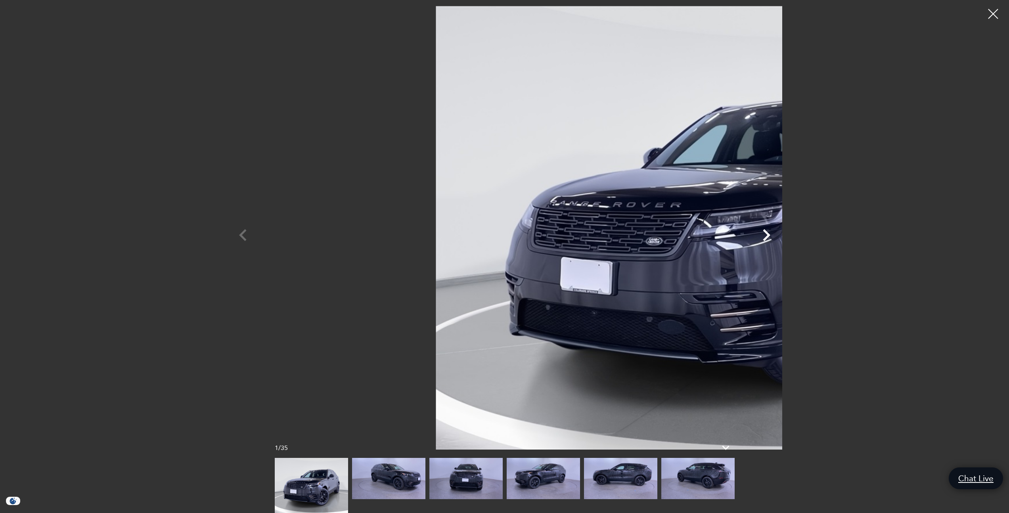
click at [778, 233] on icon "Next" at bounding box center [766, 235] width 24 height 24
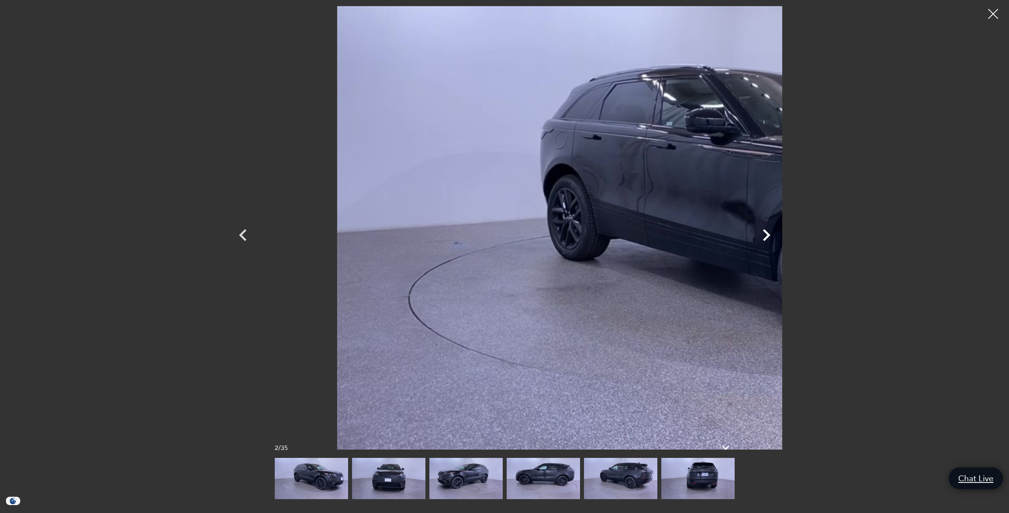
click at [778, 233] on icon "Next" at bounding box center [766, 235] width 24 height 24
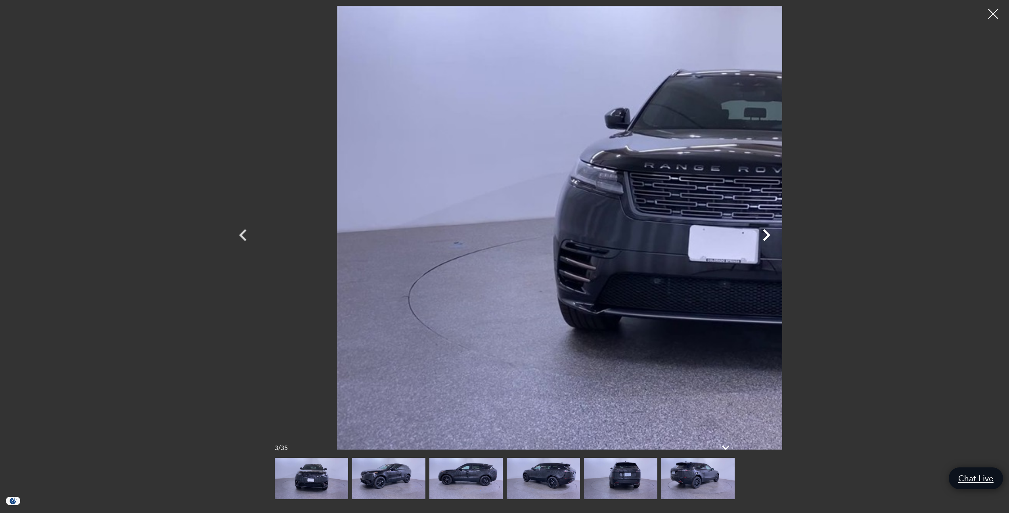
click at [778, 233] on icon "Next" at bounding box center [766, 235] width 24 height 24
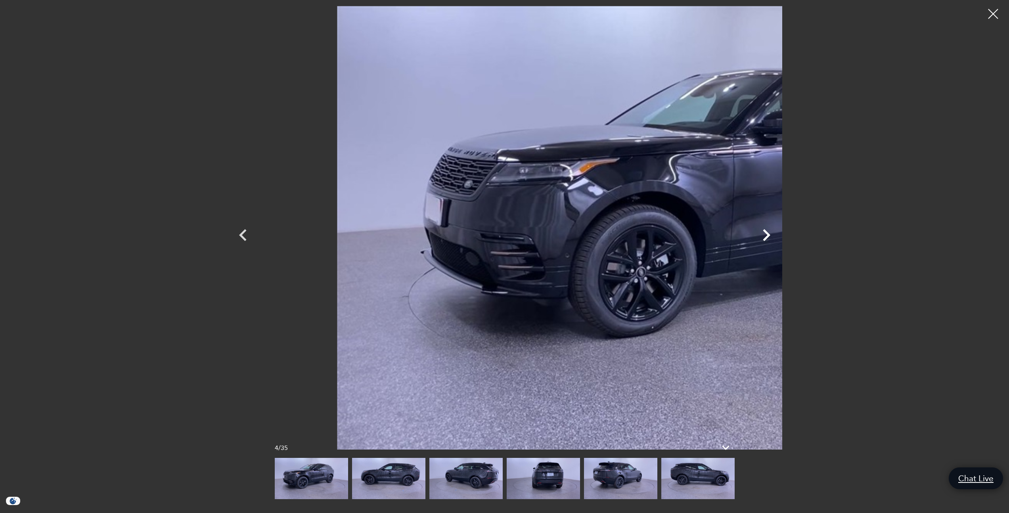
click at [778, 233] on icon "Next" at bounding box center [766, 235] width 24 height 24
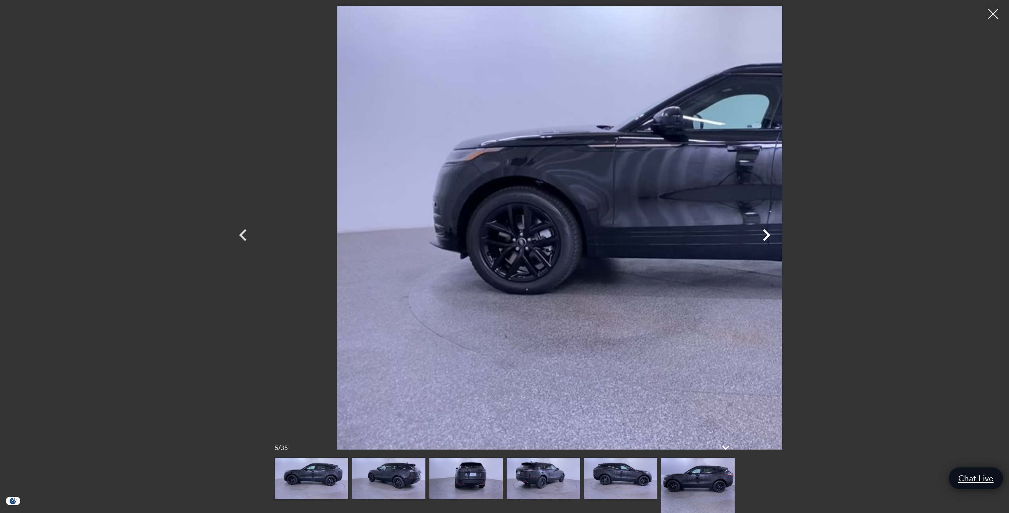
click at [778, 233] on icon "Next" at bounding box center [766, 235] width 24 height 24
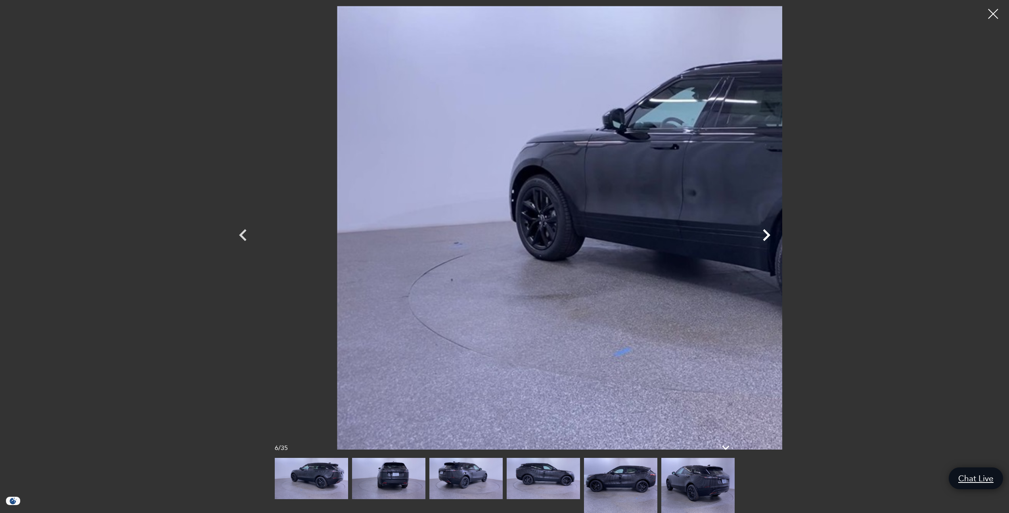
click at [778, 233] on icon "Next" at bounding box center [766, 235] width 24 height 24
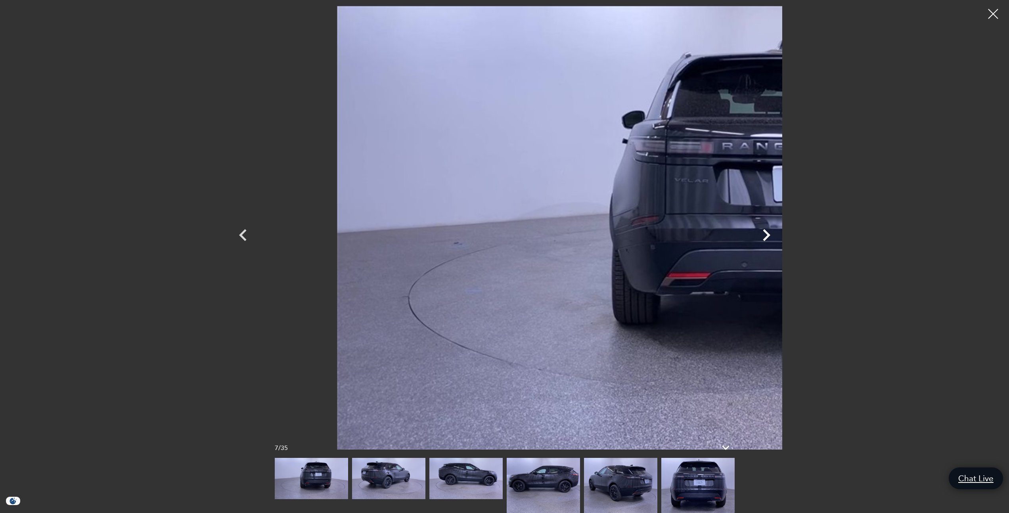
click at [778, 233] on icon "Next" at bounding box center [766, 235] width 24 height 24
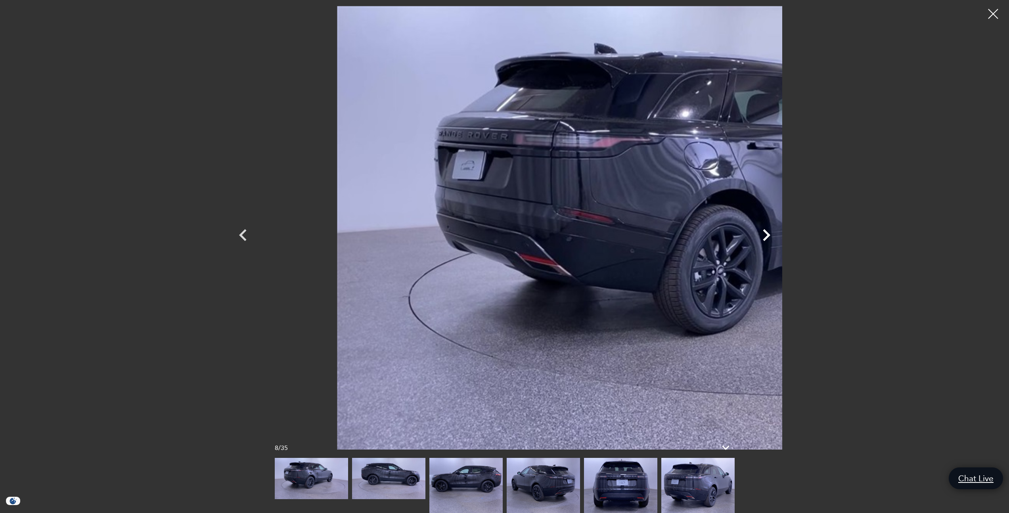
click at [778, 233] on icon "Next" at bounding box center [766, 235] width 24 height 24
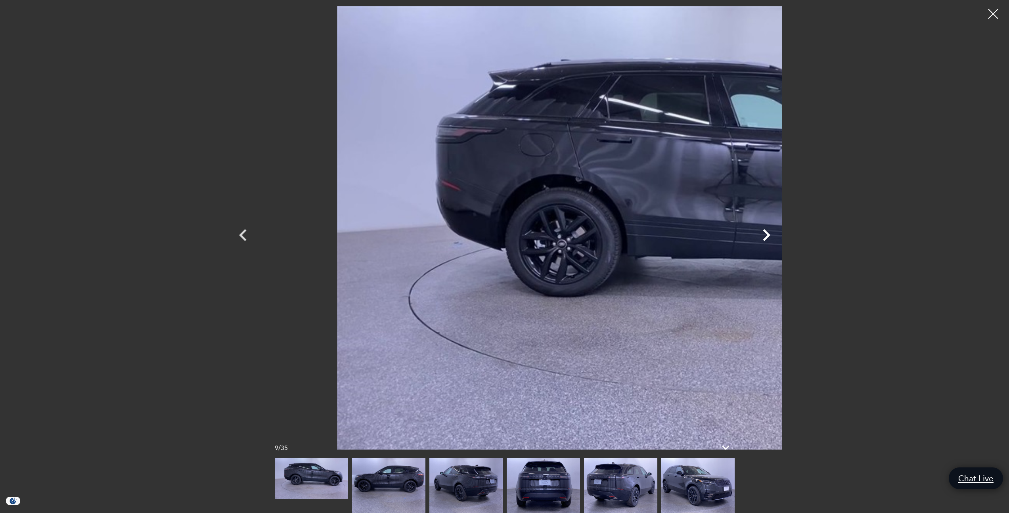
click at [778, 233] on icon "Next" at bounding box center [766, 235] width 24 height 24
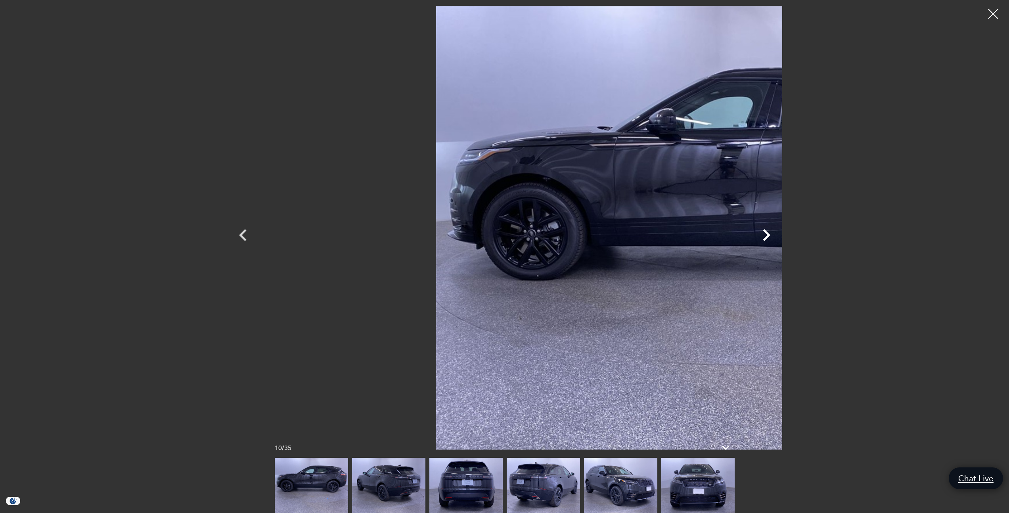
click at [778, 233] on icon "Next" at bounding box center [766, 235] width 24 height 24
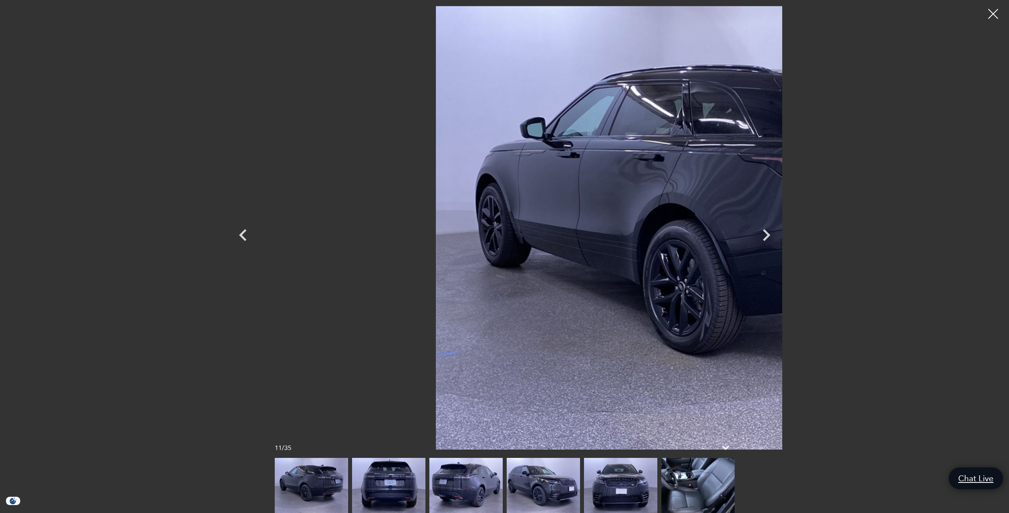
click at [553, 485] on img at bounding box center [543, 485] width 73 height 55
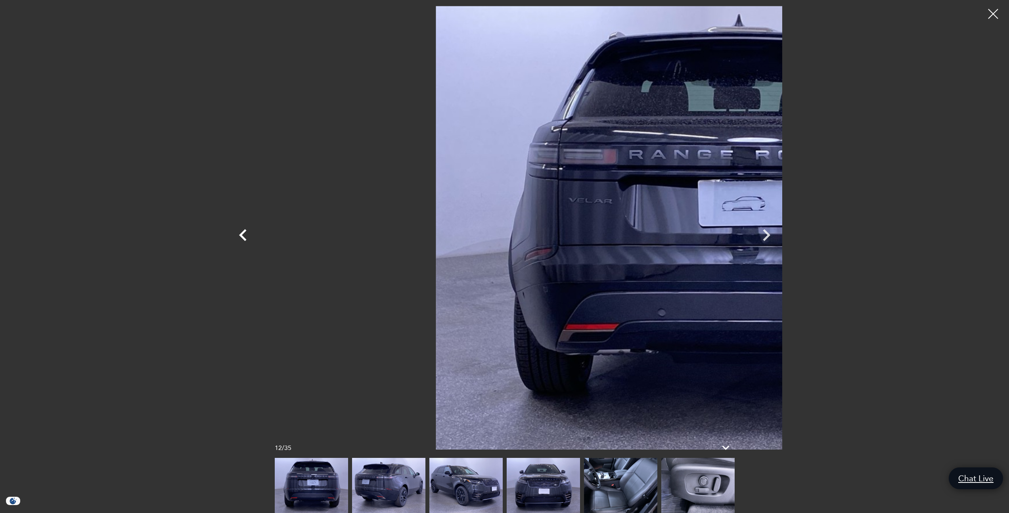
click at [231, 233] on icon "Previous" at bounding box center [243, 235] width 24 height 24
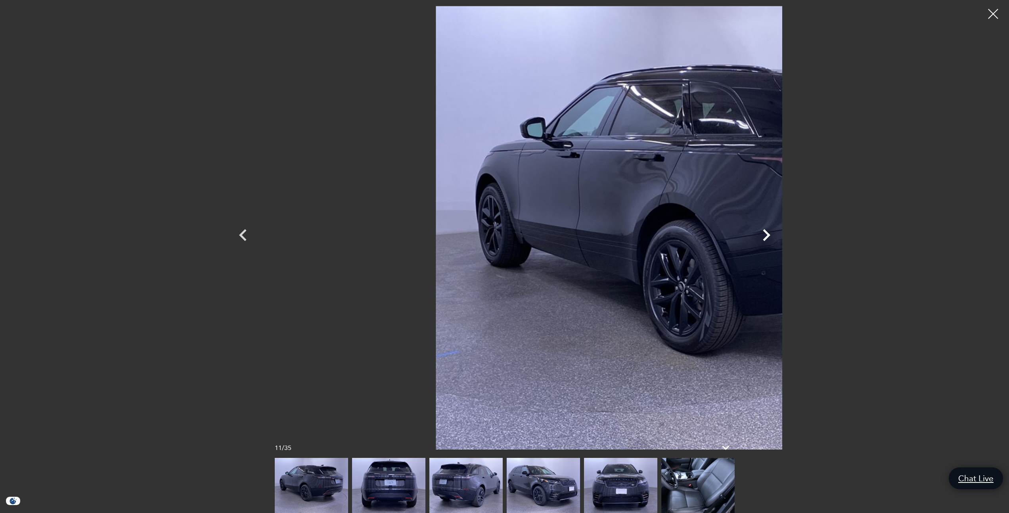
click at [770, 237] on icon "Next" at bounding box center [767, 235] width 8 height 12
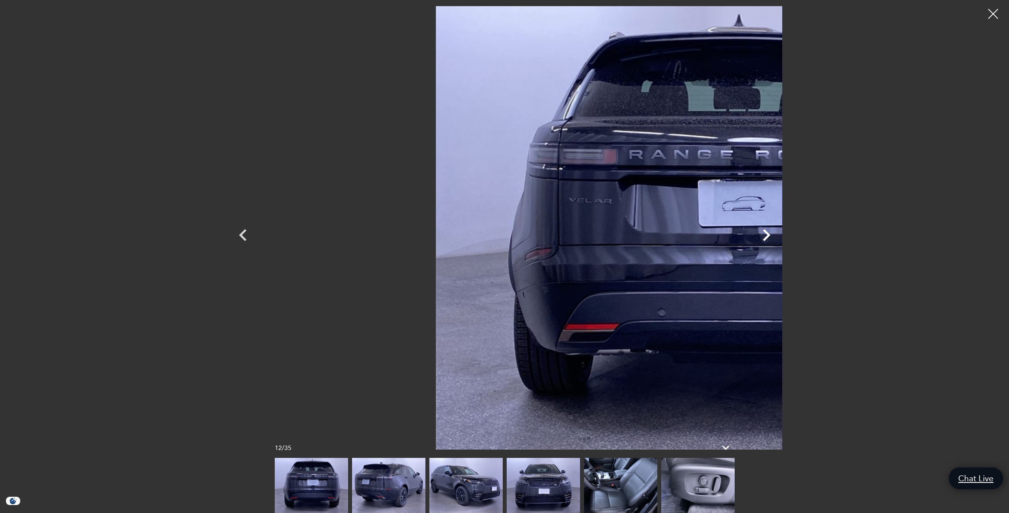
click at [770, 237] on icon "Next" at bounding box center [767, 235] width 8 height 12
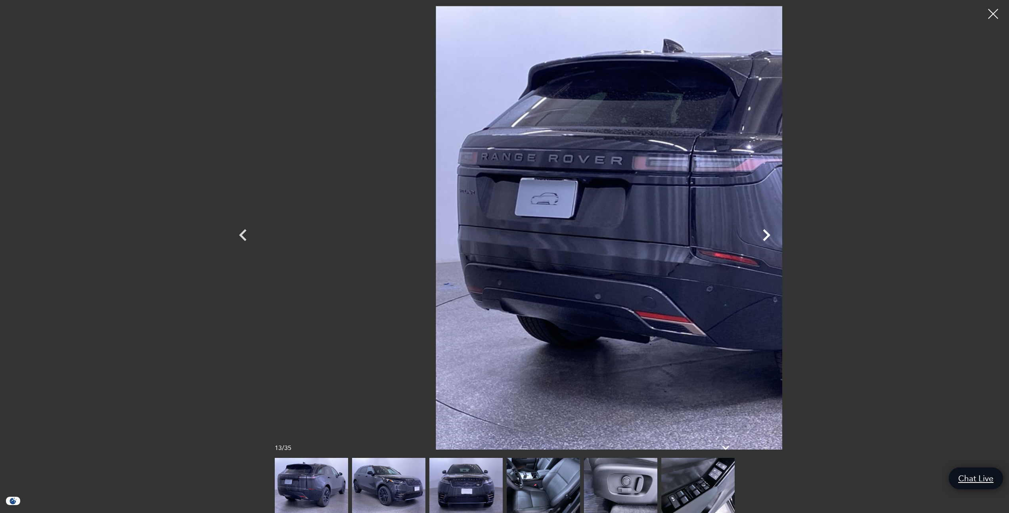
click at [770, 237] on icon "Next" at bounding box center [767, 235] width 8 height 12
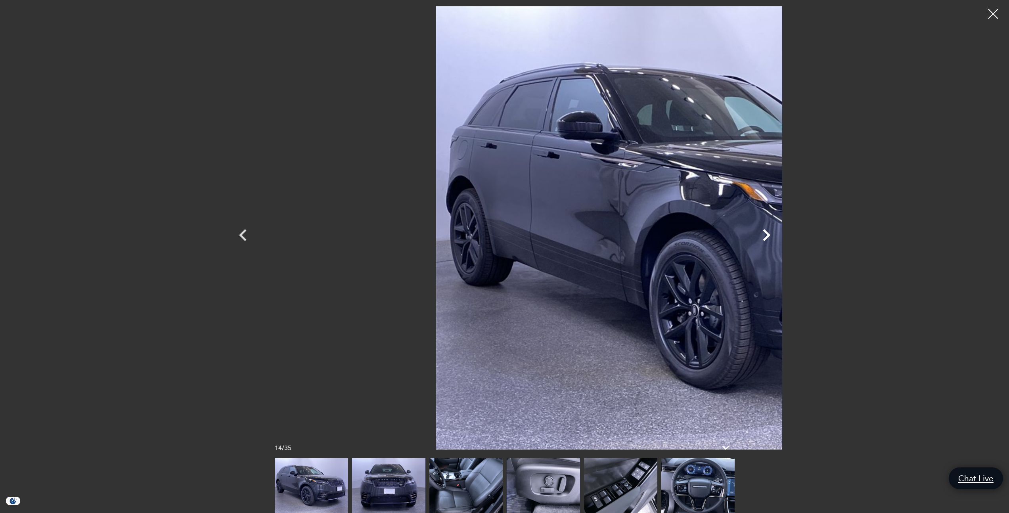
click at [770, 237] on icon "Next" at bounding box center [767, 235] width 8 height 12
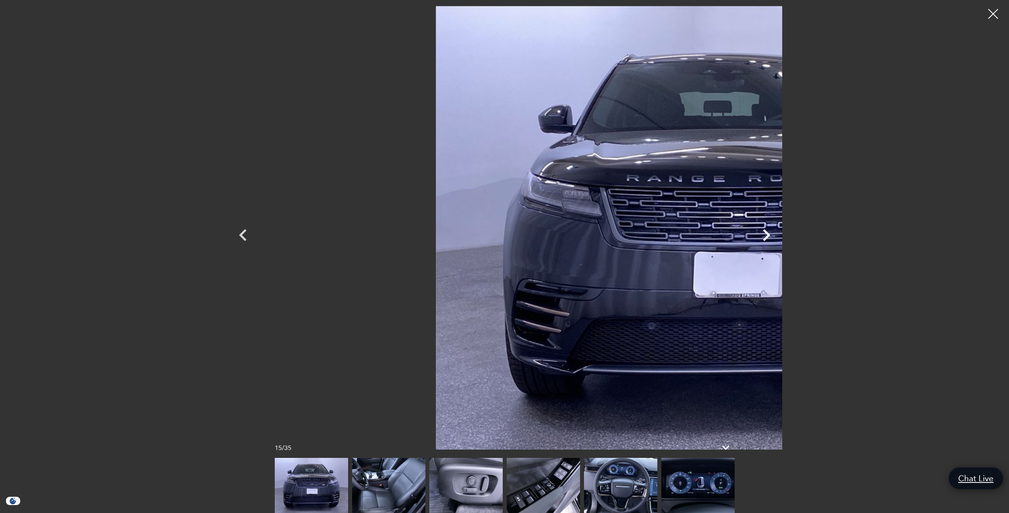
click at [770, 237] on icon "Next" at bounding box center [767, 235] width 8 height 12
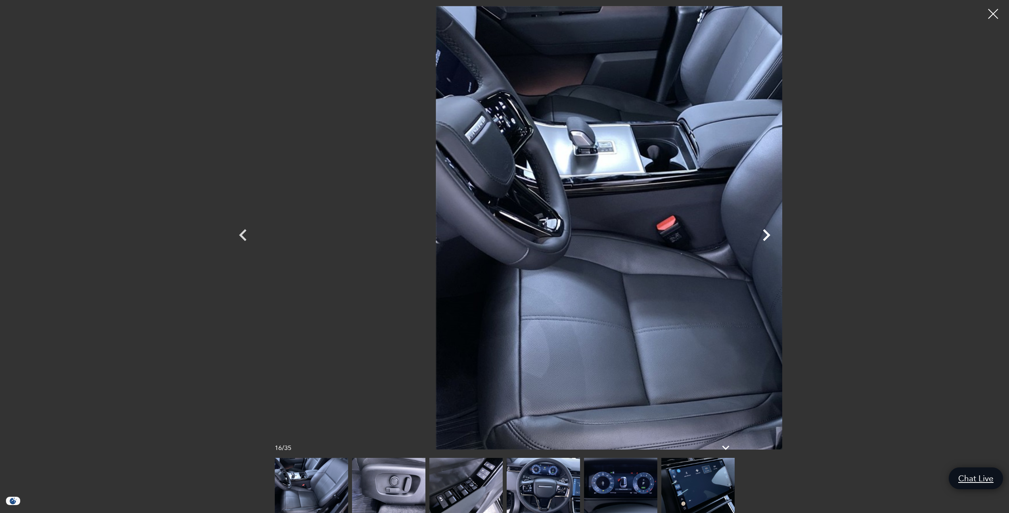
click at [770, 237] on icon "Next" at bounding box center [767, 235] width 8 height 12
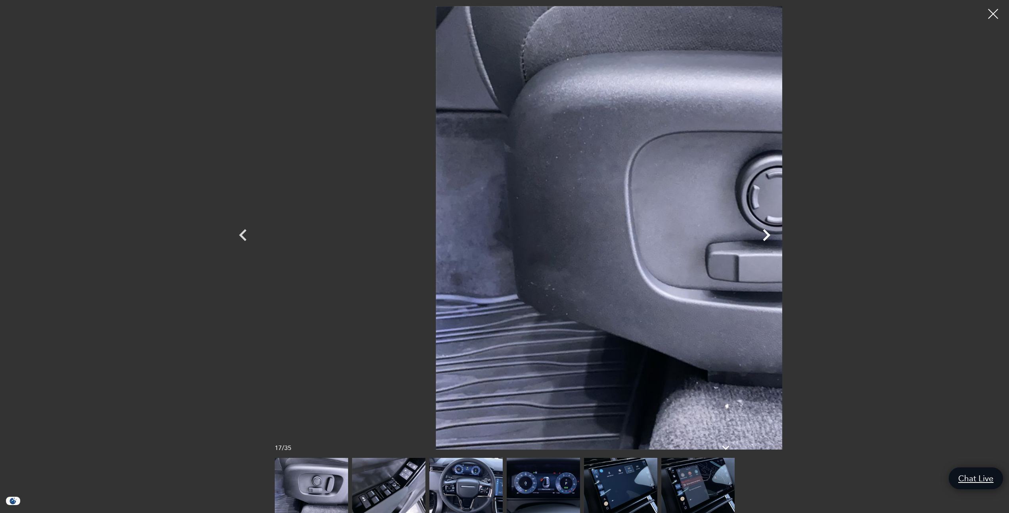
click at [770, 237] on icon "Next" at bounding box center [767, 235] width 8 height 12
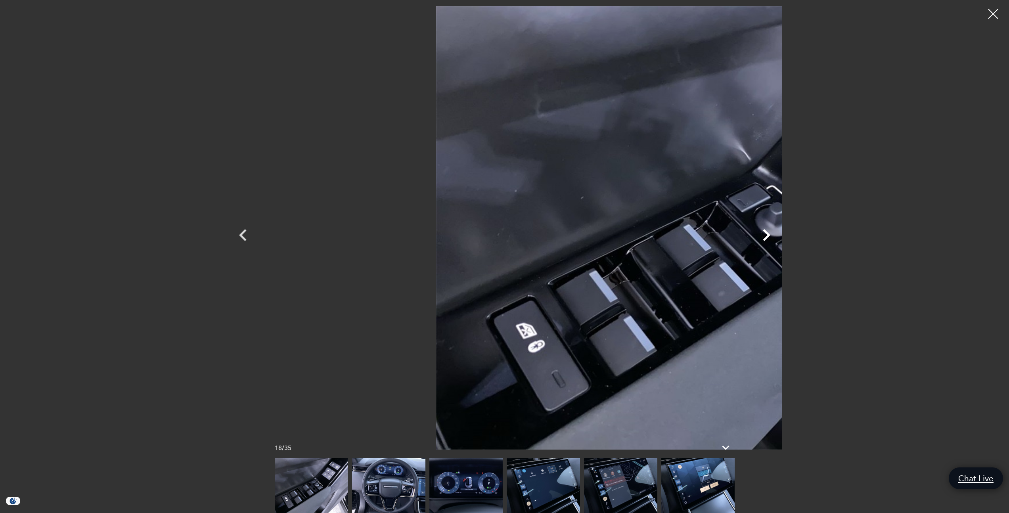
click at [770, 237] on icon "Next" at bounding box center [767, 235] width 8 height 12
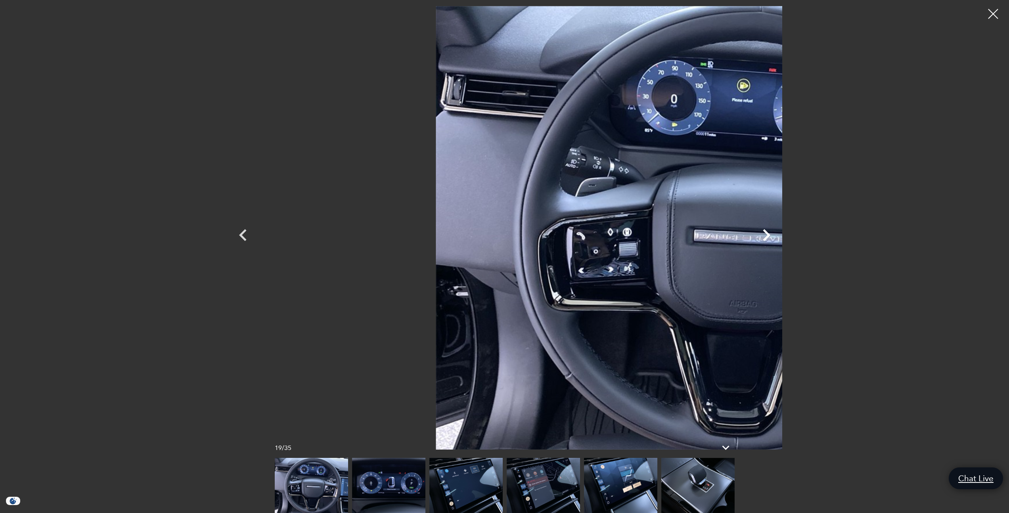
click at [770, 237] on icon "Next" at bounding box center [767, 235] width 8 height 12
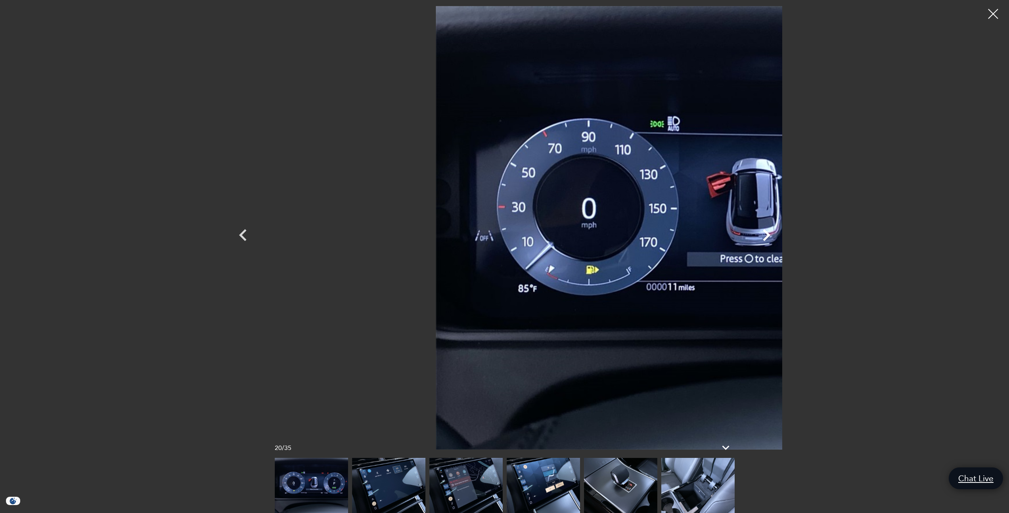
click at [770, 237] on icon "Next" at bounding box center [767, 235] width 8 height 12
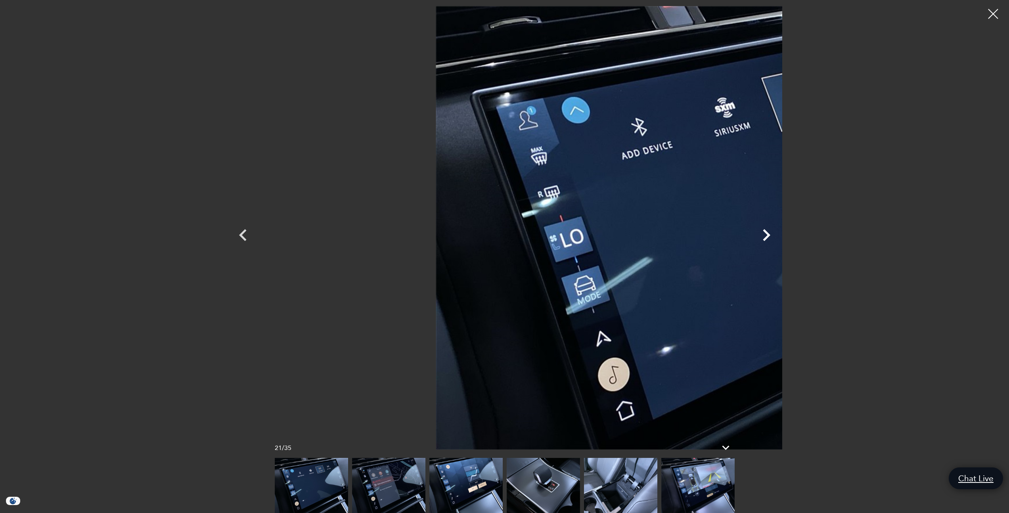
click at [770, 237] on icon "Next" at bounding box center [767, 235] width 8 height 12
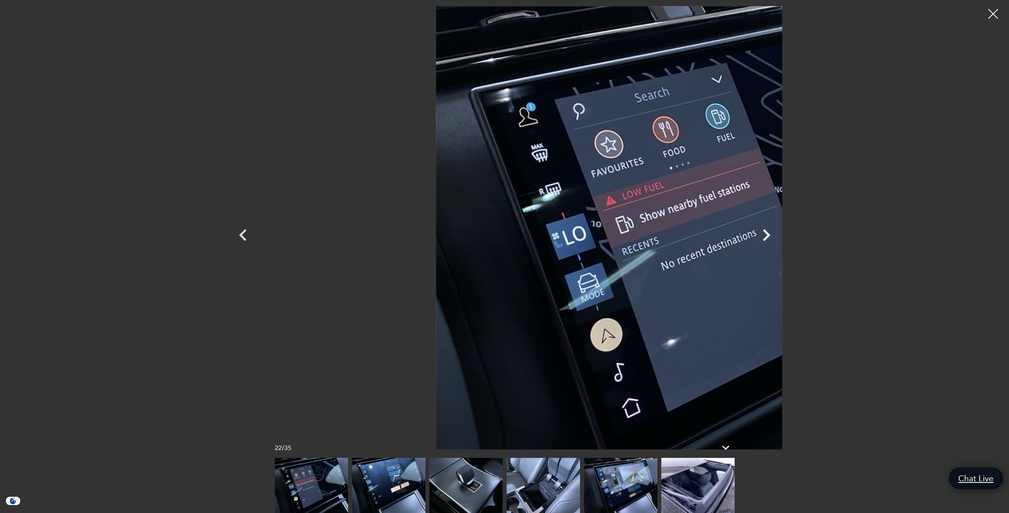
click at [770, 237] on icon "Next" at bounding box center [767, 235] width 8 height 12
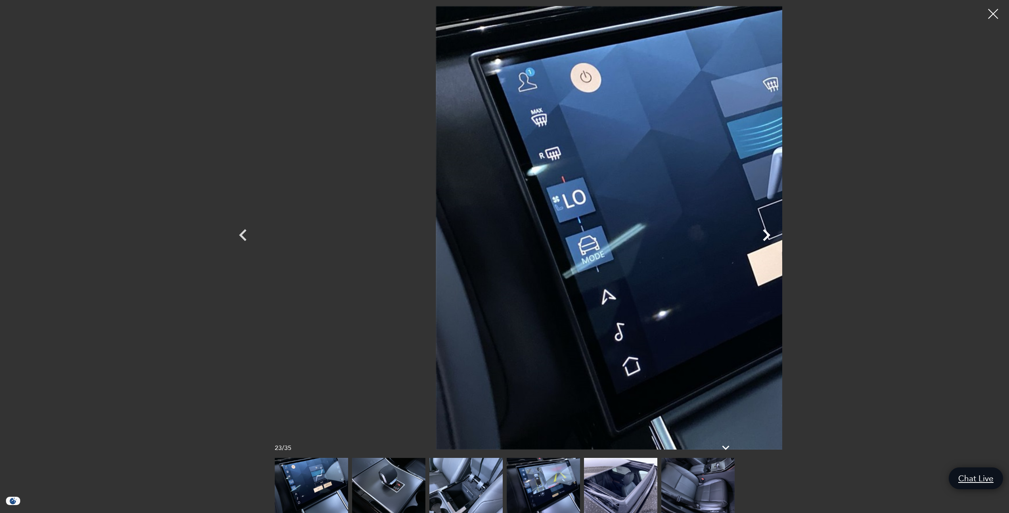
click at [770, 237] on icon "Next" at bounding box center [767, 235] width 8 height 12
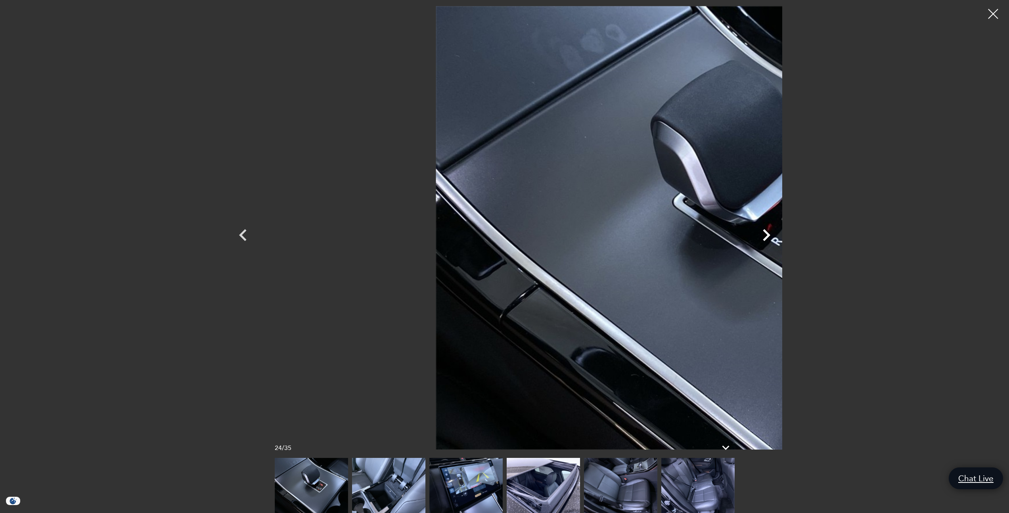
click at [778, 236] on icon "Next" at bounding box center [766, 235] width 24 height 24
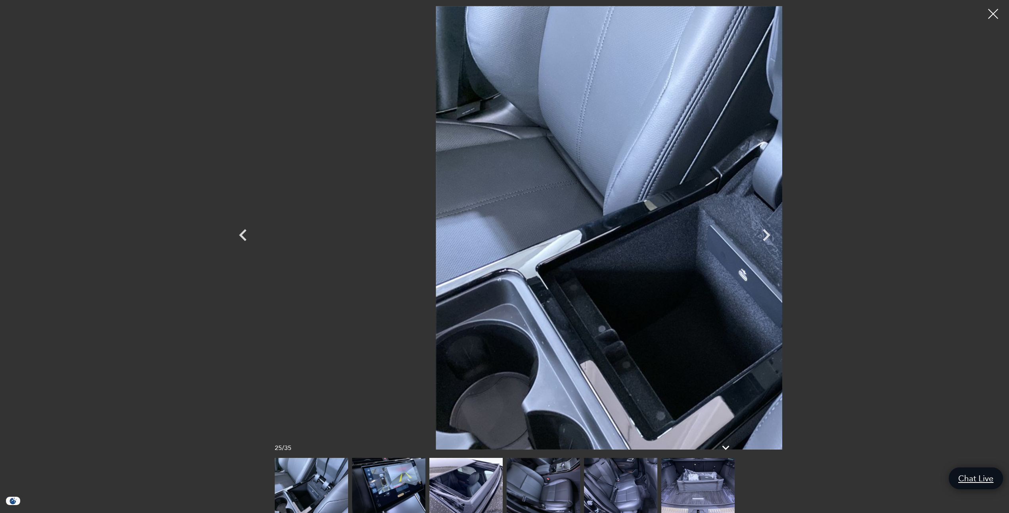
click at [687, 486] on img at bounding box center [697, 485] width 73 height 55
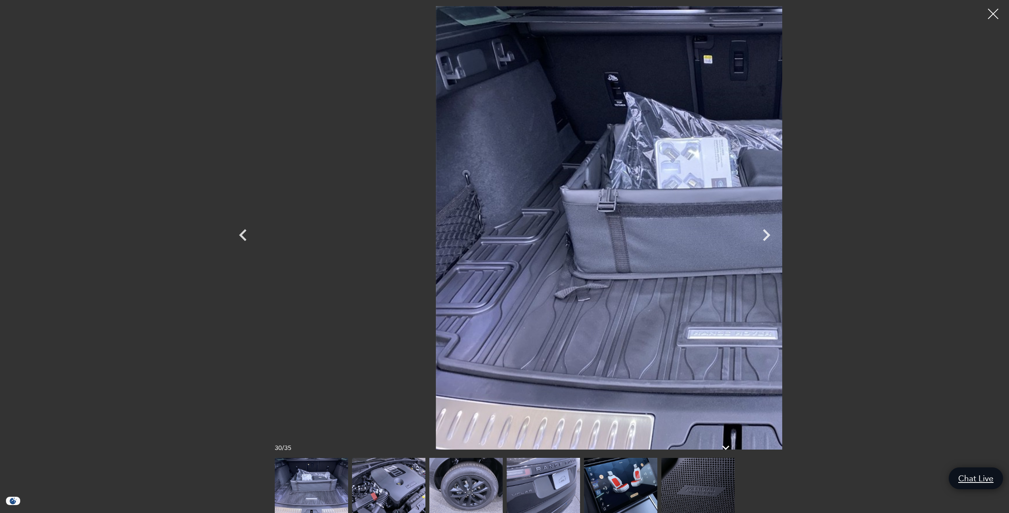
click at [992, 16] on div at bounding box center [993, 14] width 21 height 21
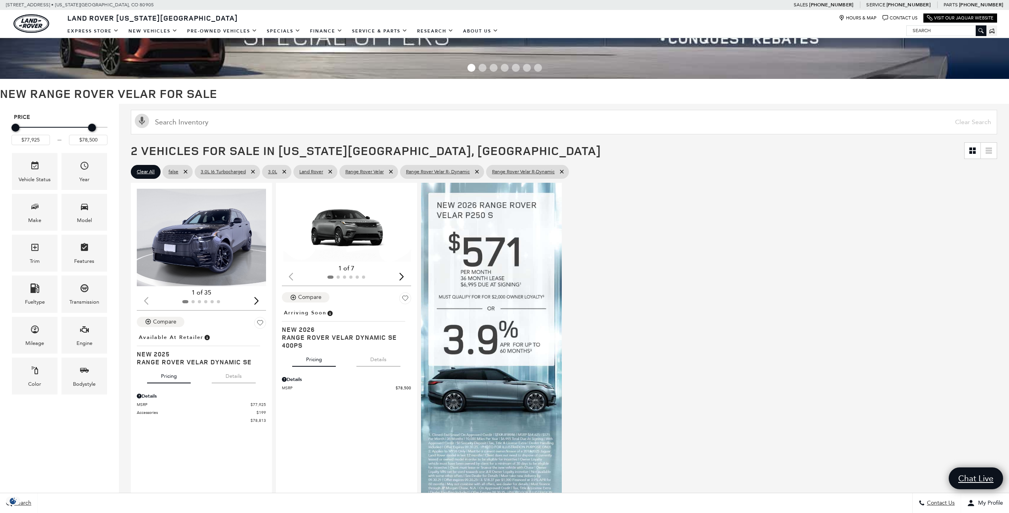
scroll to position [69, 0]
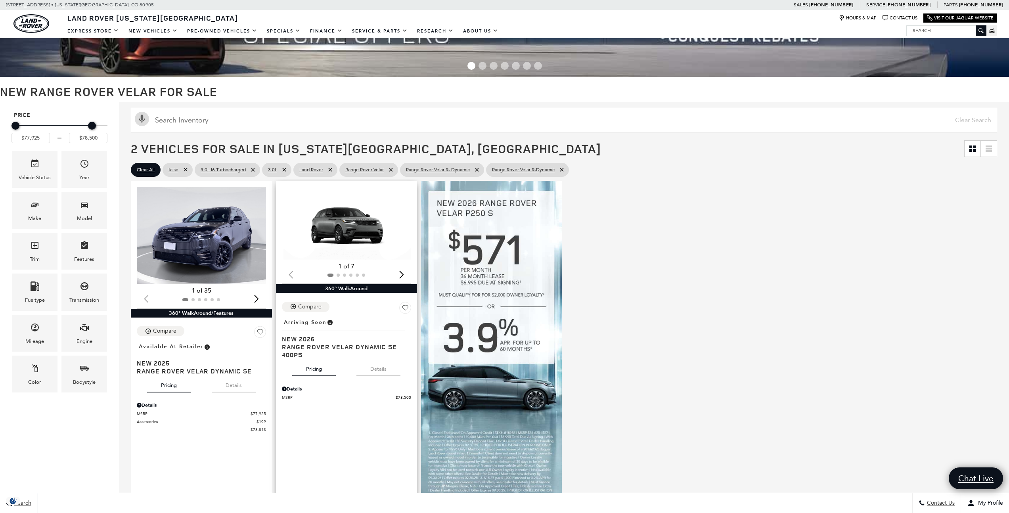
click at [374, 371] on button "Details" at bounding box center [378, 367] width 44 height 17
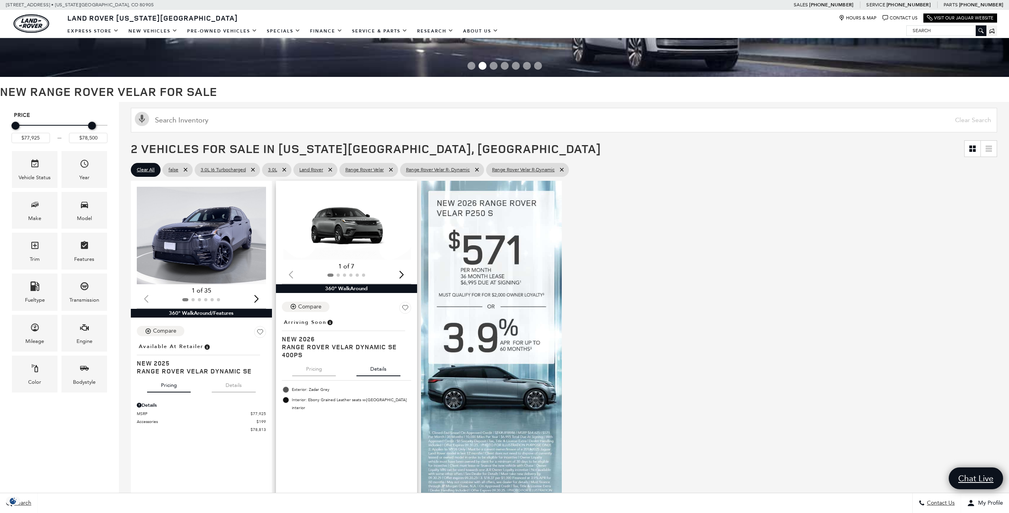
click at [350, 228] on img "1 / 2" at bounding box center [347, 223] width 130 height 73
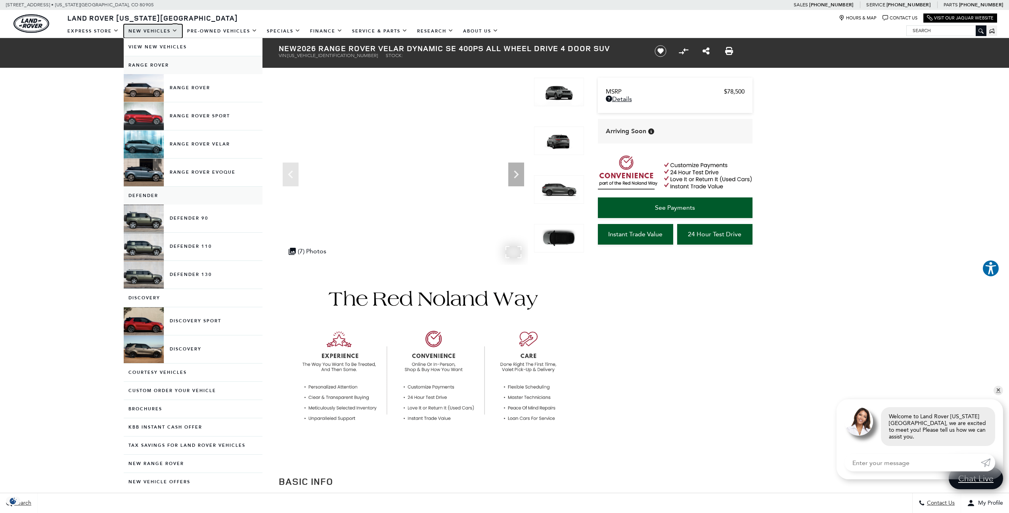
click at [159, 34] on link "New Vehicles" at bounding box center [153, 31] width 59 height 14
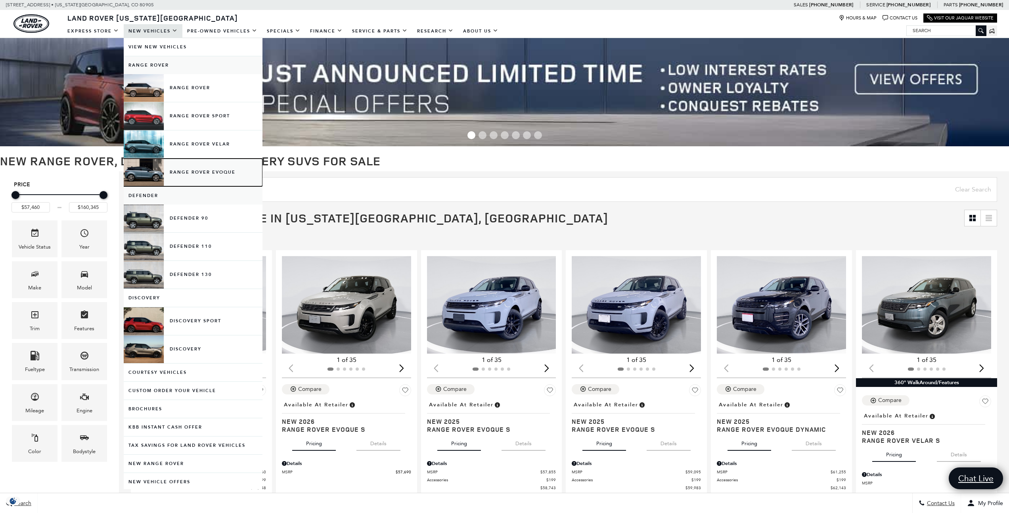
click at [197, 167] on link "Range Rover Evoque" at bounding box center [193, 173] width 139 height 28
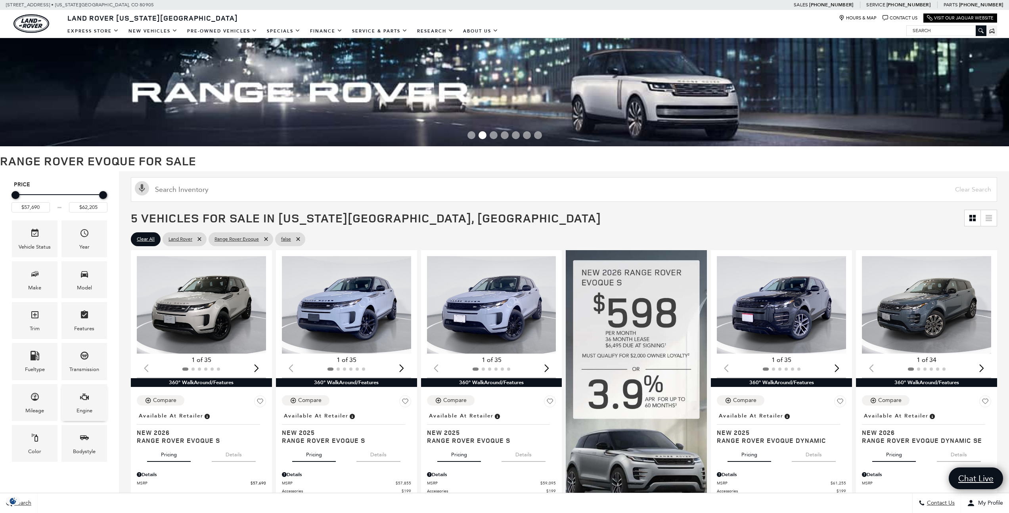
click at [80, 404] on span "Engine" at bounding box center [85, 398] width 10 height 16
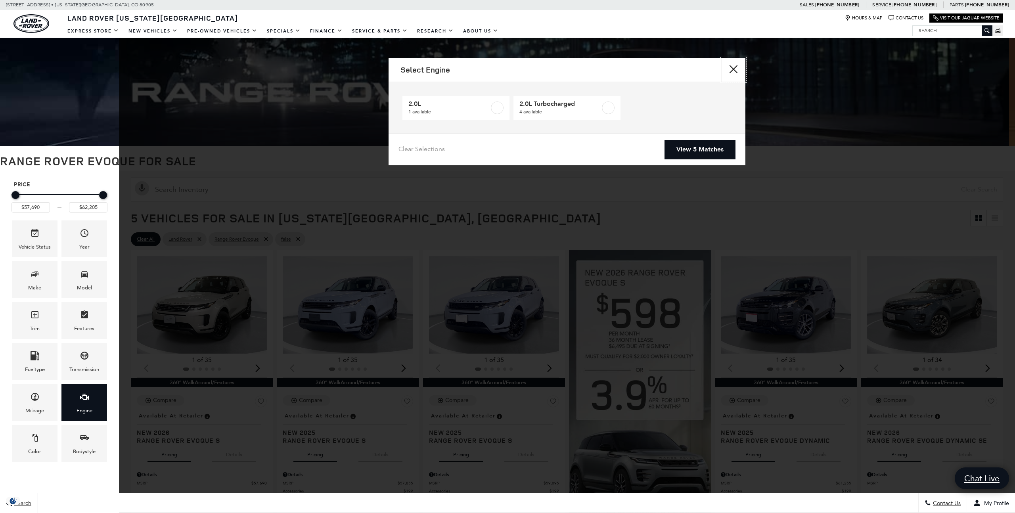
click at [733, 75] on button "close" at bounding box center [733, 70] width 24 height 24
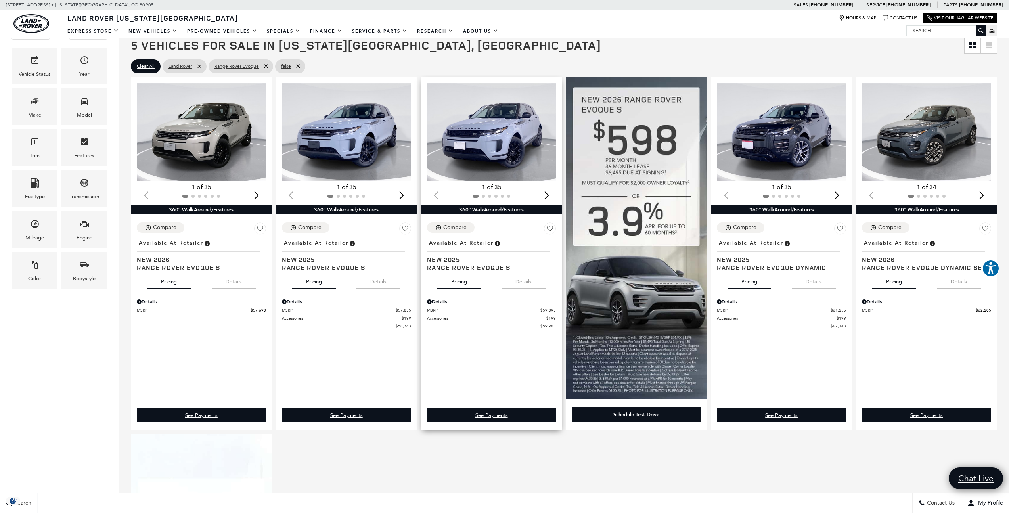
scroll to position [113, 0]
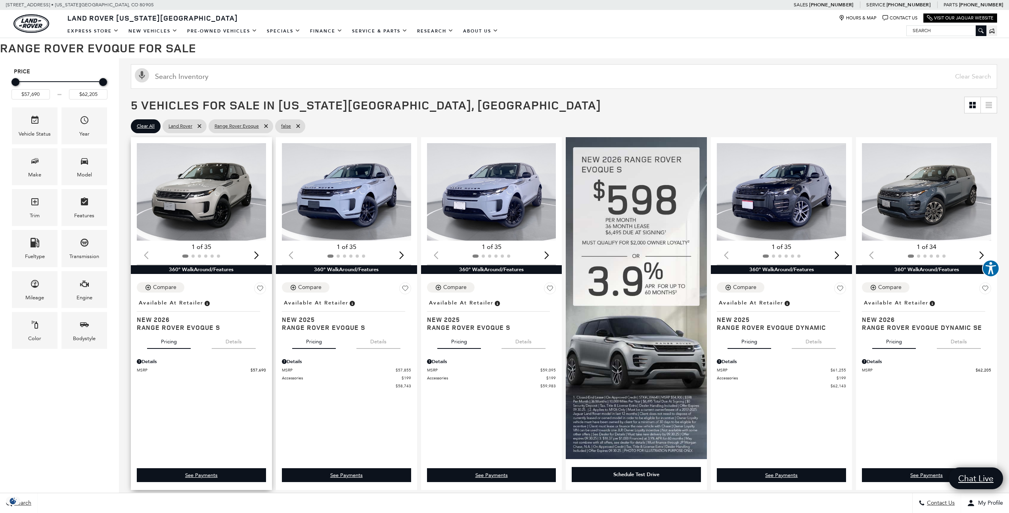
click at [229, 337] on button "Details" at bounding box center [234, 339] width 44 height 17
click at [182, 342] on button "Pricing" at bounding box center [169, 339] width 44 height 17
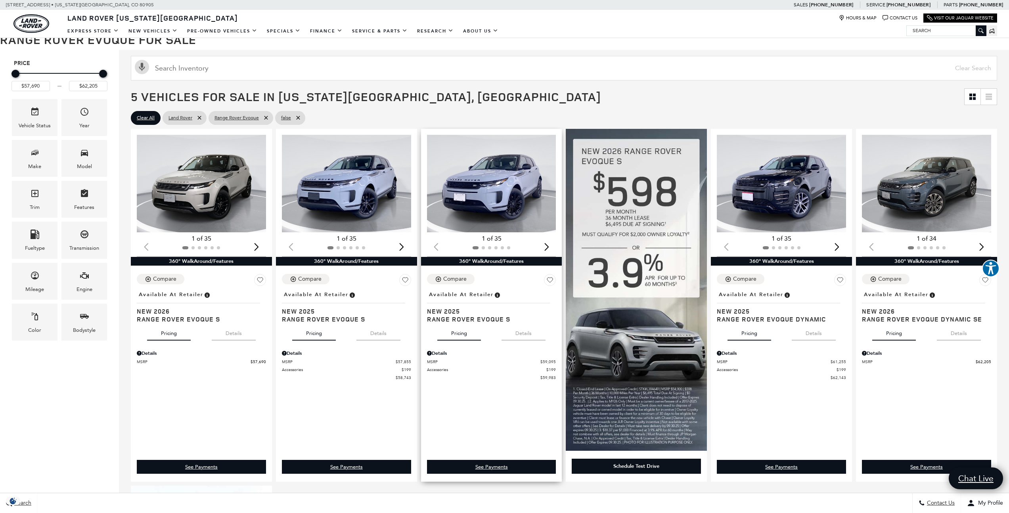
scroll to position [119, 0]
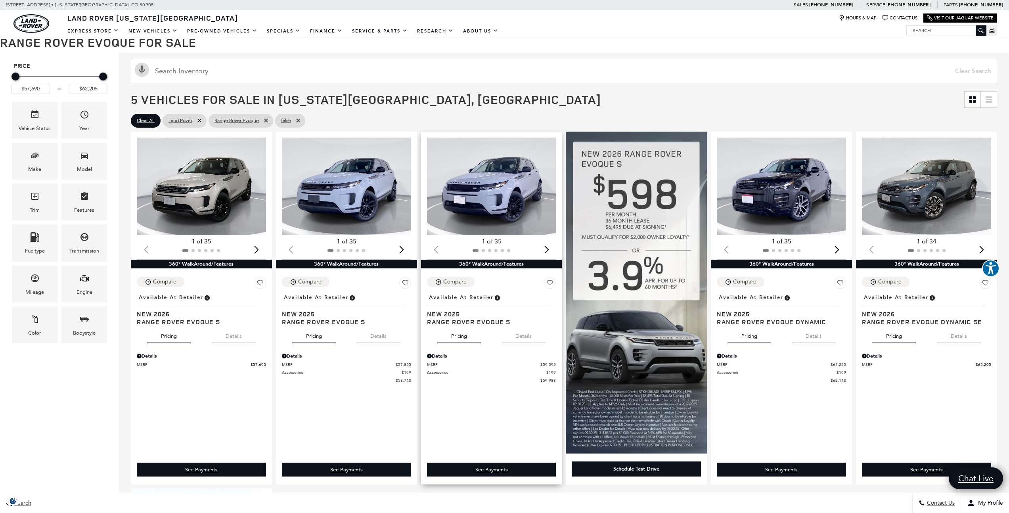
click at [489, 178] on img "1 / 2" at bounding box center [492, 187] width 130 height 98
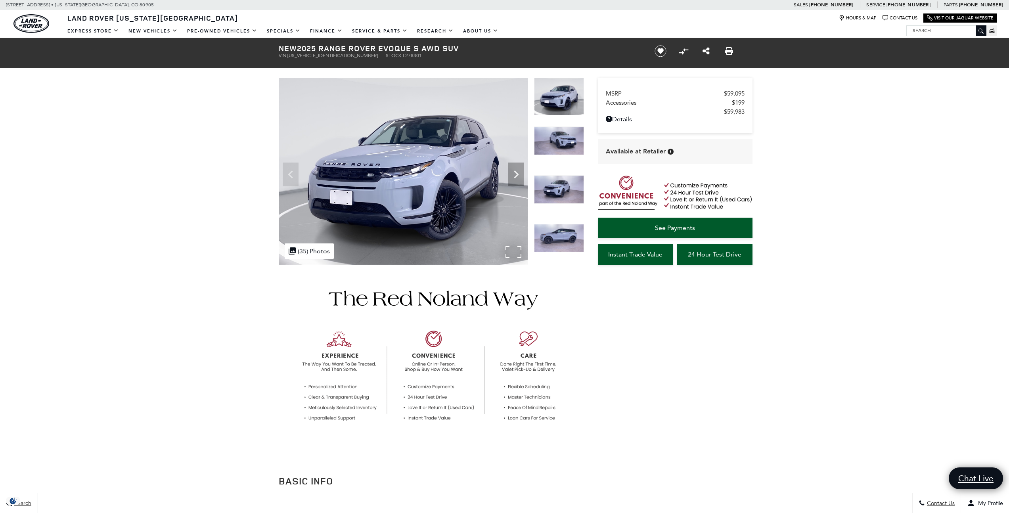
click at [323, 254] on div ".cls-1, .cls-3 { fill: #c50033; } .cls-1 { clip-rule: evenodd; } .cls-2 { clip-…" at bounding box center [309, 250] width 49 height 15
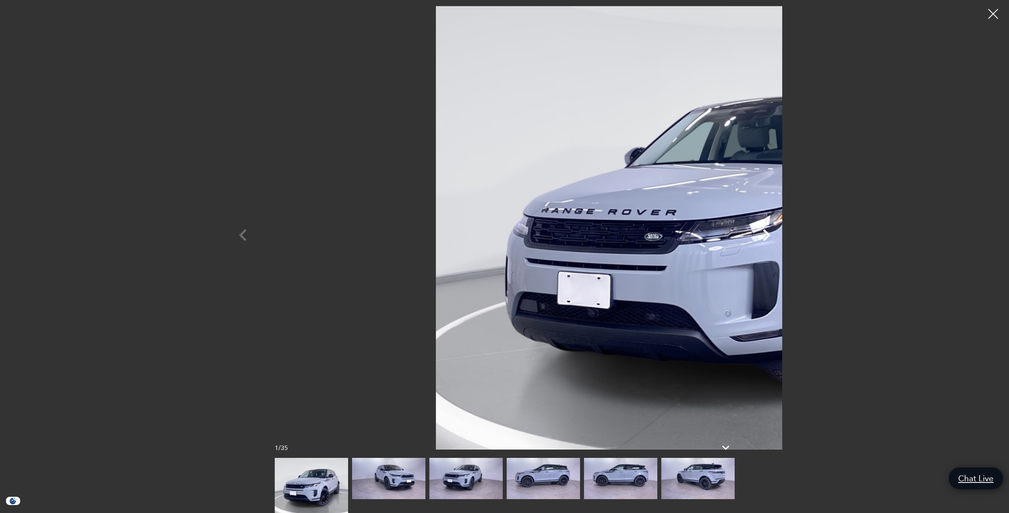
click at [778, 230] on icon "Next" at bounding box center [766, 235] width 24 height 24
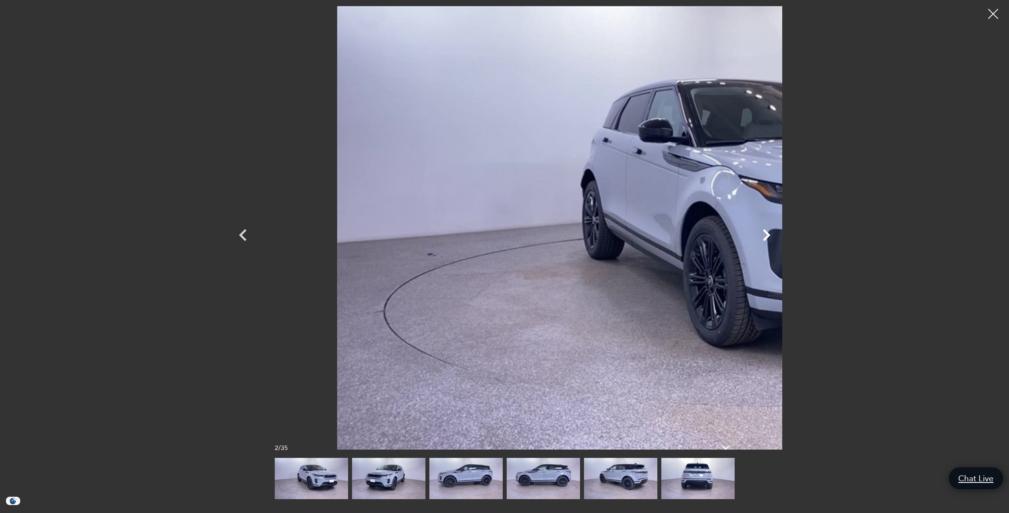
click at [778, 230] on icon "Next" at bounding box center [766, 235] width 24 height 24
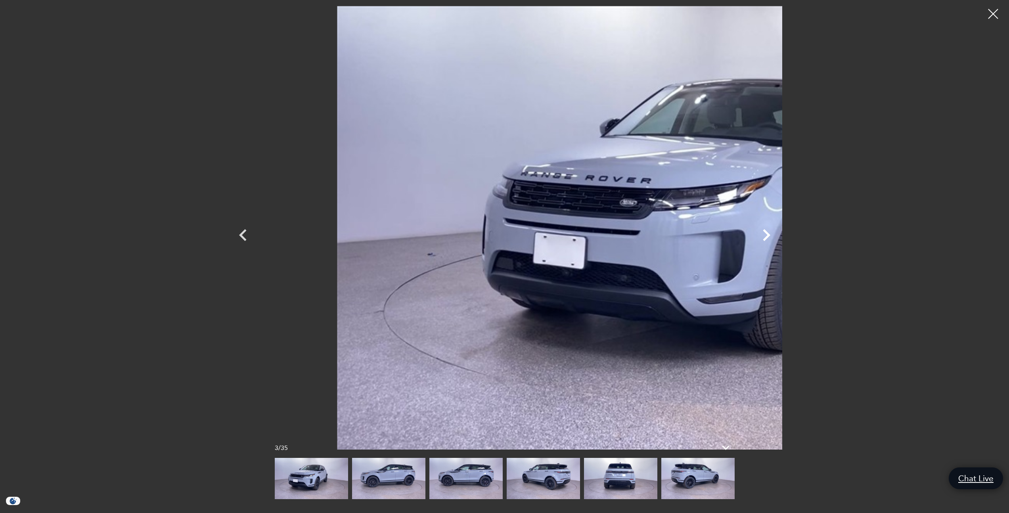
click at [778, 230] on icon "Next" at bounding box center [766, 235] width 24 height 24
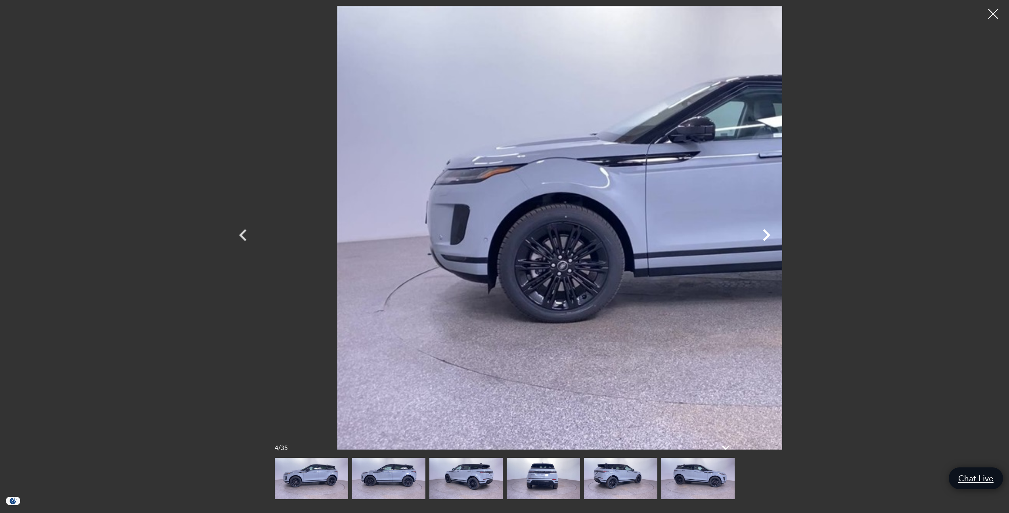
click at [778, 230] on icon "Next" at bounding box center [766, 235] width 24 height 24
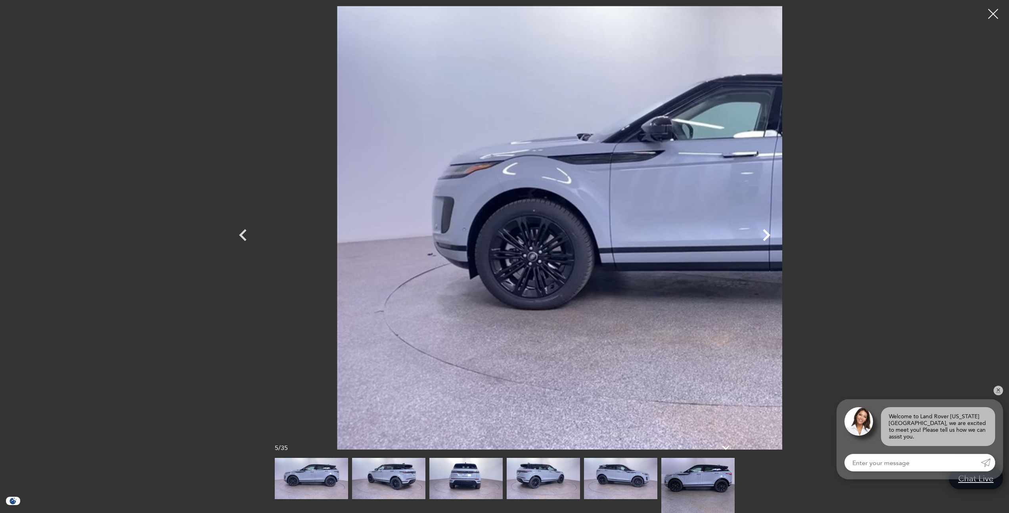
click at [778, 230] on icon "Next" at bounding box center [766, 235] width 24 height 24
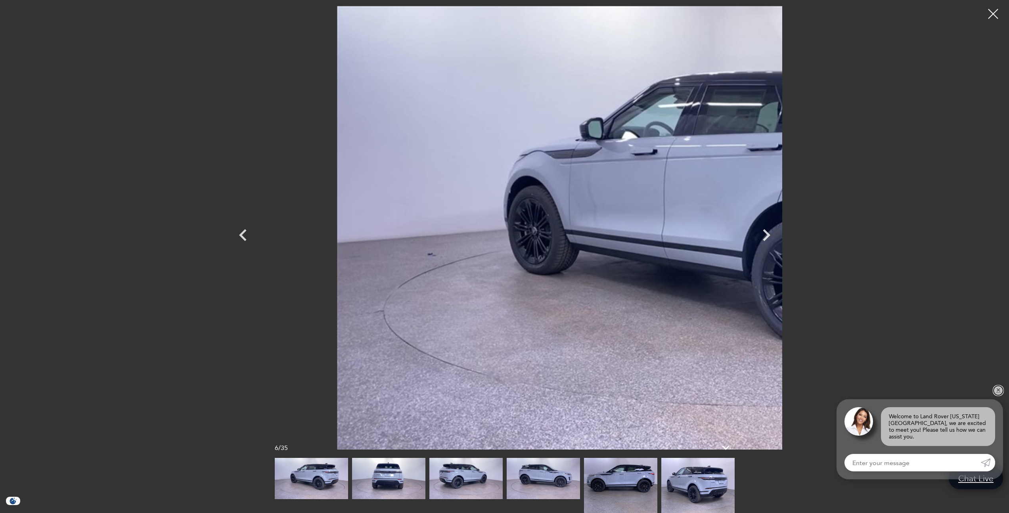
click at [996, 395] on link "✕" at bounding box center [998, 391] width 10 height 10
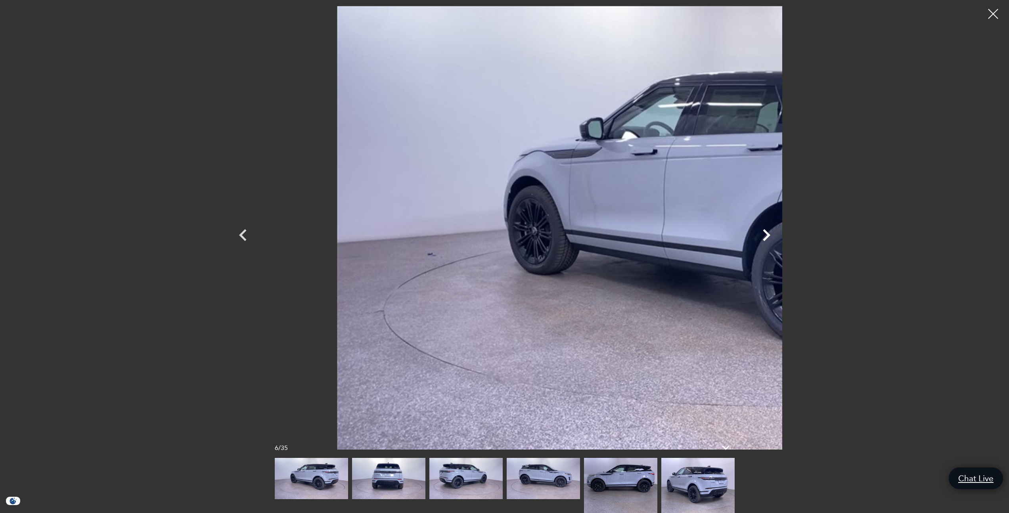
click at [778, 232] on icon "Next" at bounding box center [766, 235] width 24 height 24
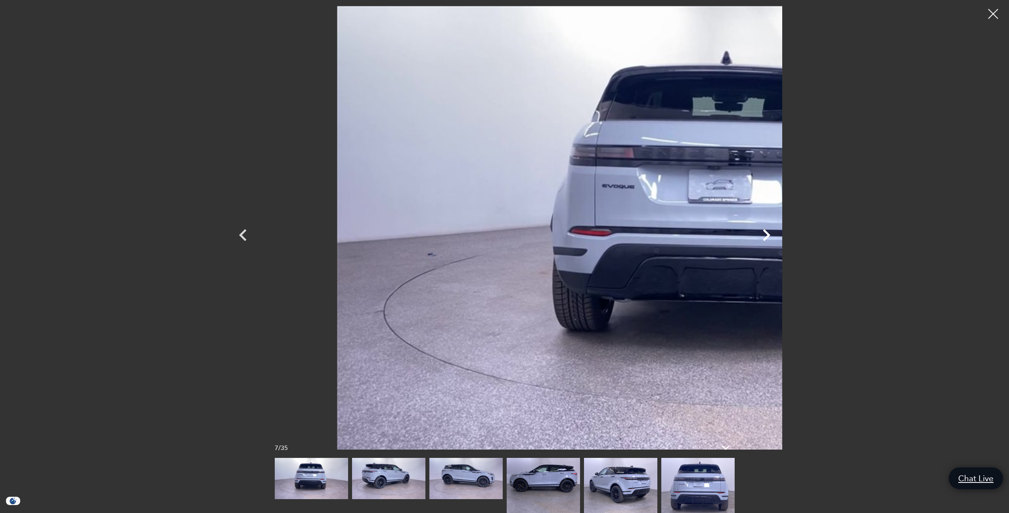
click at [778, 232] on icon "Next" at bounding box center [766, 235] width 24 height 24
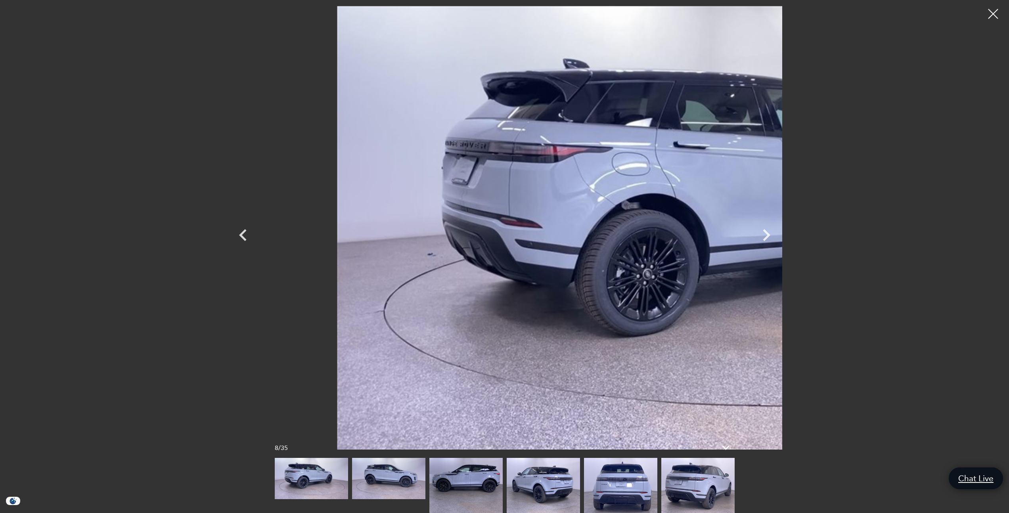
click at [687, 491] on img at bounding box center [697, 485] width 73 height 55
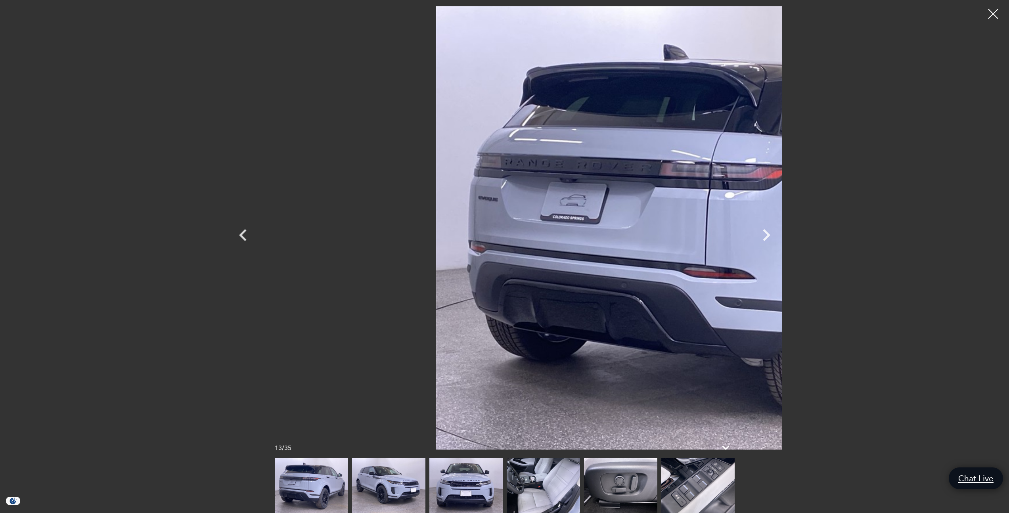
click at [457, 482] on img at bounding box center [465, 485] width 73 height 55
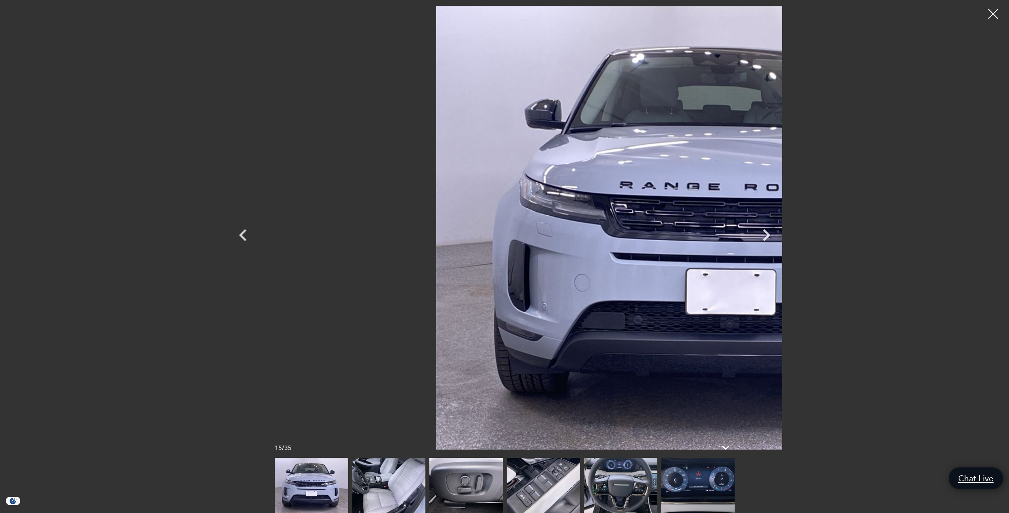
click at [384, 481] on img at bounding box center [388, 485] width 73 height 55
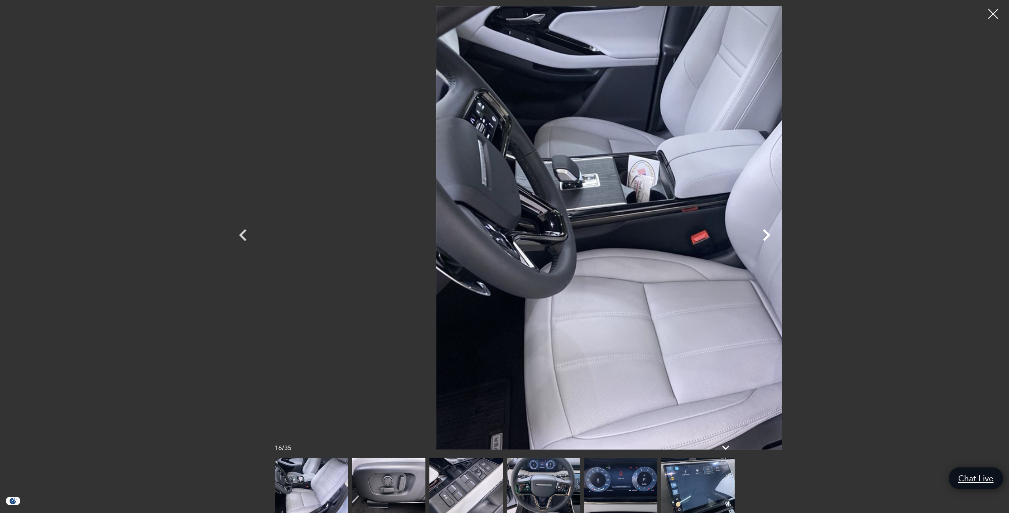
click at [770, 234] on icon "Next" at bounding box center [767, 235] width 8 height 12
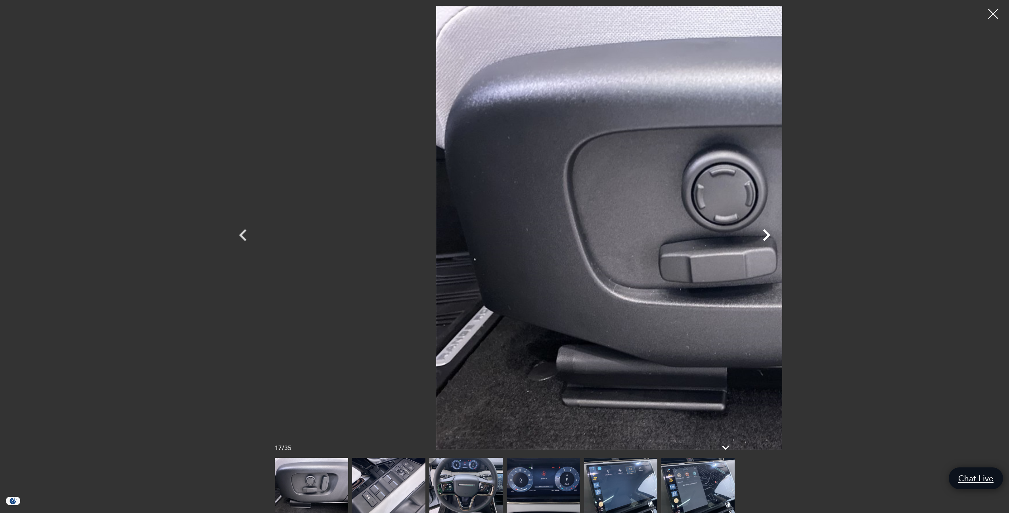
click at [770, 234] on icon "Next" at bounding box center [767, 235] width 8 height 12
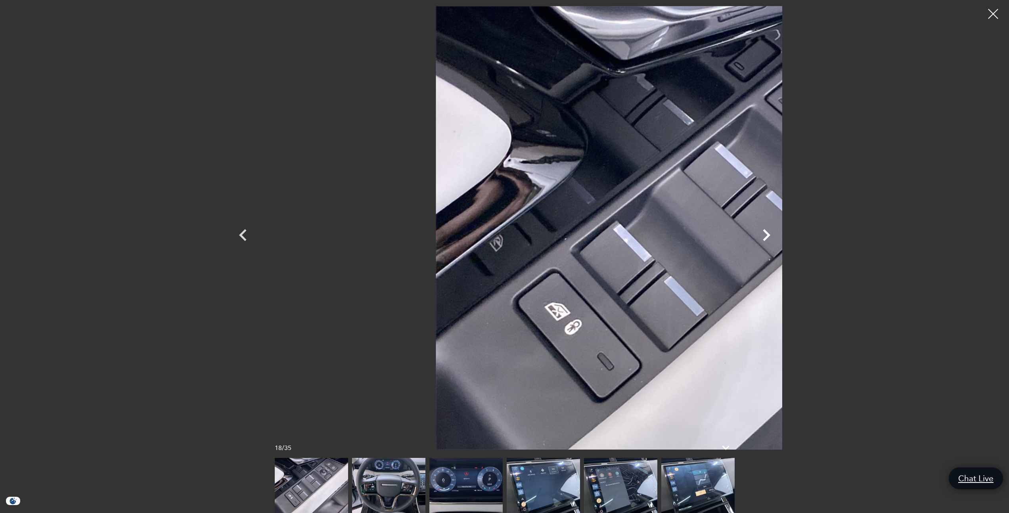
click at [770, 234] on icon "Next" at bounding box center [767, 235] width 8 height 12
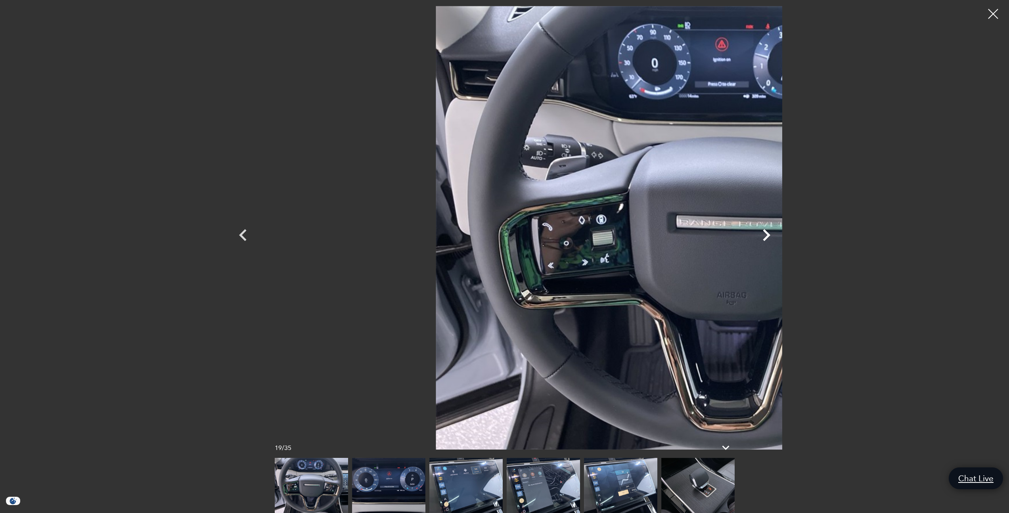
click at [770, 234] on icon "Next" at bounding box center [767, 235] width 8 height 12
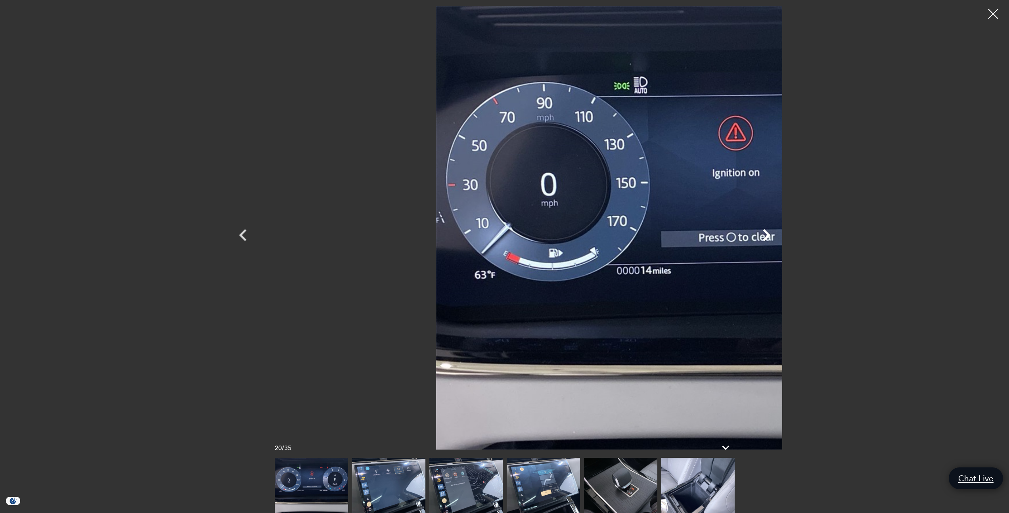
click at [770, 234] on icon "Next" at bounding box center [767, 235] width 8 height 12
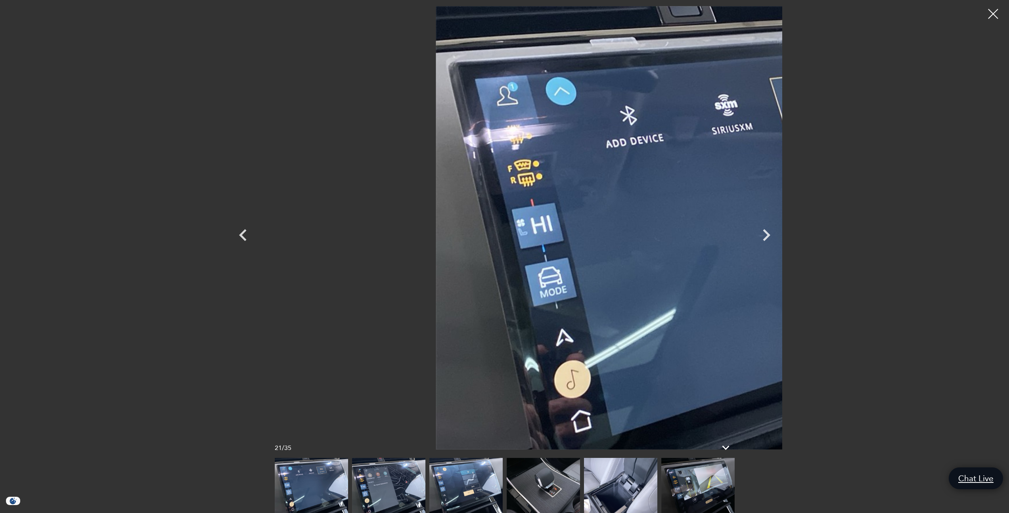
click at [532, 499] on img at bounding box center [543, 485] width 73 height 55
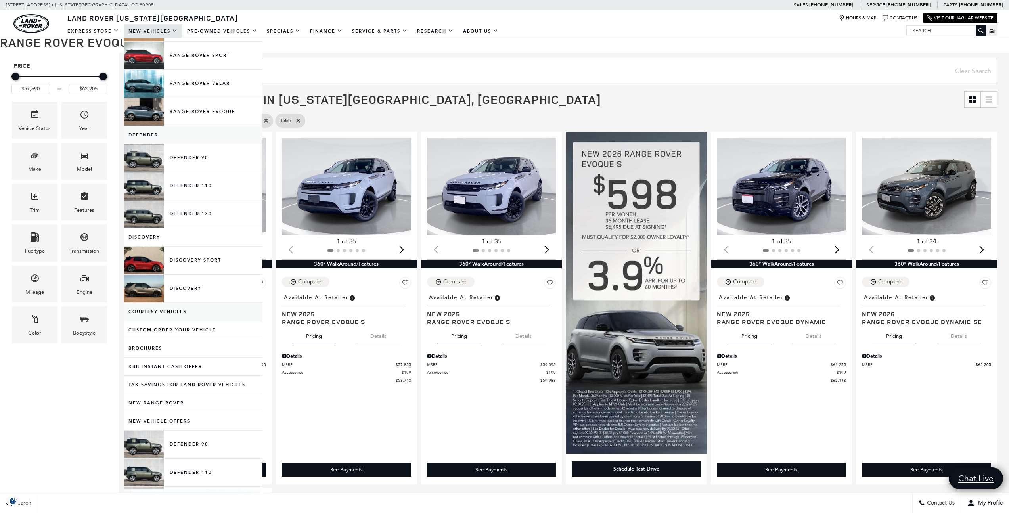
scroll to position [105, 0]
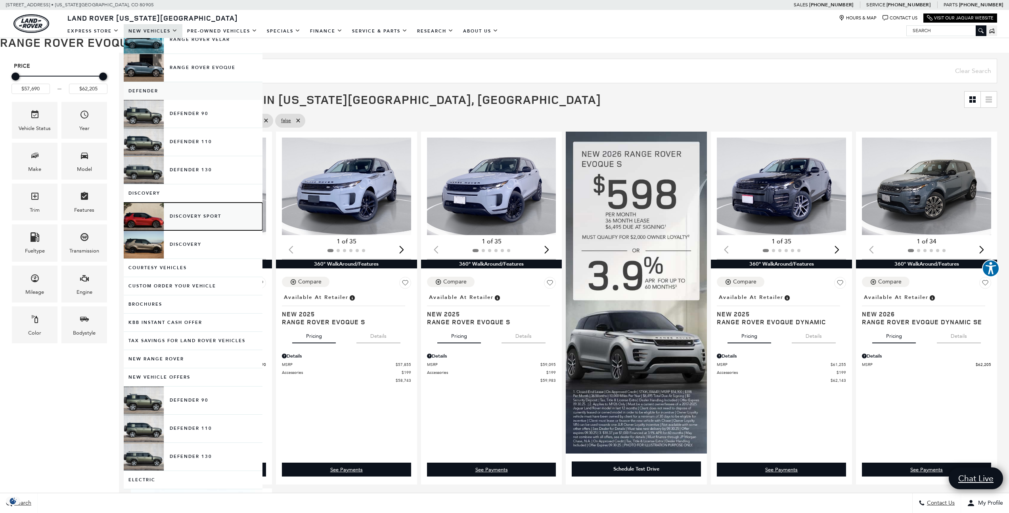
click at [199, 211] on link "Discovery Sport" at bounding box center [193, 217] width 139 height 28
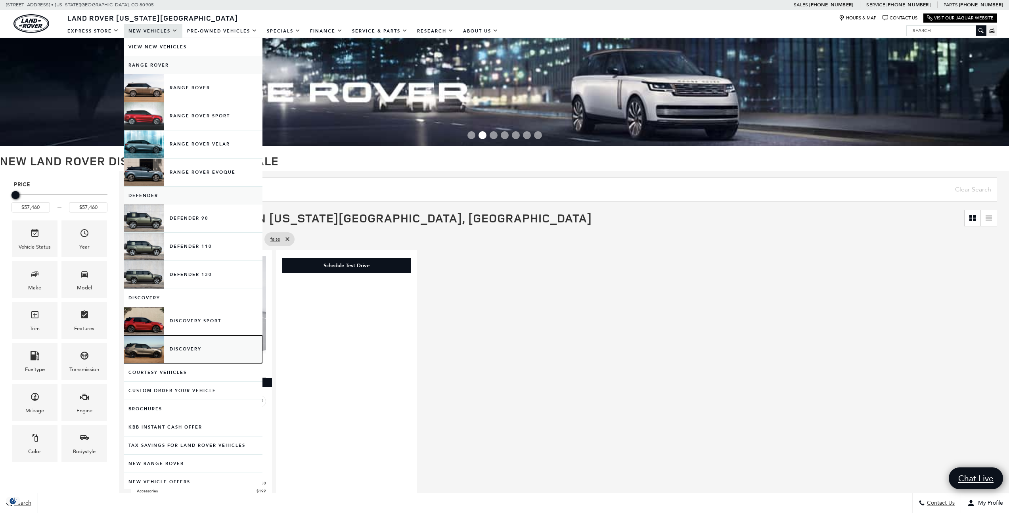
click at [198, 344] on link "Discovery" at bounding box center [193, 349] width 139 height 28
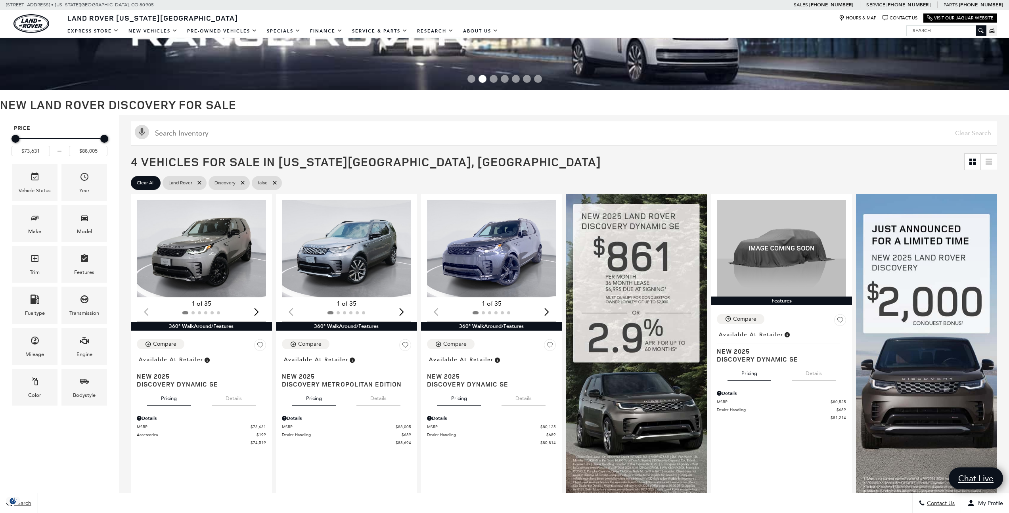
scroll to position [66, 0]
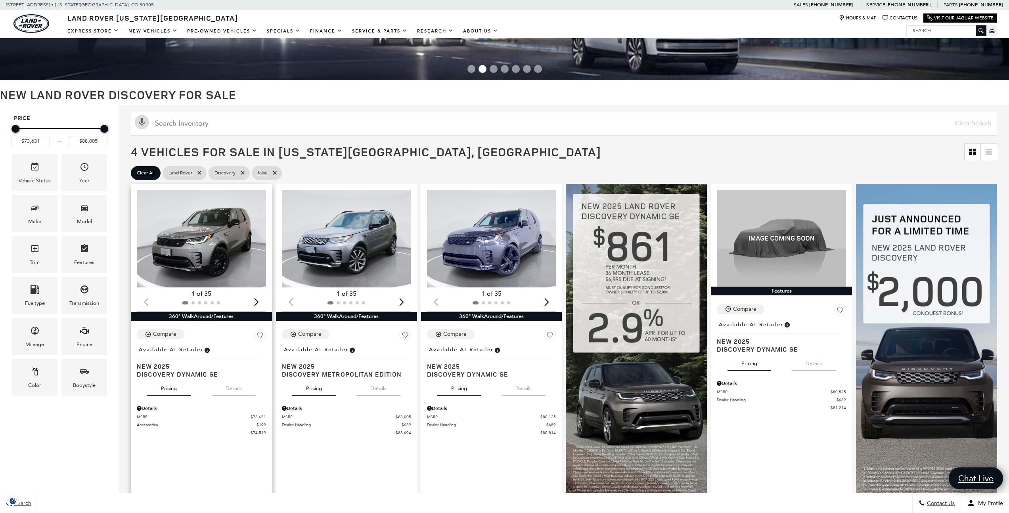
click at [205, 244] on img "1 / 2" at bounding box center [202, 239] width 130 height 98
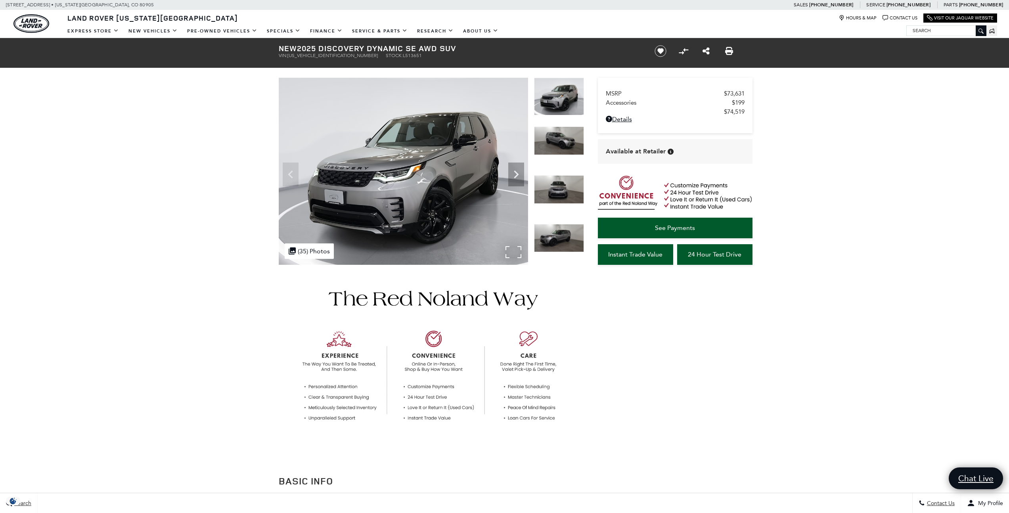
click at [400, 176] on img at bounding box center [403, 171] width 249 height 187
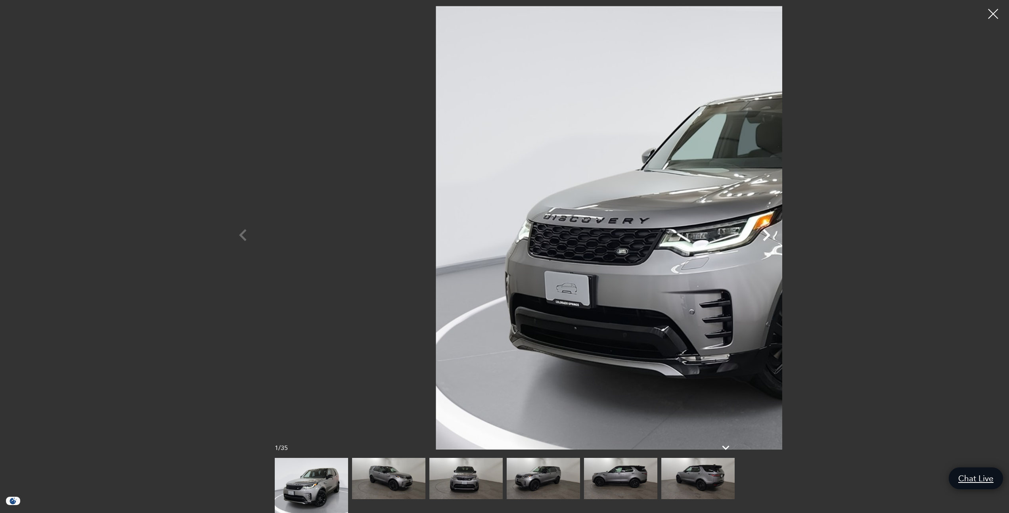
click at [778, 237] on icon "Next" at bounding box center [766, 235] width 24 height 24
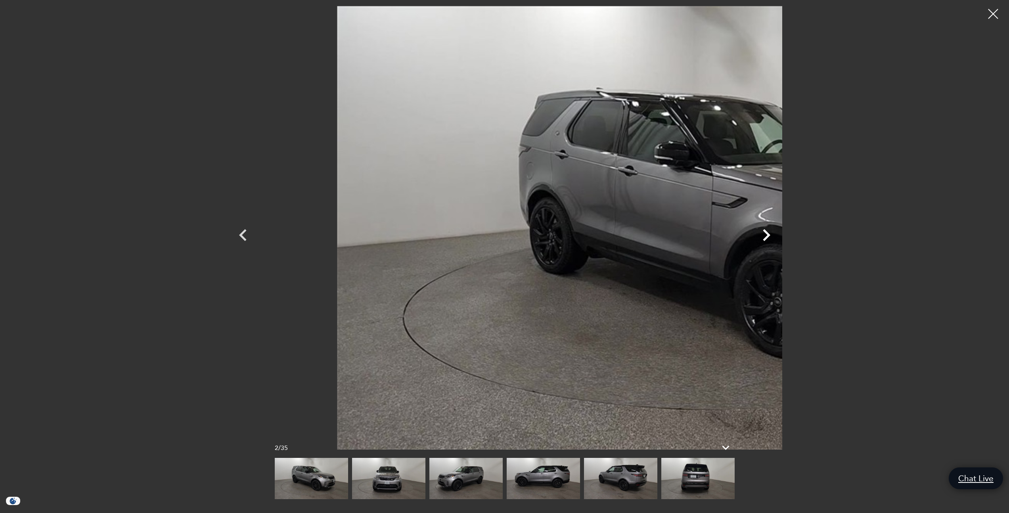
click at [778, 237] on icon "Next" at bounding box center [766, 235] width 24 height 24
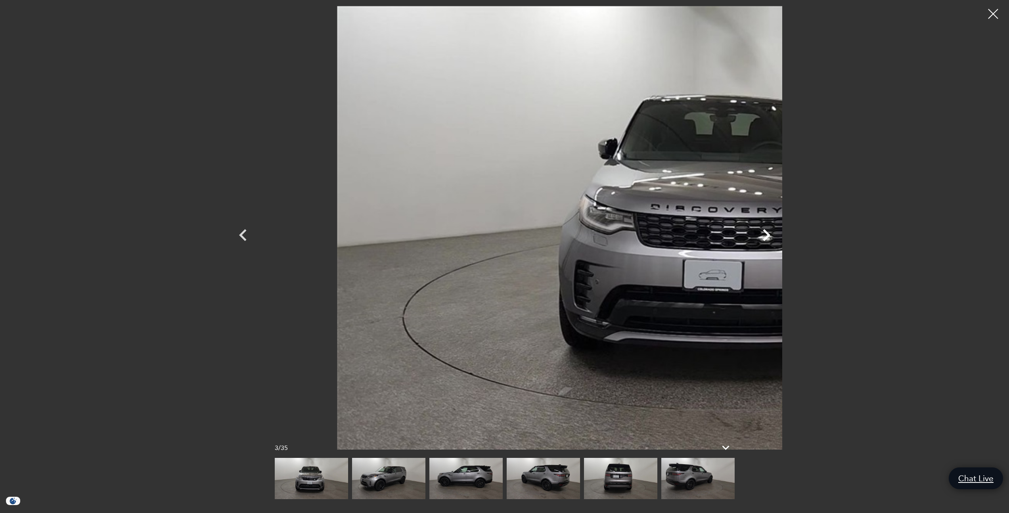
click at [778, 237] on icon "Next" at bounding box center [766, 235] width 24 height 24
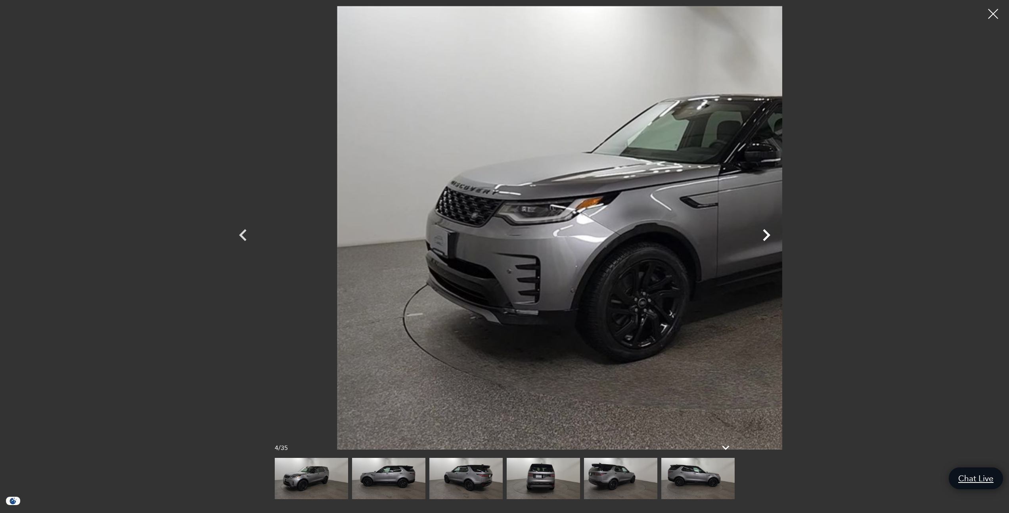
click at [778, 237] on icon "Next" at bounding box center [766, 235] width 24 height 24
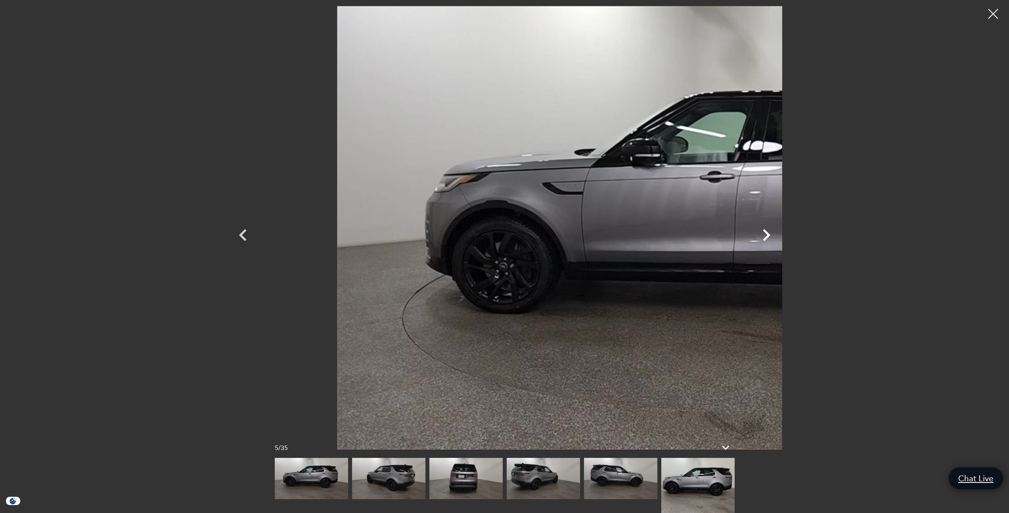
click at [778, 237] on icon "Next" at bounding box center [766, 235] width 24 height 24
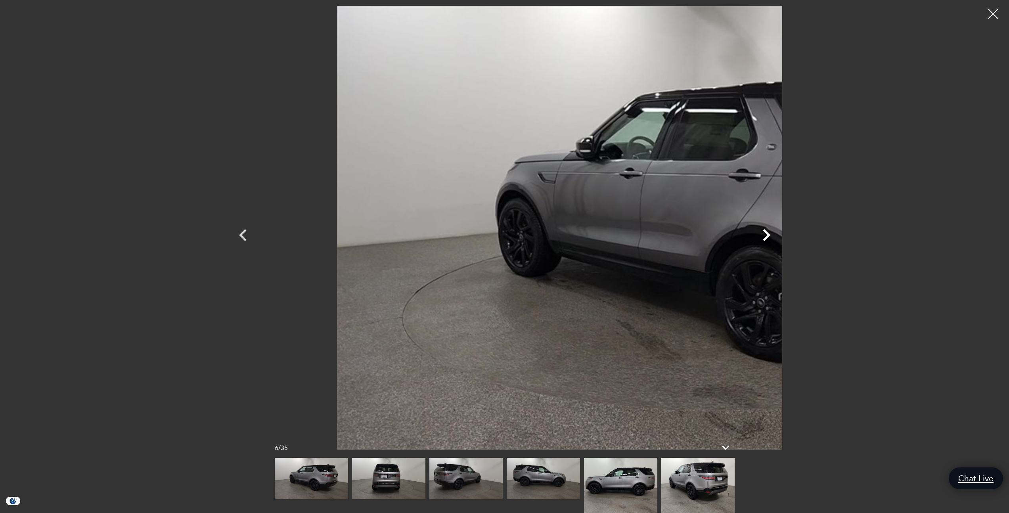
click at [778, 237] on icon "Next" at bounding box center [766, 235] width 24 height 24
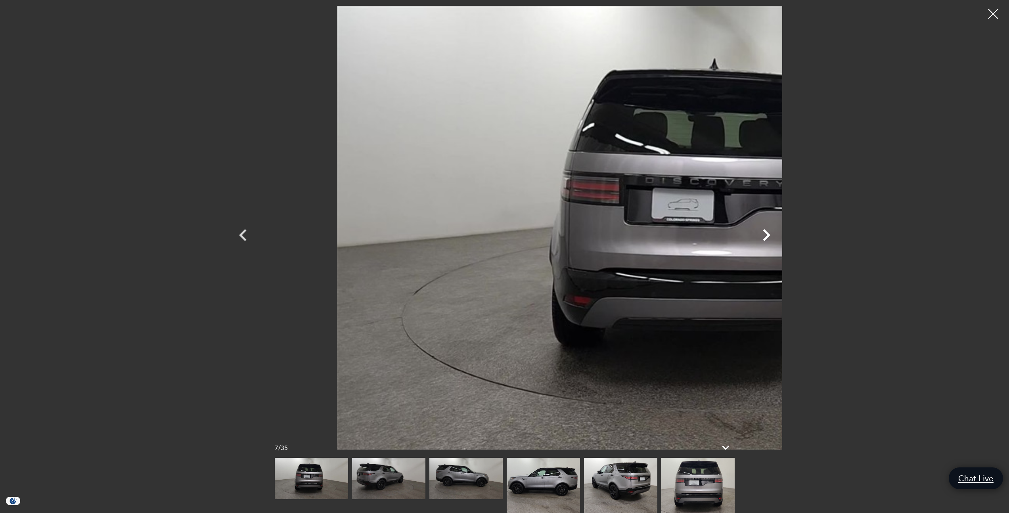
click at [770, 231] on icon "Next" at bounding box center [767, 235] width 8 height 12
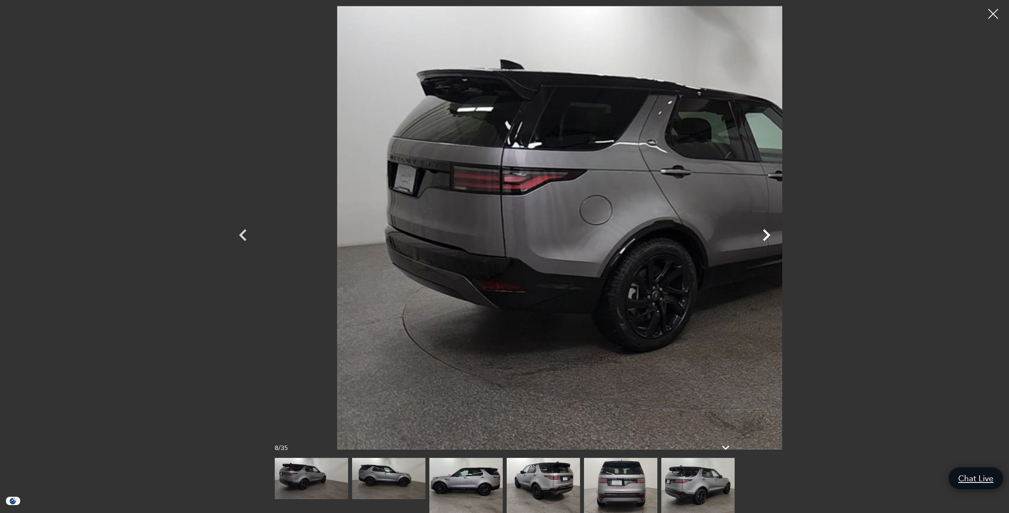
click at [770, 231] on icon "Next" at bounding box center [767, 235] width 8 height 12
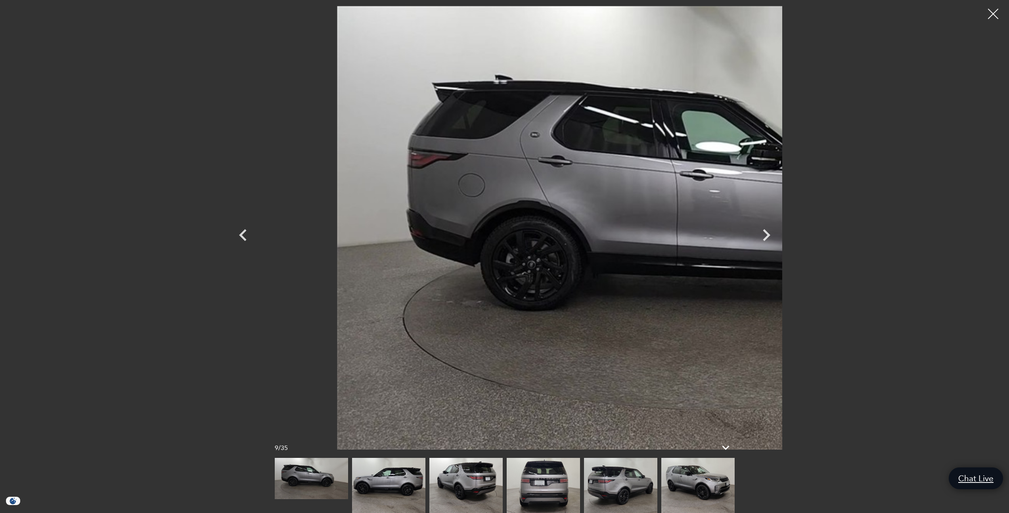
click at [989, 12] on div at bounding box center [993, 14] width 21 height 21
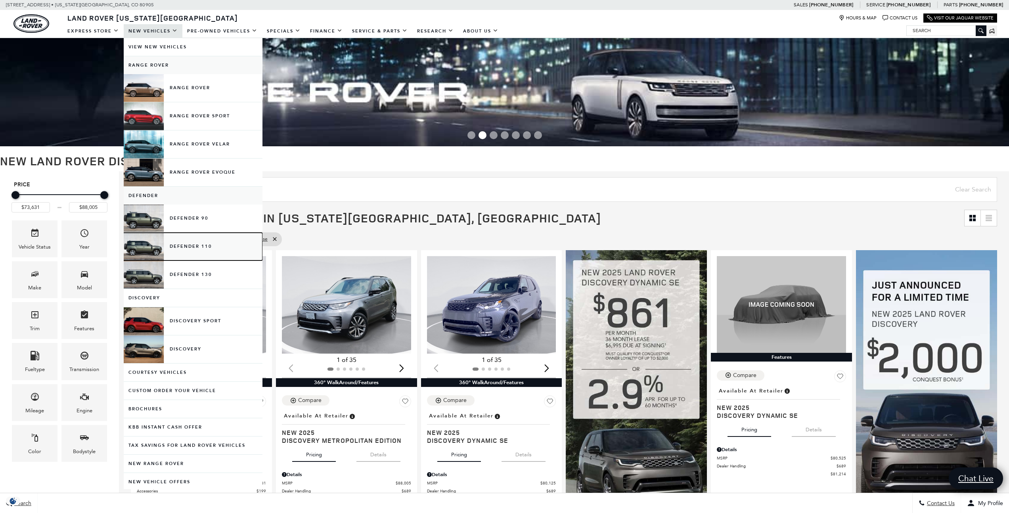
click at [200, 249] on link "Defender 110" at bounding box center [193, 247] width 139 height 28
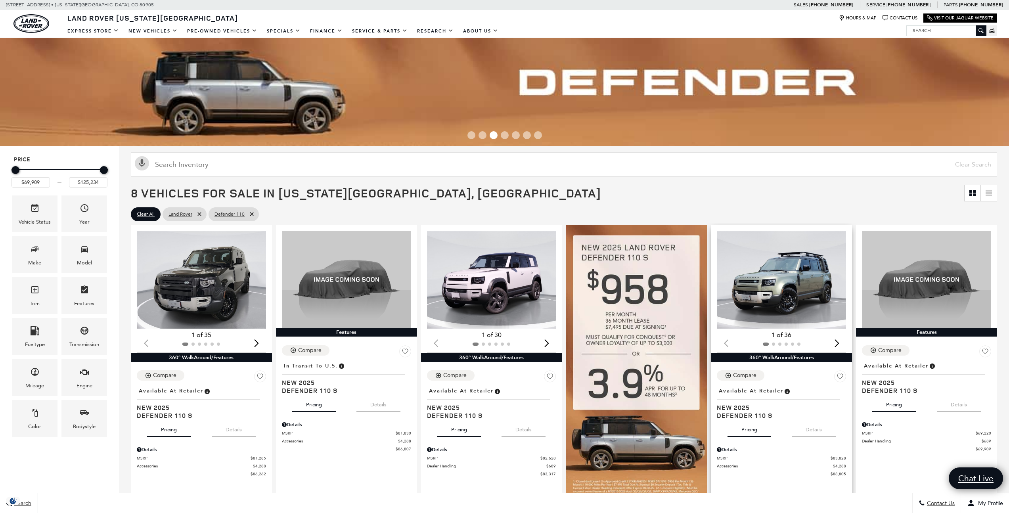
click at [780, 281] on img "1 / 2" at bounding box center [782, 280] width 130 height 98
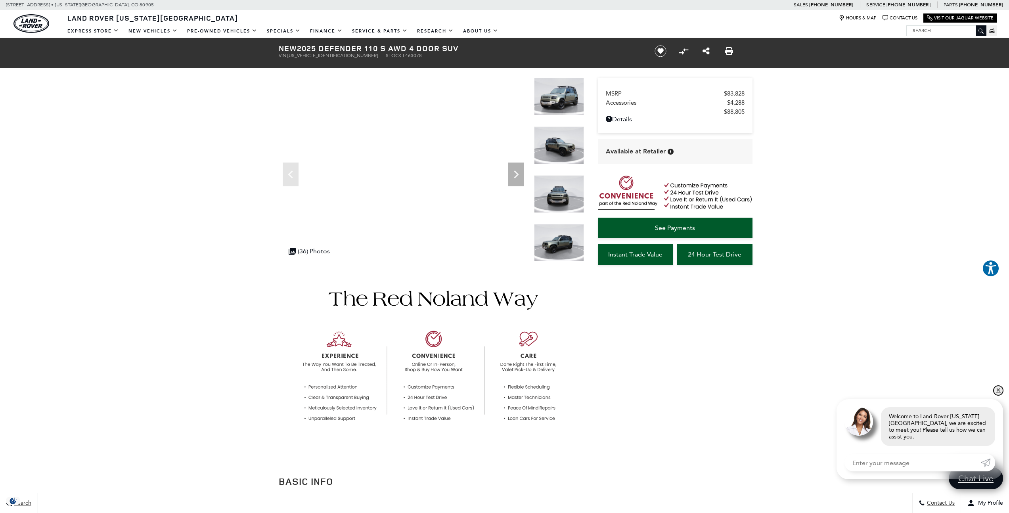
click at [1000, 395] on link "✕" at bounding box center [998, 391] width 10 height 10
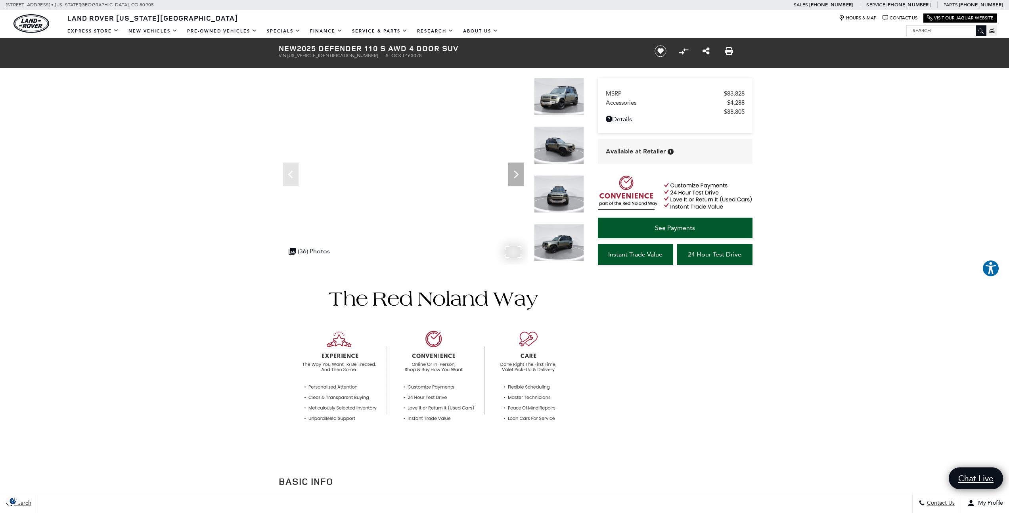
click at [303, 250] on div ".cls-1, .cls-3 { fill: #c50033; } .cls-1 { clip-rule: evenodd; } .cls-2 { clip-…" at bounding box center [309, 250] width 49 height 15
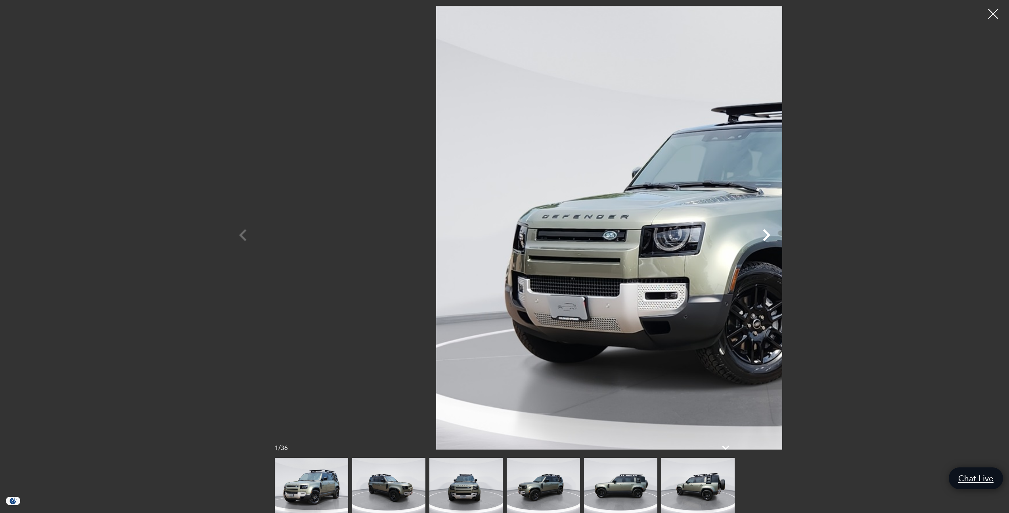
click at [778, 239] on icon "Next" at bounding box center [766, 235] width 24 height 24
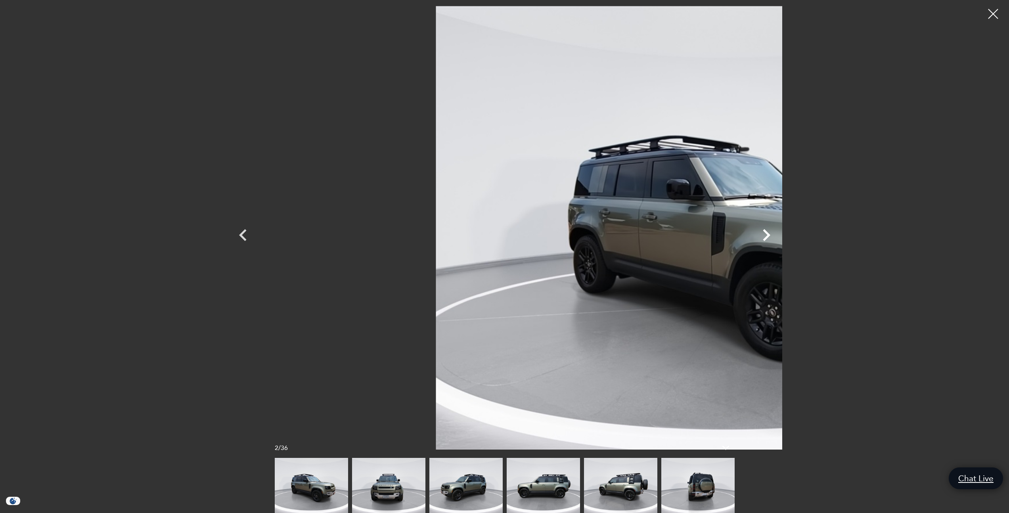
click at [778, 239] on icon "Next" at bounding box center [766, 235] width 24 height 24
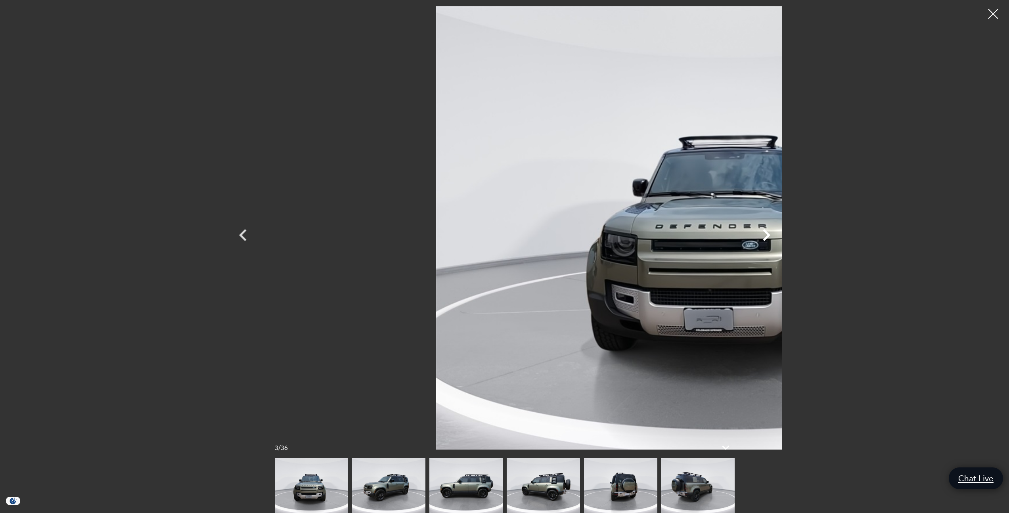
click at [778, 239] on icon "Next" at bounding box center [766, 235] width 24 height 24
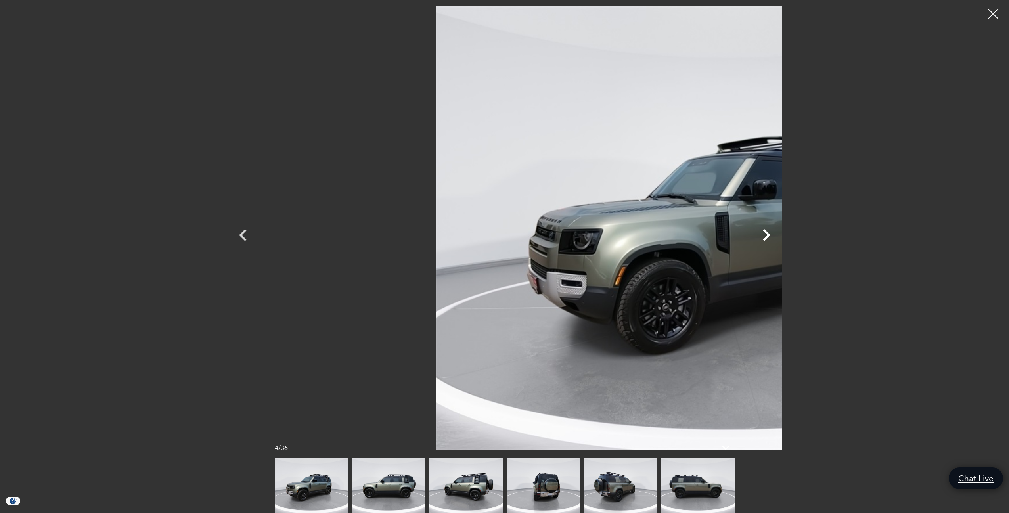
click at [778, 239] on icon "Next" at bounding box center [766, 235] width 24 height 24
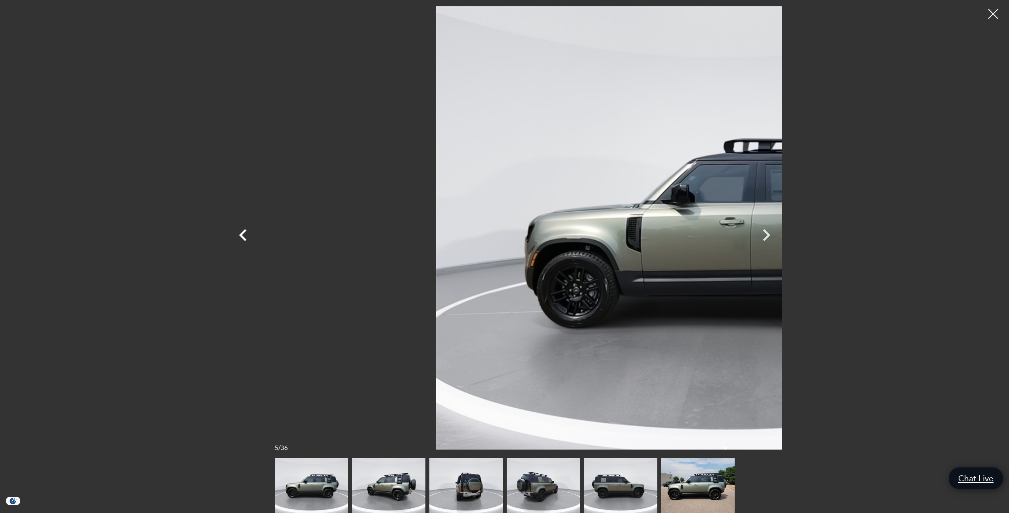
click at [231, 231] on icon "Previous" at bounding box center [243, 235] width 24 height 24
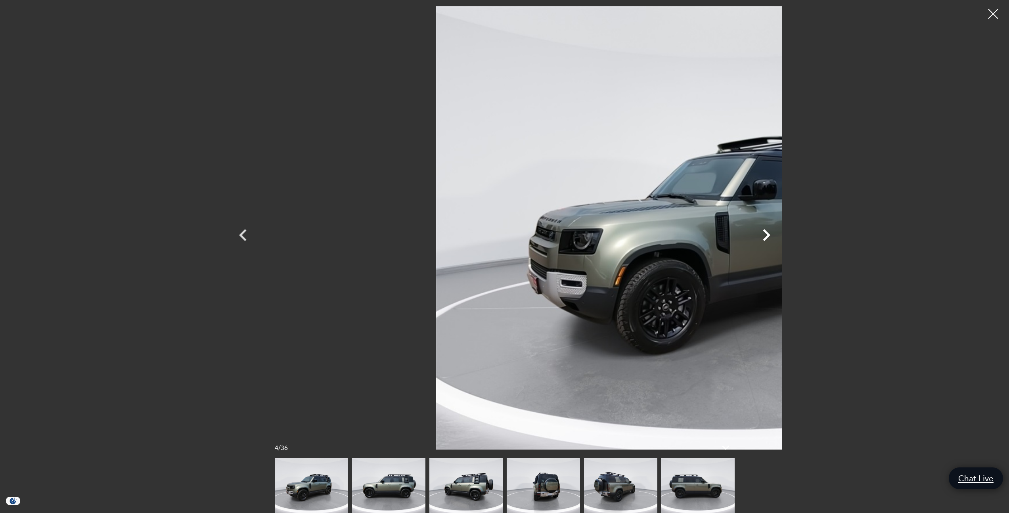
click at [770, 236] on icon "Next" at bounding box center [767, 235] width 8 height 12
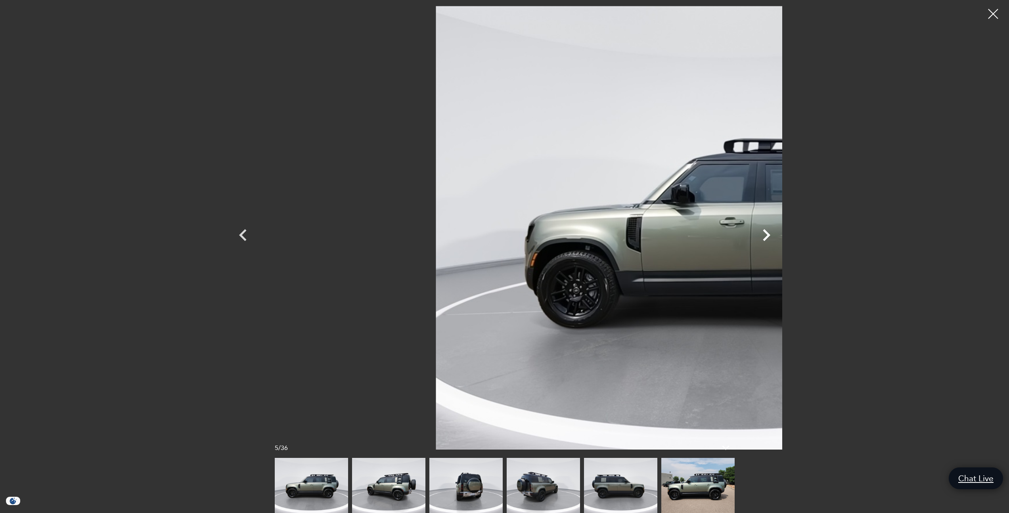
click at [770, 236] on icon "Next" at bounding box center [767, 235] width 8 height 12
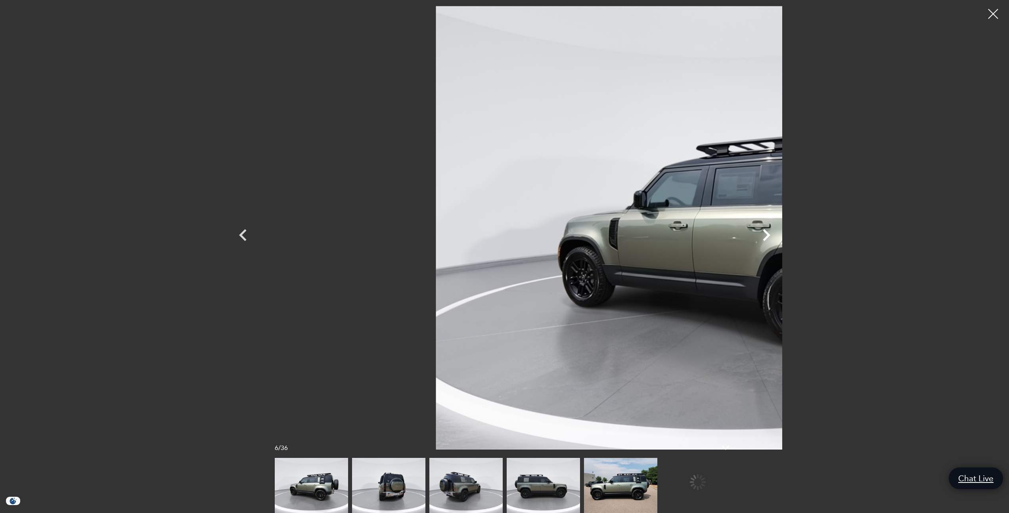
click at [770, 236] on icon "Next" at bounding box center [767, 235] width 8 height 12
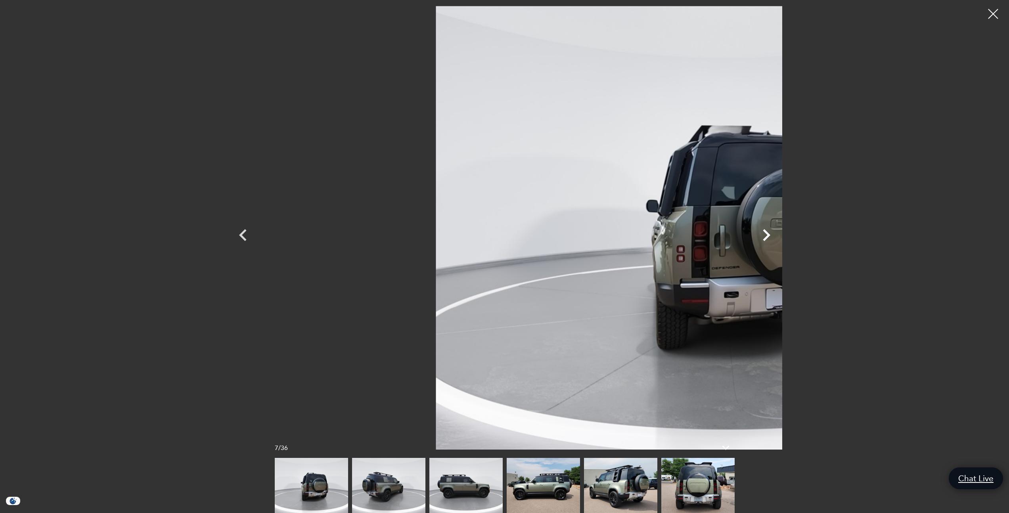
click at [770, 236] on icon "Next" at bounding box center [767, 235] width 8 height 12
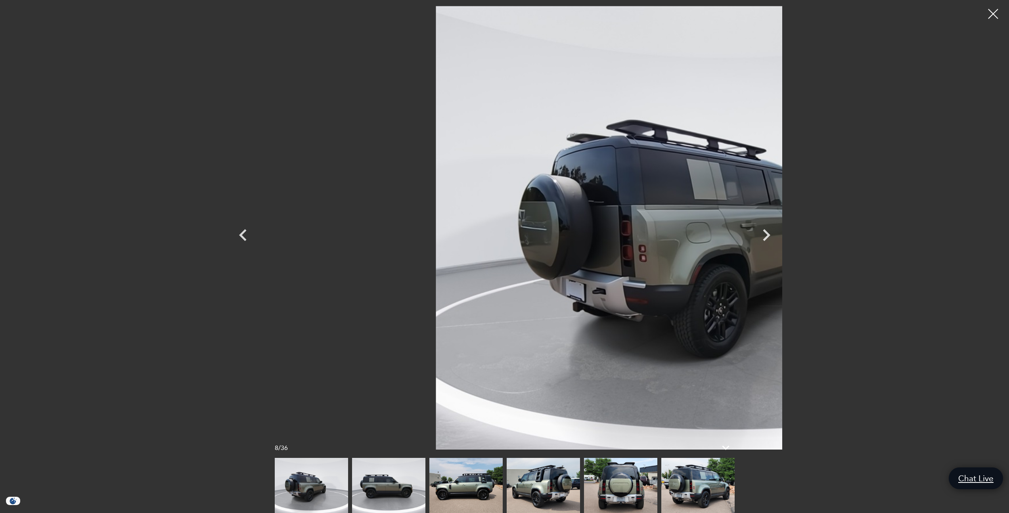
click at [610, 495] on img at bounding box center [620, 485] width 73 height 55
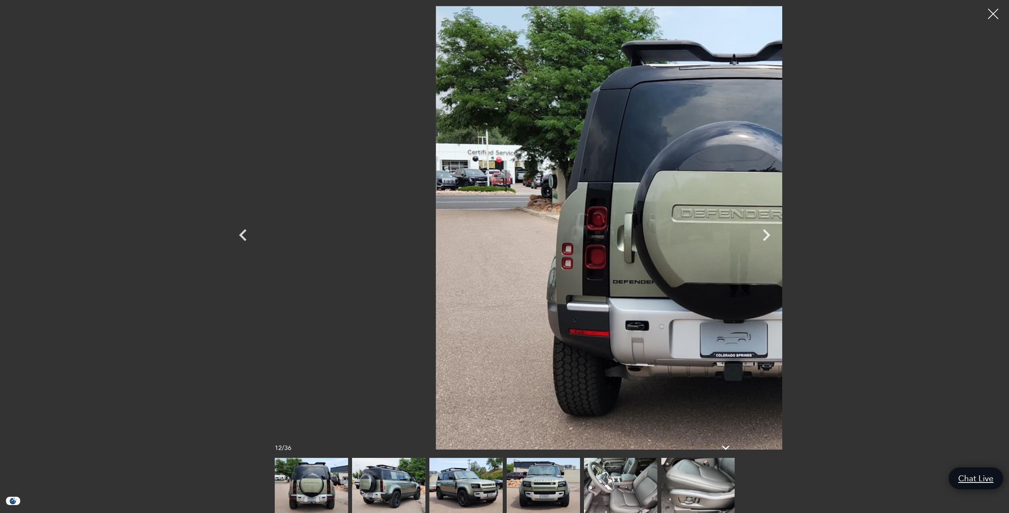
click at [989, 19] on div at bounding box center [993, 14] width 21 height 21
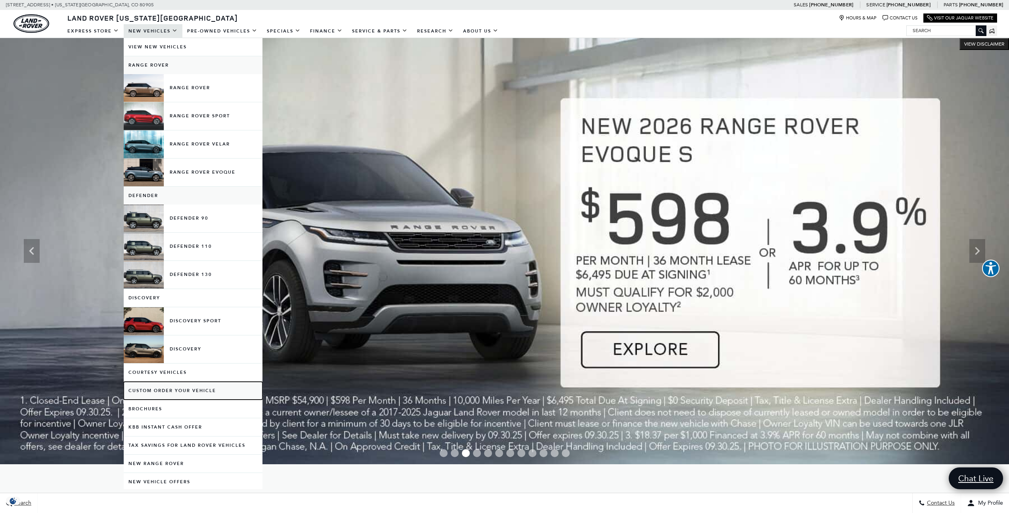
click at [196, 387] on link "Custom Order Your Vehicle" at bounding box center [193, 391] width 139 height 18
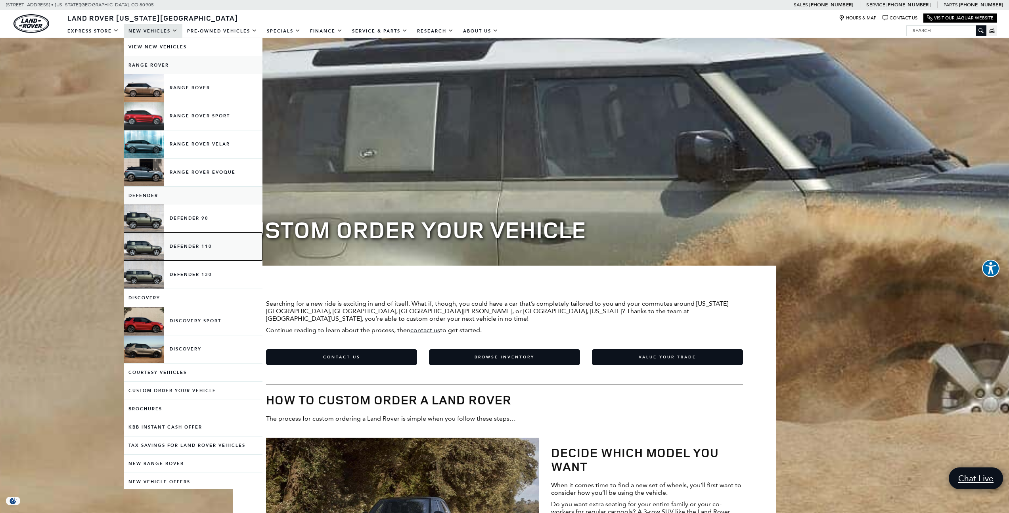
click at [197, 250] on link "Defender 110" at bounding box center [193, 247] width 139 height 28
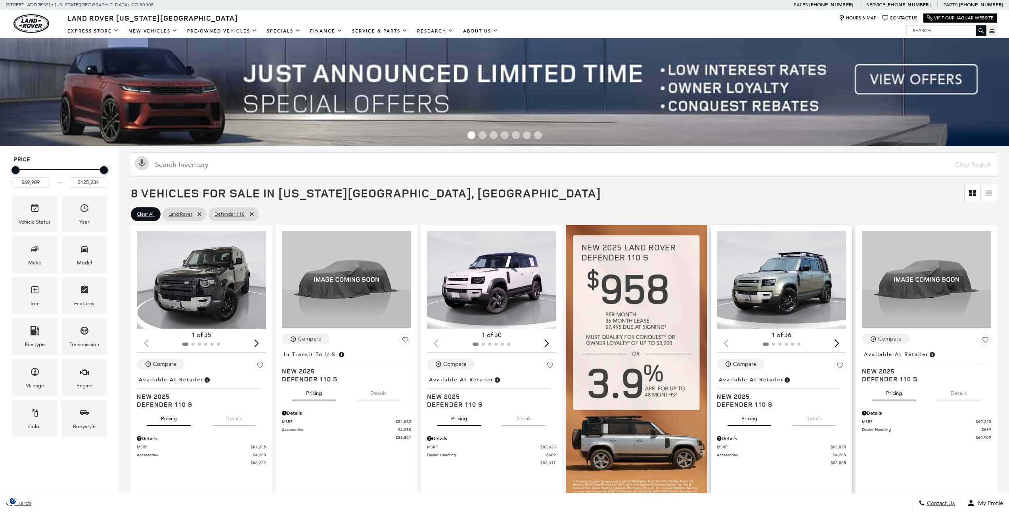
click at [768, 285] on img "1 / 2" at bounding box center [782, 280] width 130 height 98
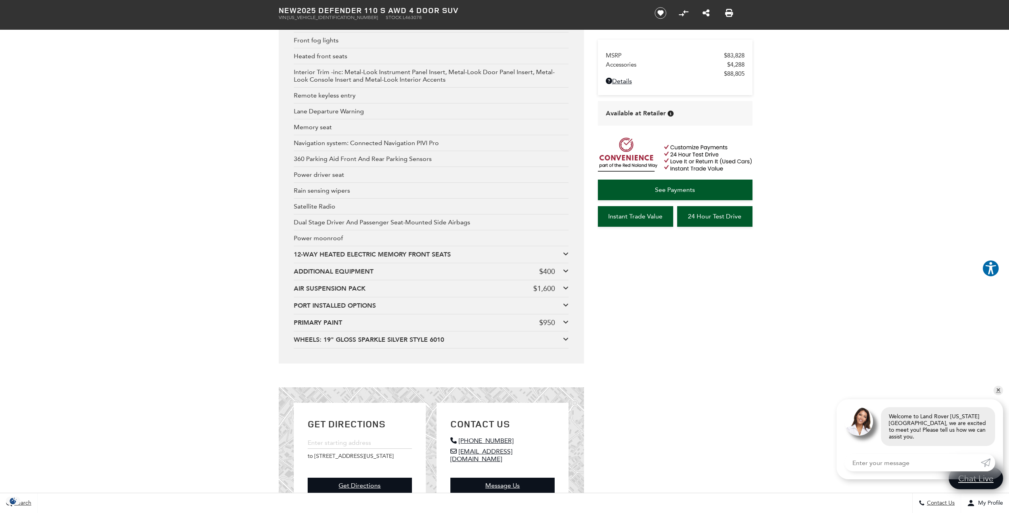
scroll to position [1666, 0]
click at [304, 254] on div "12-WAY HEATED ELECTRIC MEMORY FRONT SEATS" at bounding box center [428, 253] width 269 height 9
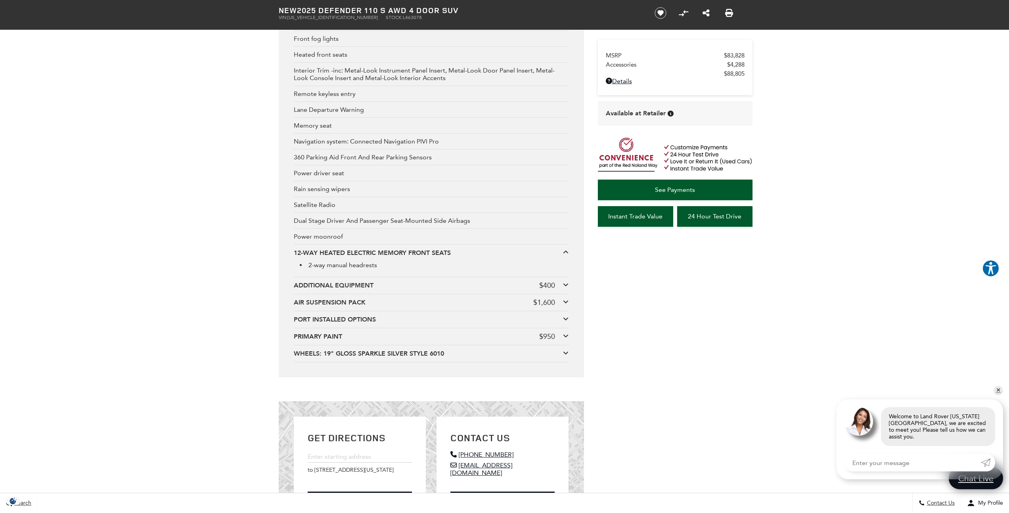
click at [306, 282] on div "ADDITIONAL EQUIPMENT" at bounding box center [416, 285] width 245 height 9
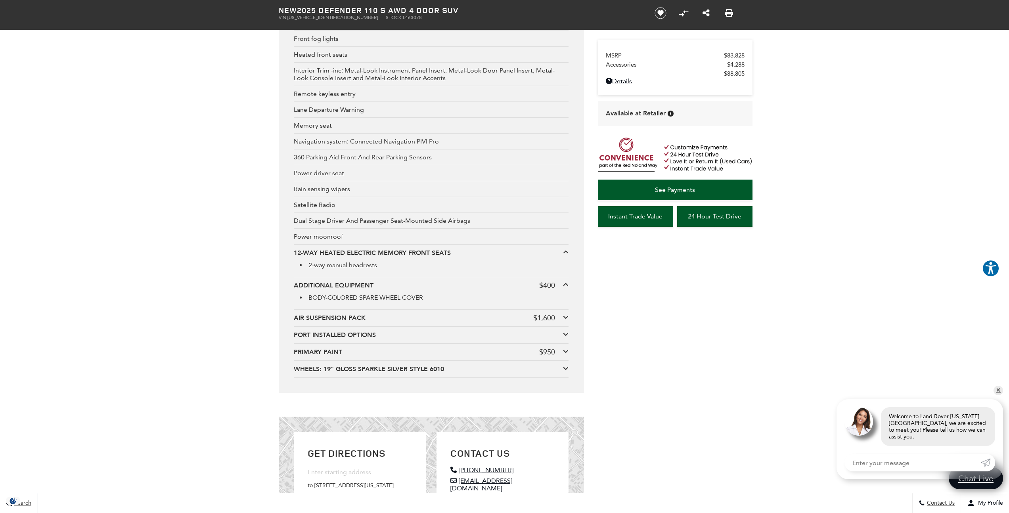
click at [305, 315] on div "AIR SUSPENSION PACK" at bounding box center [413, 318] width 239 height 9
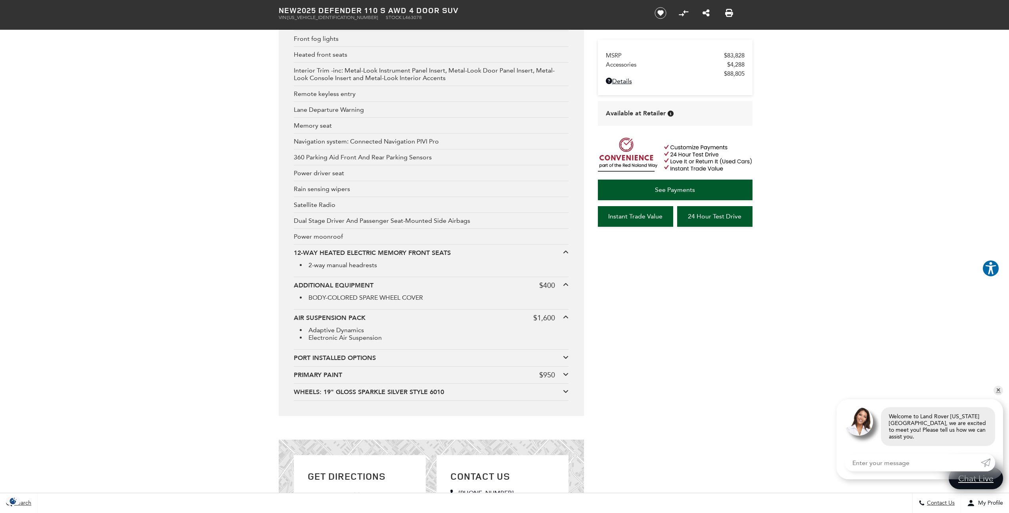
click at [304, 354] on div "PORT INSTALLED OPTIONS" at bounding box center [428, 358] width 269 height 9
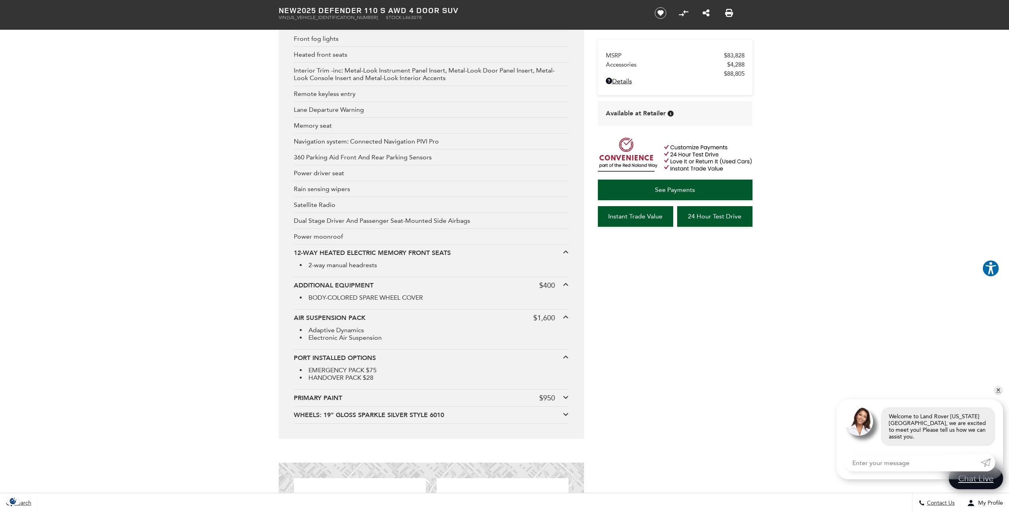
click at [298, 411] on div "WHEELS: 19" GLOSS SPARKLE SILVER STYLE 6010" at bounding box center [428, 415] width 269 height 9
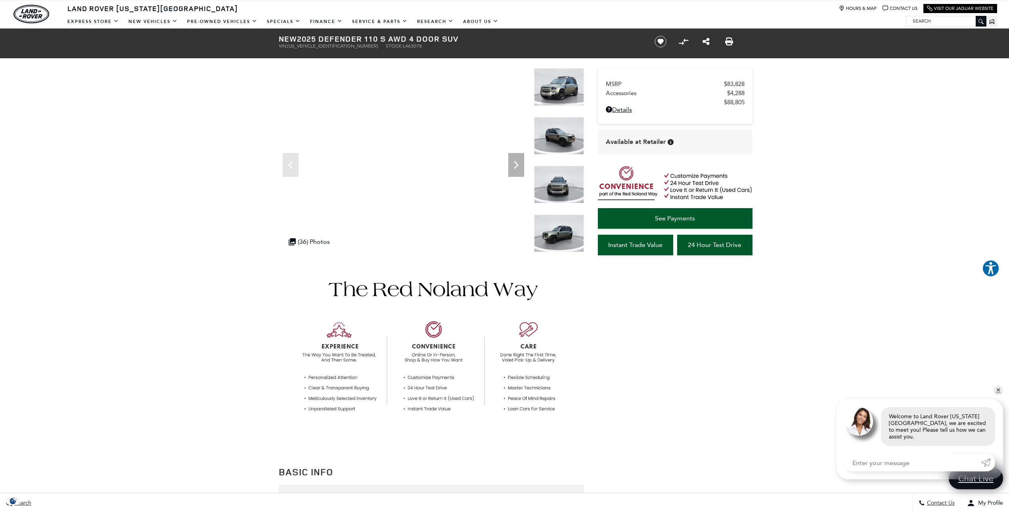
scroll to position [0, 0]
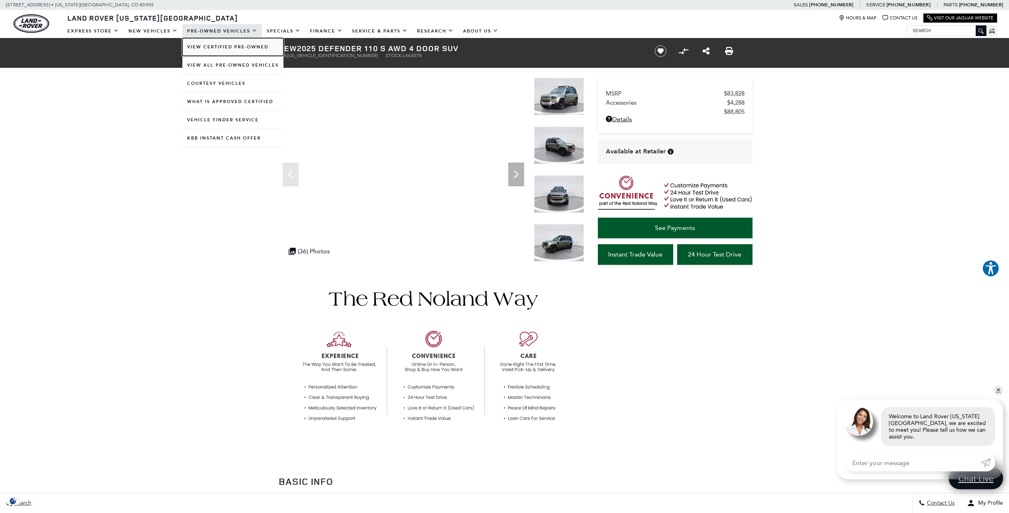
click at [212, 42] on link "View Certified Pre-Owned" at bounding box center [232, 47] width 101 height 18
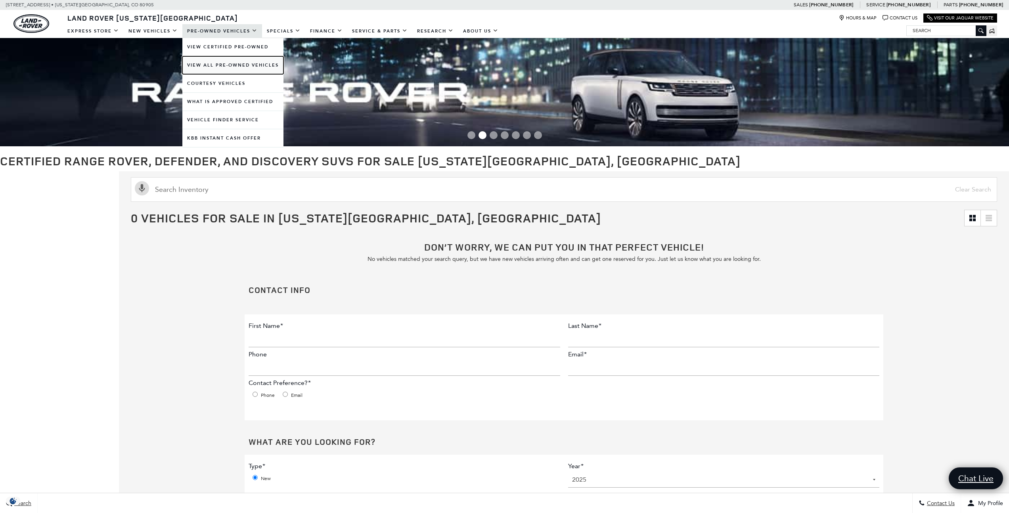
click at [248, 66] on link "View All Pre-Owned Vehicles" at bounding box center [232, 65] width 101 height 18
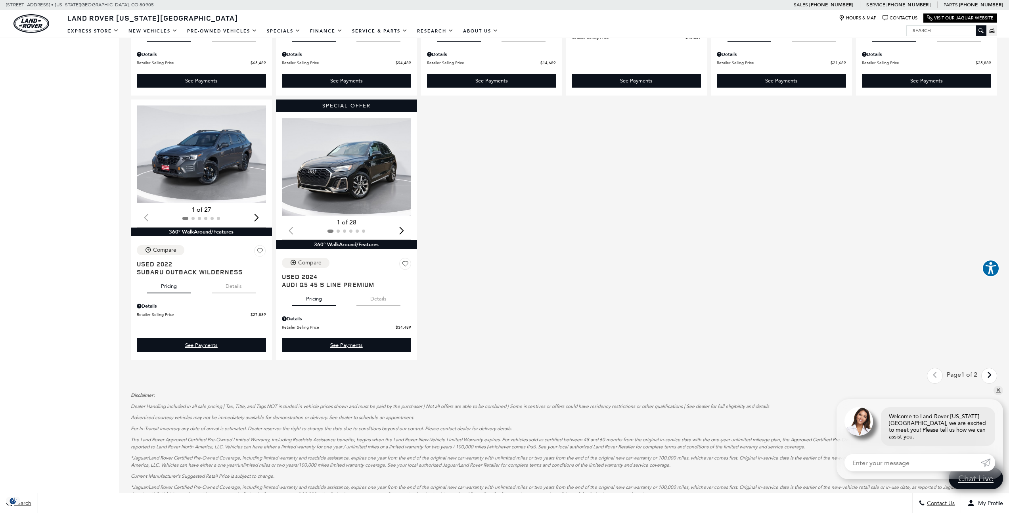
scroll to position [937, 0]
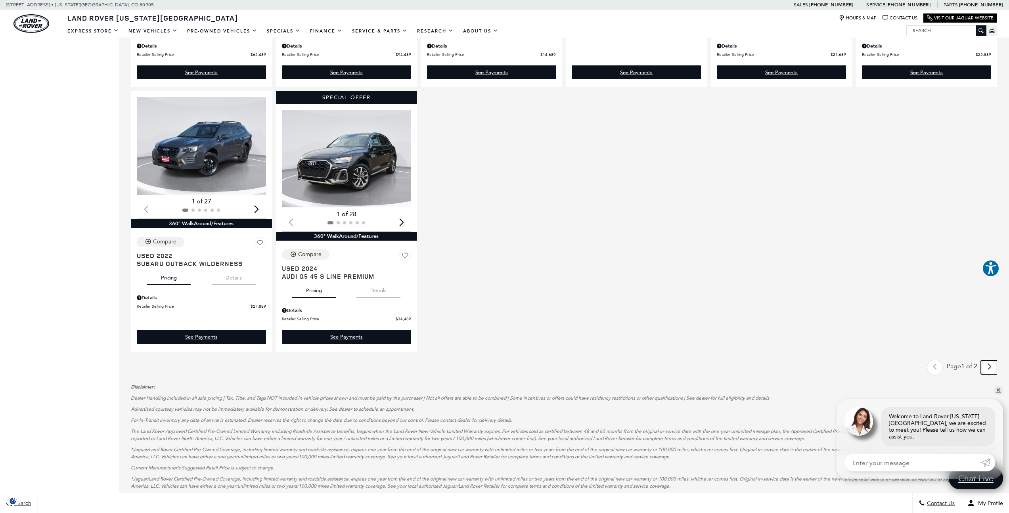
click at [992, 364] on icon "next page" at bounding box center [989, 366] width 5 height 13
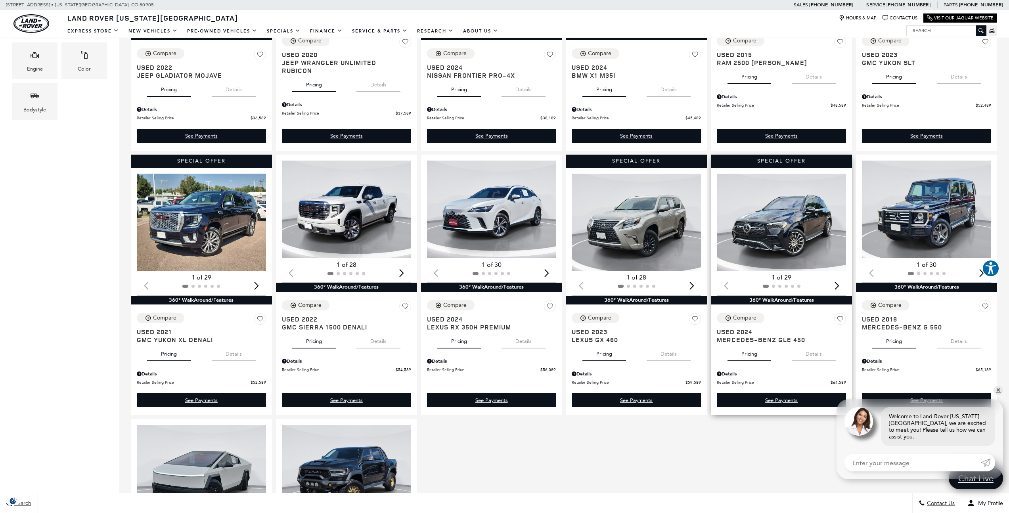
scroll to position [325, 0]
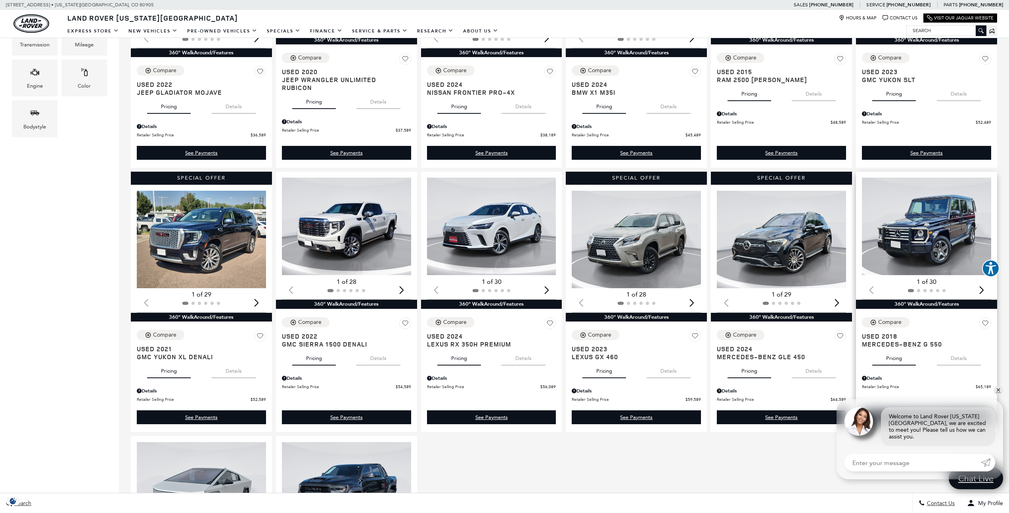
click at [909, 232] on img "1 / 2" at bounding box center [927, 227] width 130 height 98
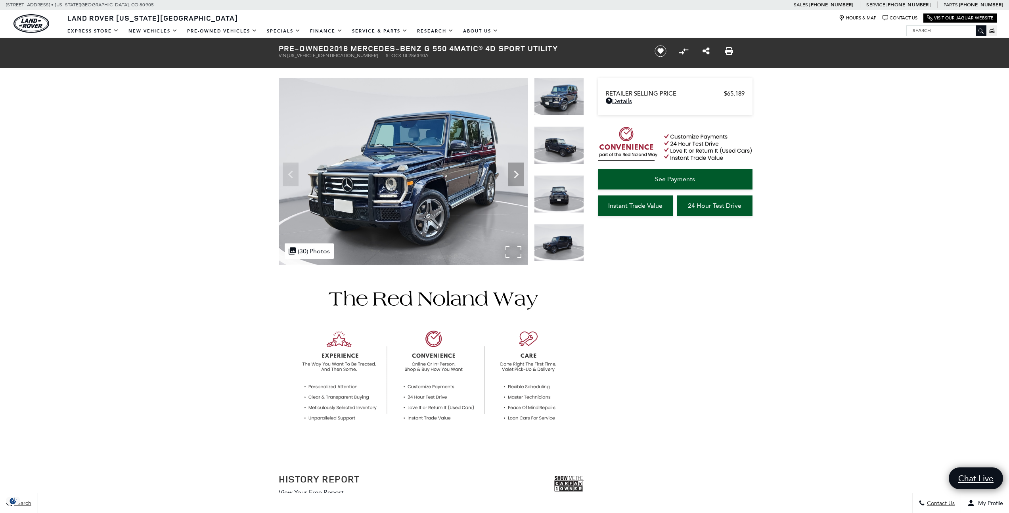
click at [404, 170] on img at bounding box center [403, 171] width 249 height 187
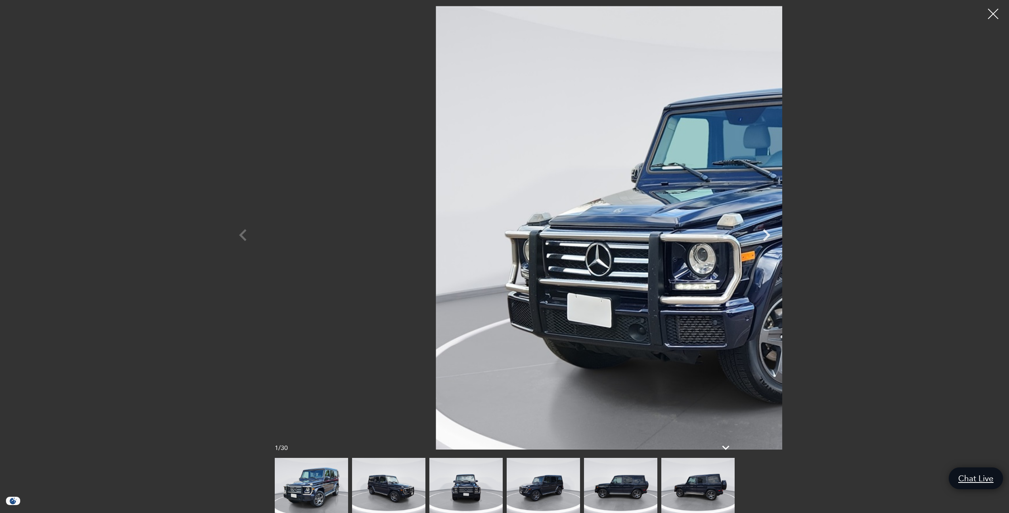
click at [998, 11] on div at bounding box center [993, 14] width 21 height 21
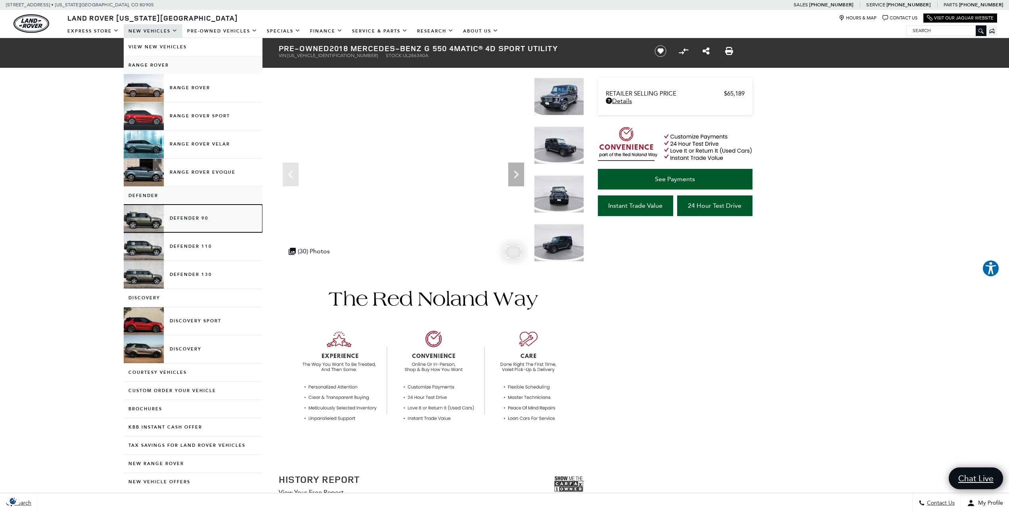
click at [197, 222] on link "Defender 90" at bounding box center [193, 219] width 139 height 28
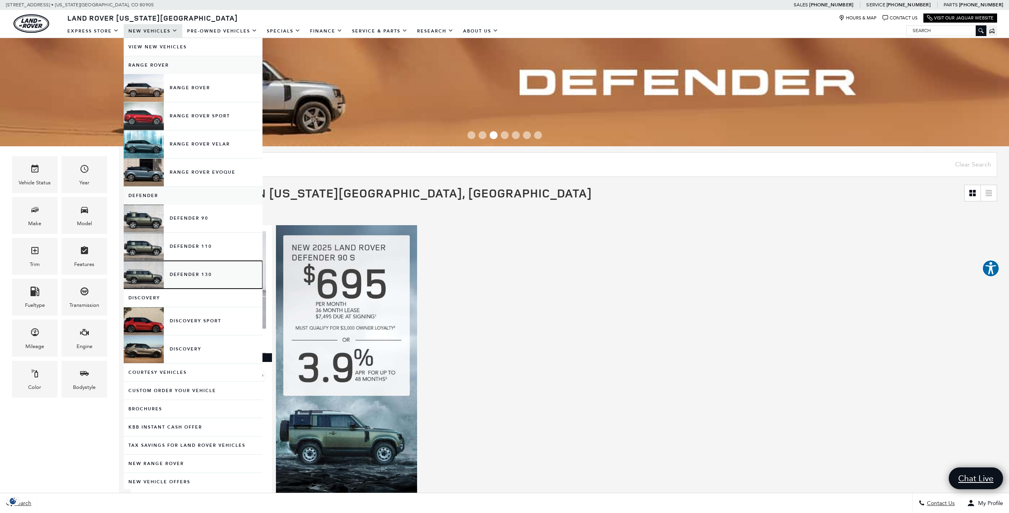
click at [206, 277] on link "Defender 130" at bounding box center [193, 275] width 139 height 28
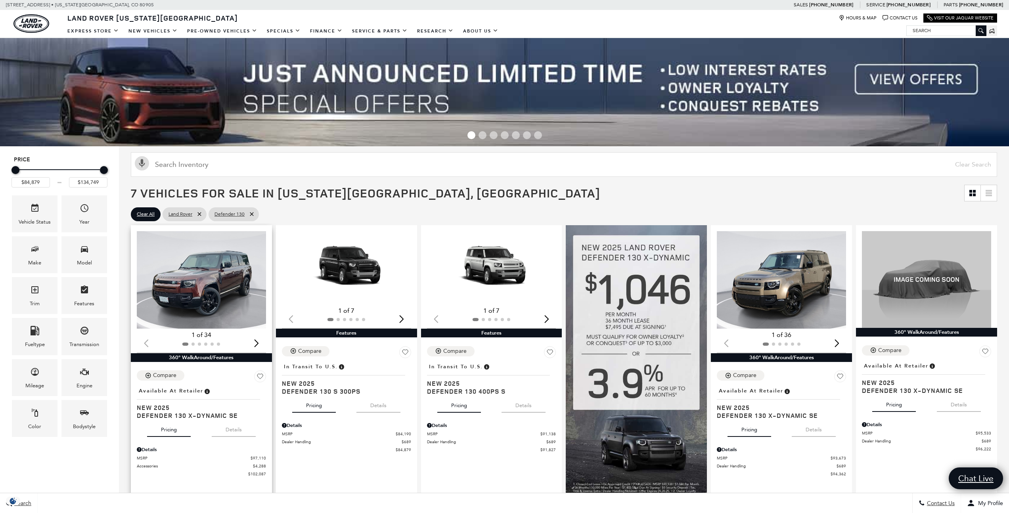
click at [213, 280] on img "1 / 2" at bounding box center [202, 280] width 130 height 98
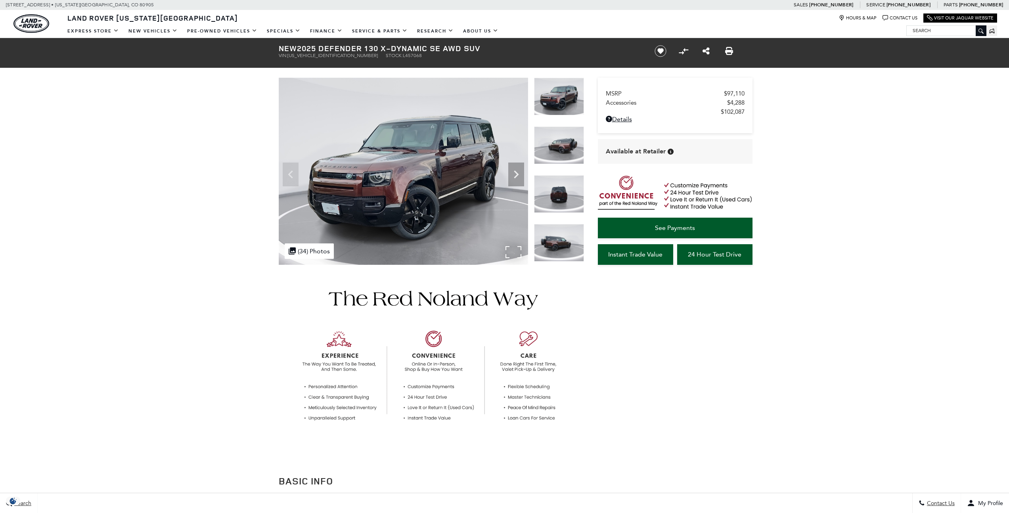
click at [404, 174] on img at bounding box center [403, 171] width 249 height 187
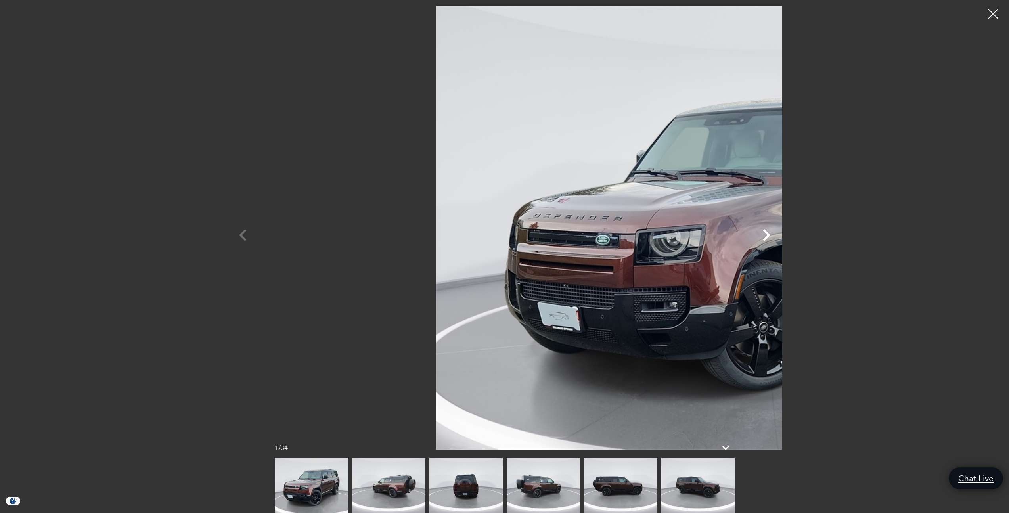
click at [778, 229] on icon "Next" at bounding box center [766, 235] width 24 height 24
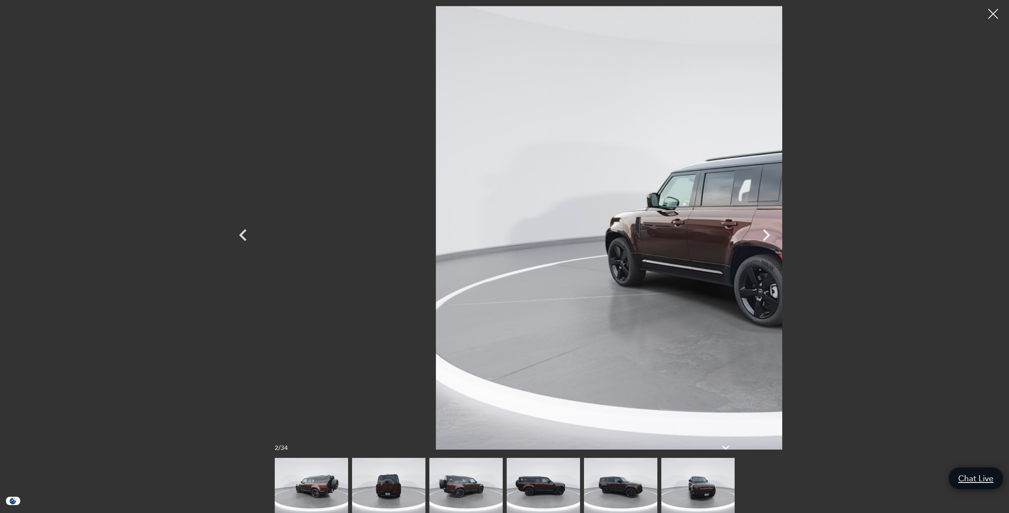
click at [677, 488] on img at bounding box center [697, 485] width 73 height 55
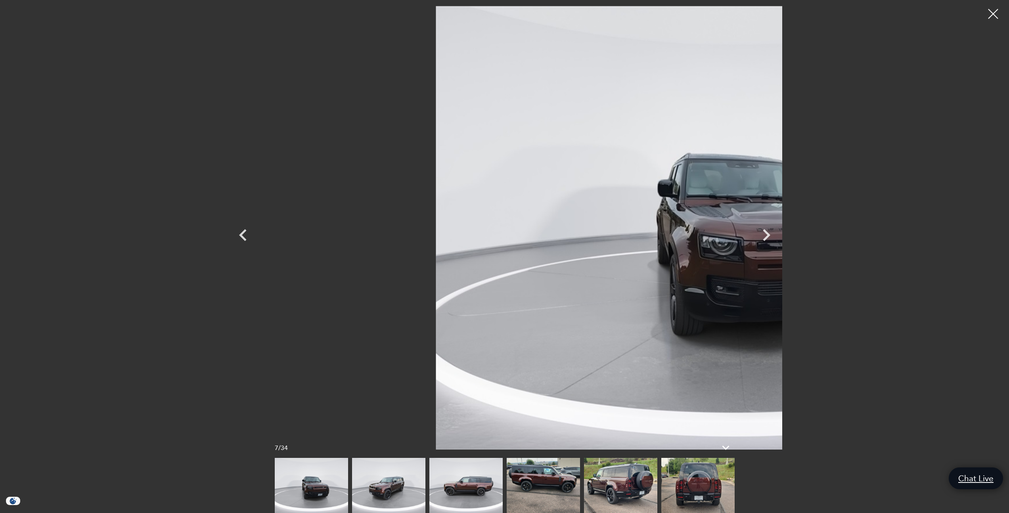
click at [550, 481] on img at bounding box center [543, 485] width 73 height 55
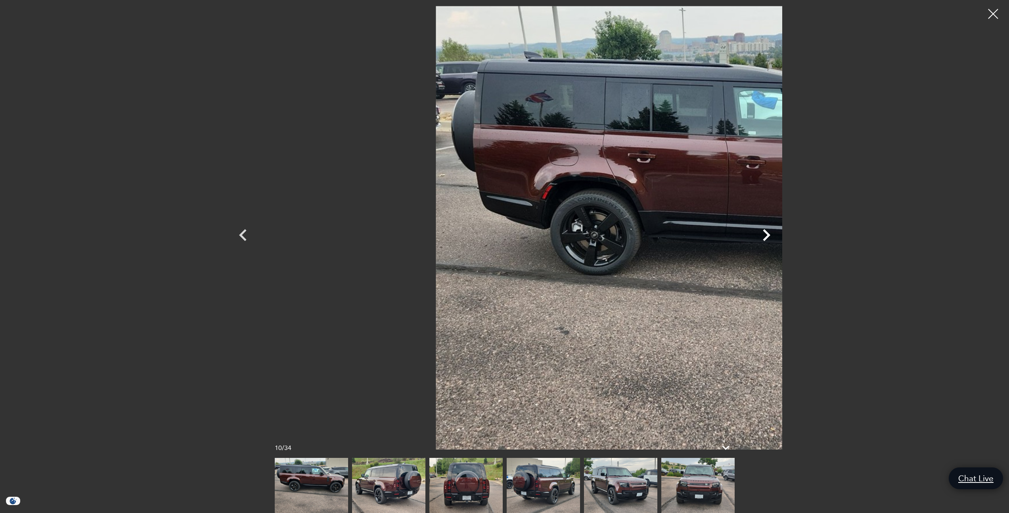
click at [778, 235] on icon "Next" at bounding box center [766, 235] width 24 height 24
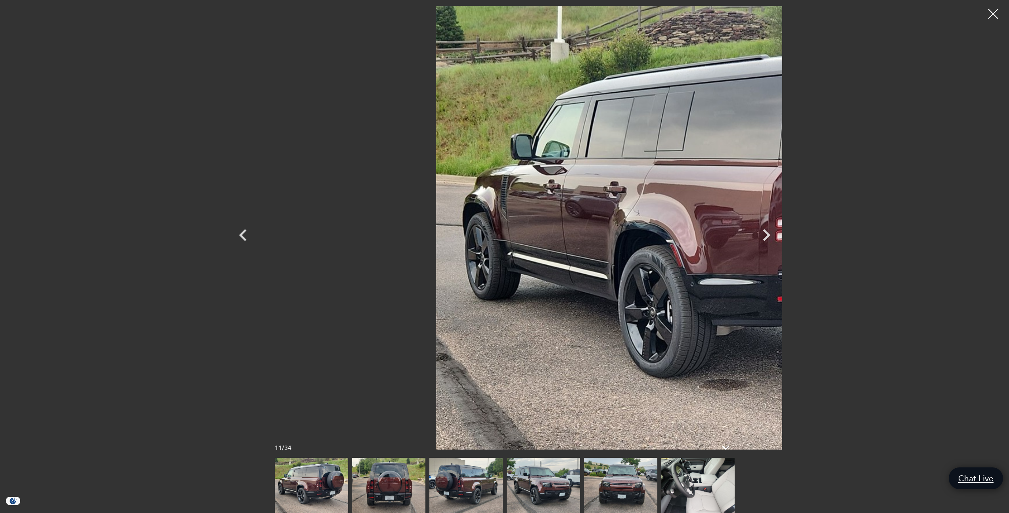
click at [703, 480] on img at bounding box center [697, 485] width 73 height 55
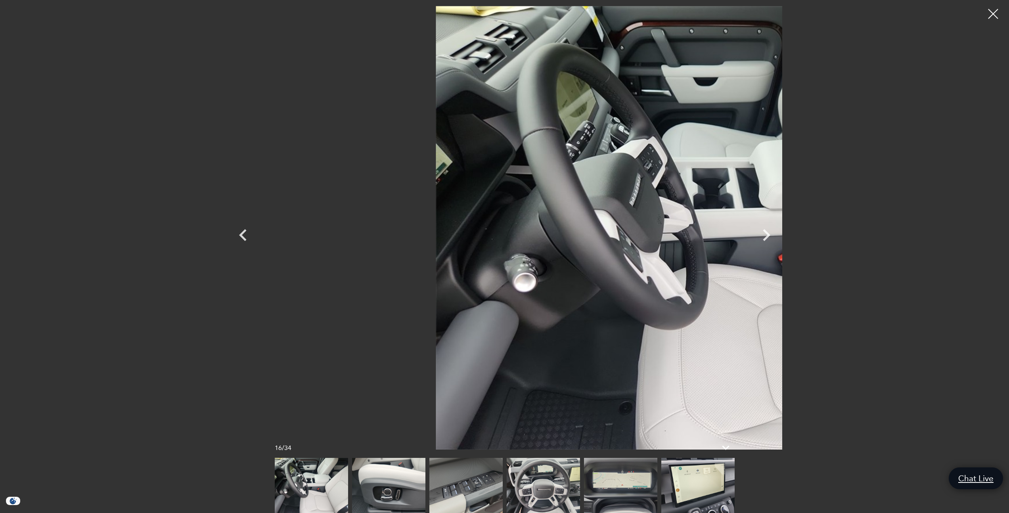
click at [680, 486] on img at bounding box center [697, 485] width 73 height 55
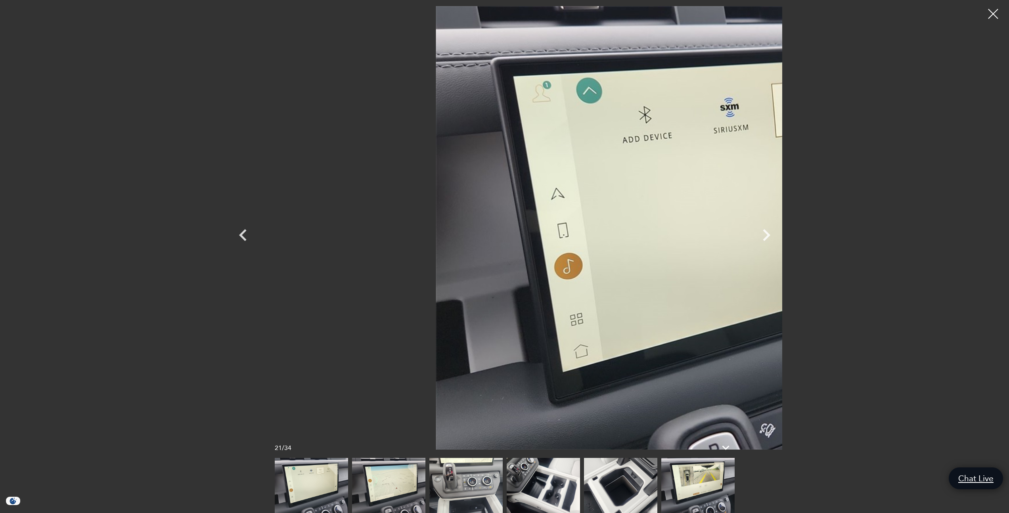
click at [693, 482] on img at bounding box center [697, 485] width 73 height 55
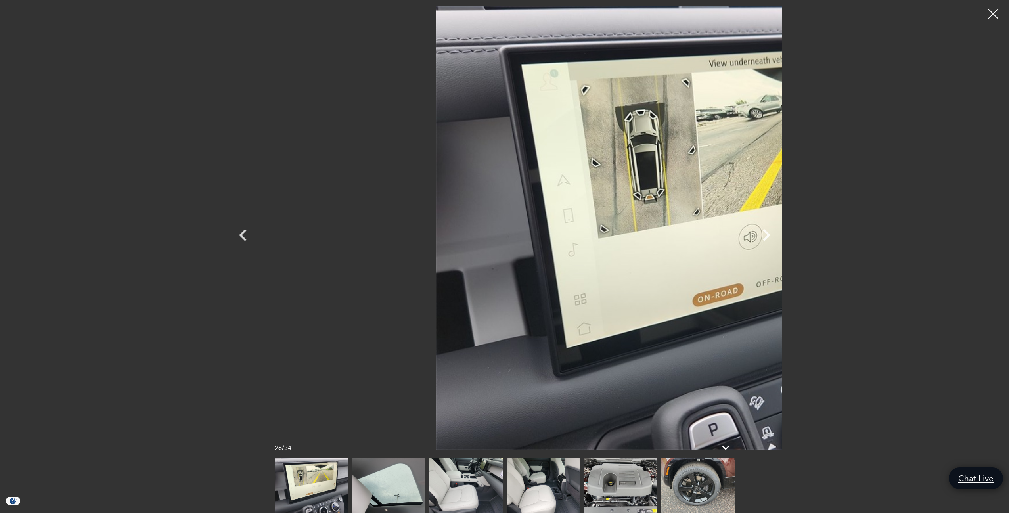
click at [680, 481] on img at bounding box center [697, 485] width 73 height 55
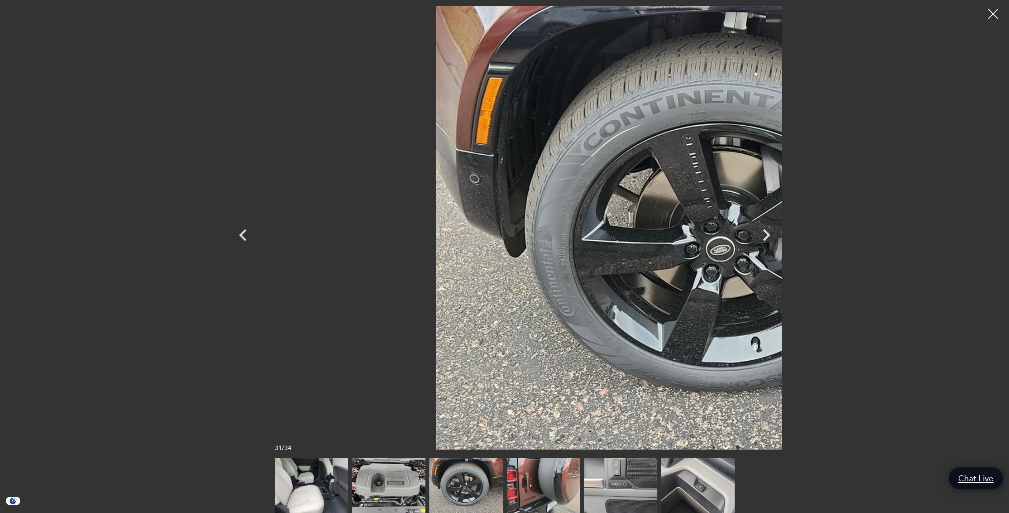
click at [549, 488] on img at bounding box center [543, 485] width 73 height 55
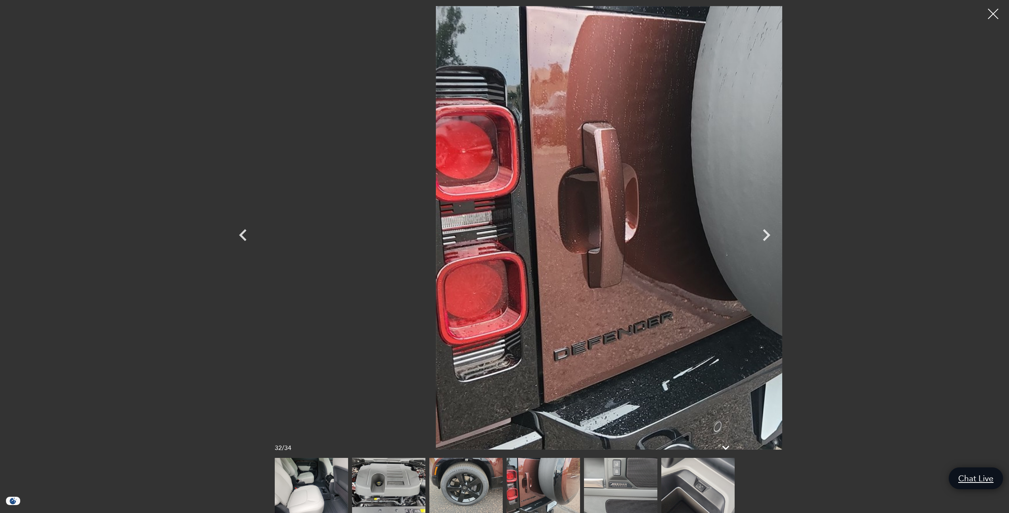
click at [1000, 12] on div at bounding box center [993, 14] width 21 height 21
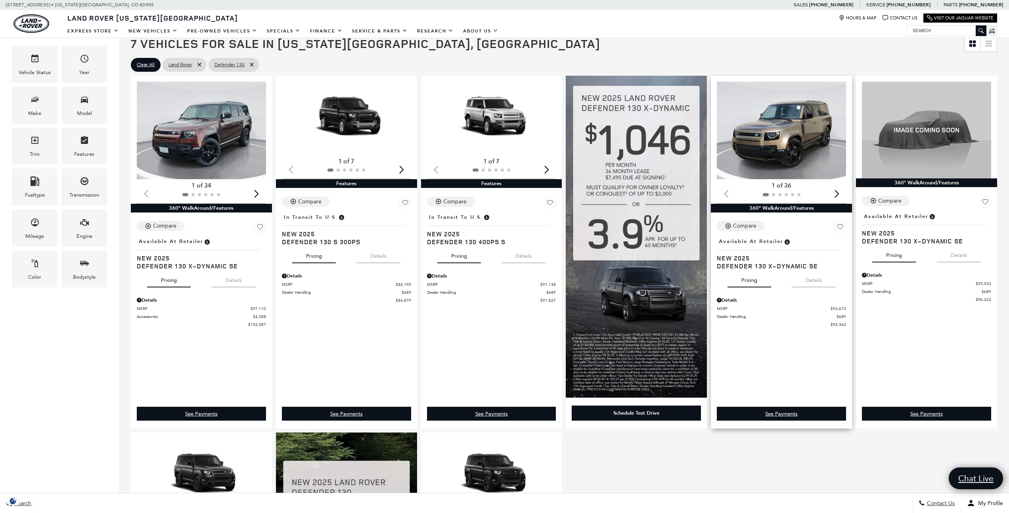
scroll to position [82, 0]
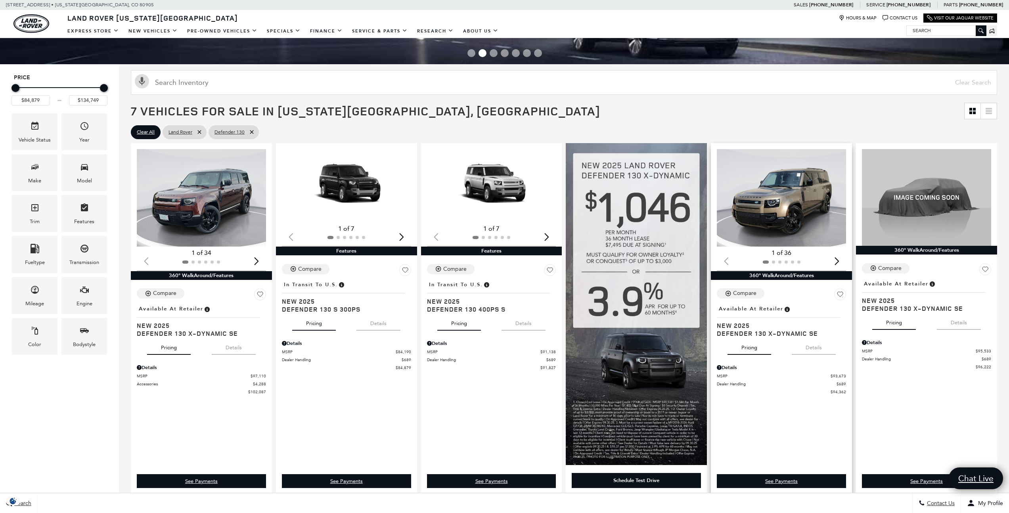
click at [795, 196] on img "1 / 2" at bounding box center [782, 198] width 130 height 98
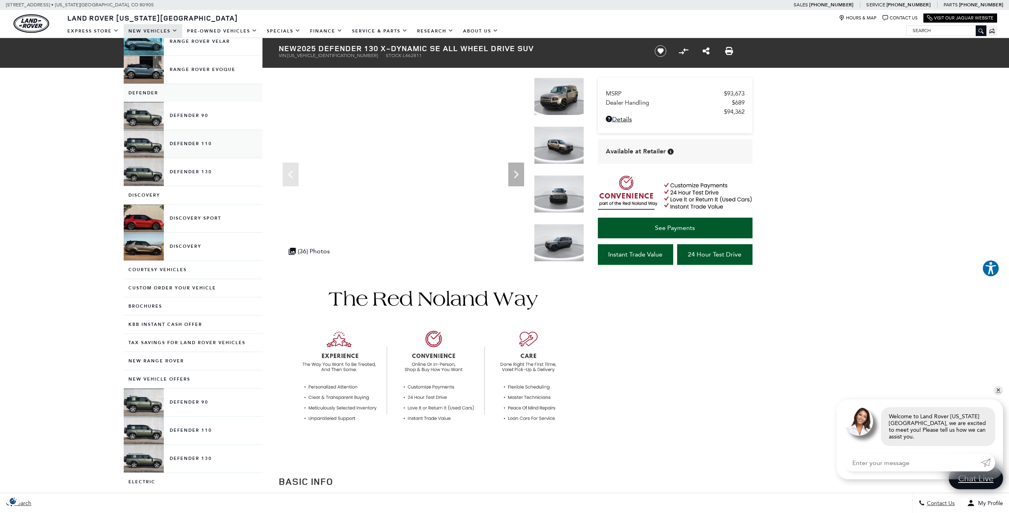
scroll to position [105, 0]
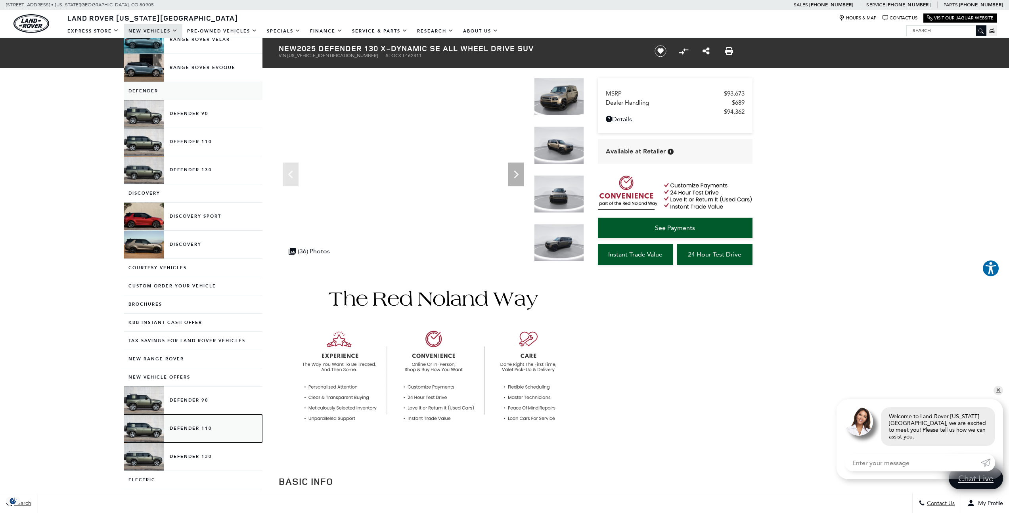
click at [197, 421] on link "Defender 110" at bounding box center [193, 429] width 139 height 28
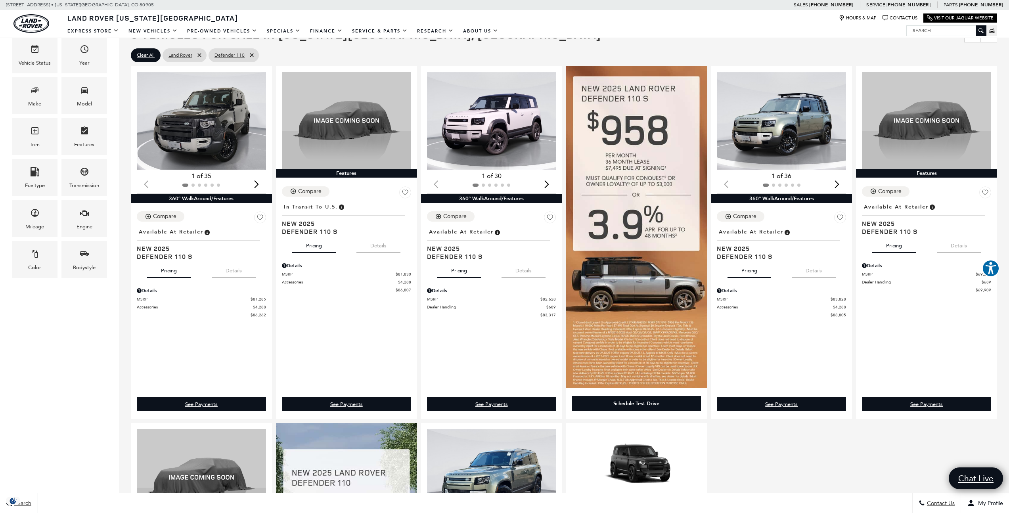
scroll to position [158, 0]
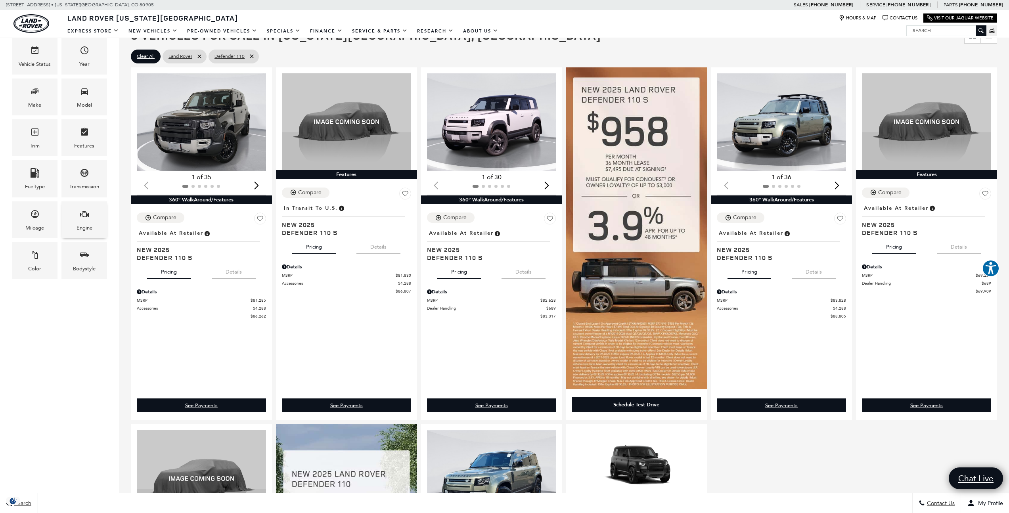
click at [88, 220] on span "Engine" at bounding box center [85, 215] width 10 height 16
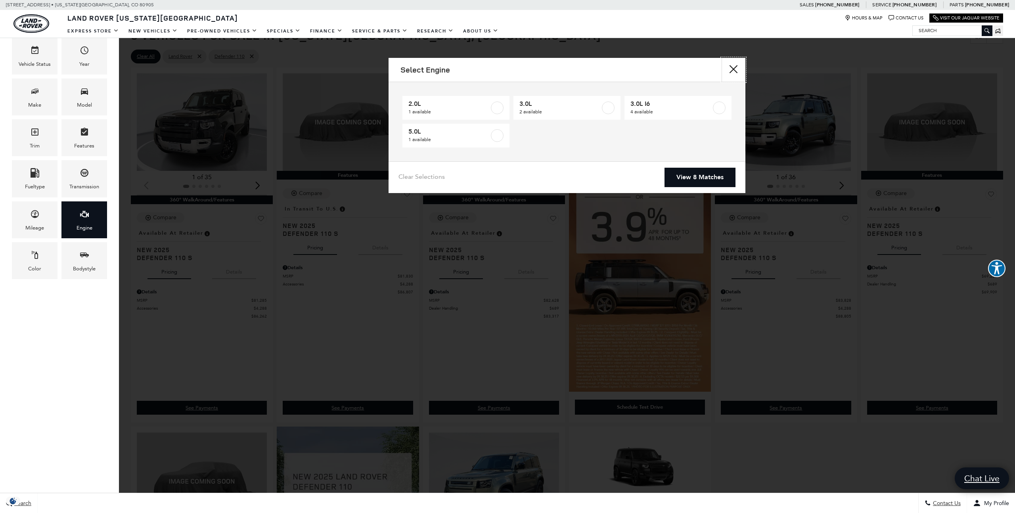
click at [734, 71] on button "Close" at bounding box center [733, 70] width 24 height 24
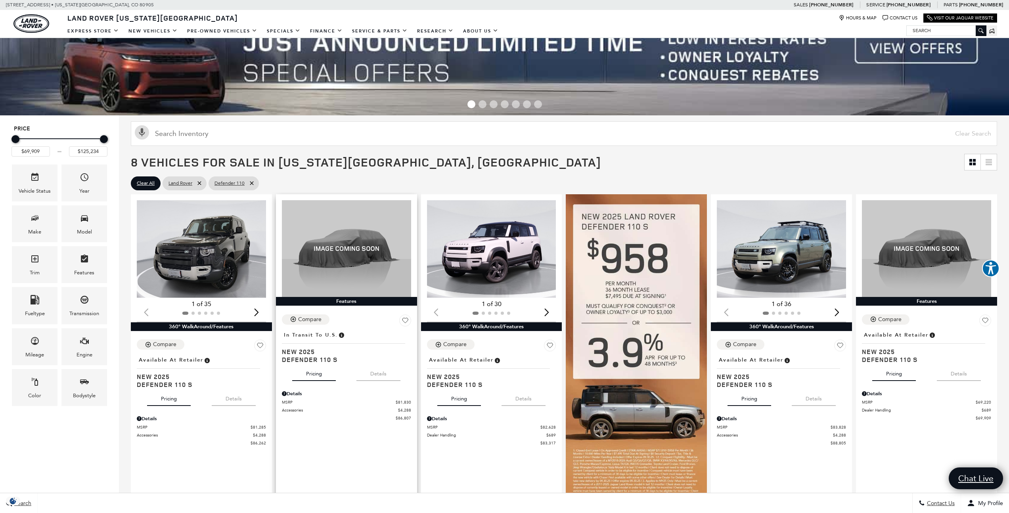
scroll to position [0, 0]
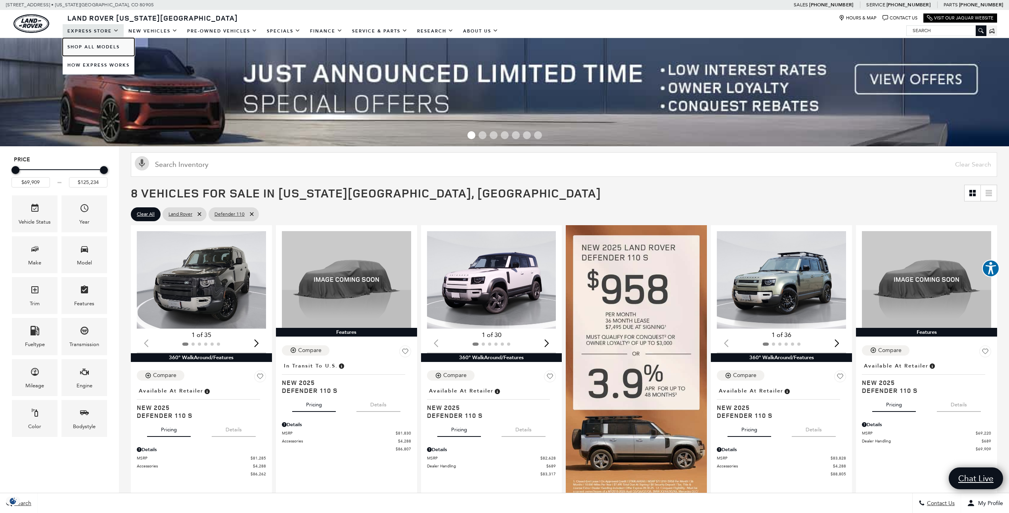
click at [97, 41] on link "Shop All Models" at bounding box center [99, 47] width 72 height 18
